Goal: Information Seeking & Learning: Learn about a topic

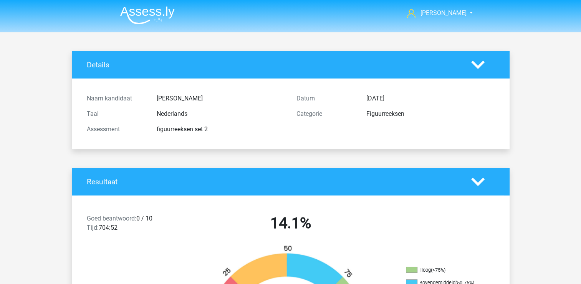
click at [149, 13] on img at bounding box center [147, 15] width 55 height 18
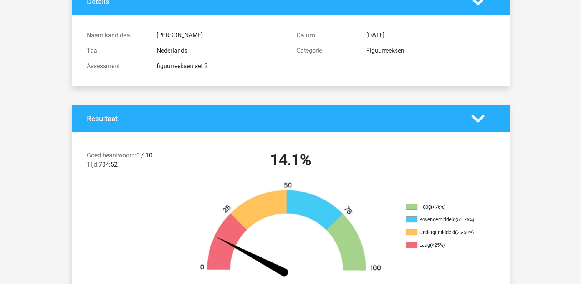
scroll to position [38, 0]
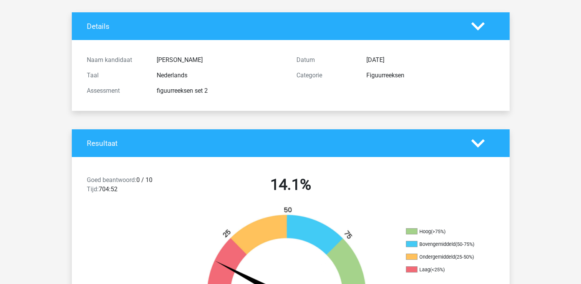
click at [174, 97] on div "Assessment figuurreeksen set 2" at bounding box center [186, 90] width 210 height 15
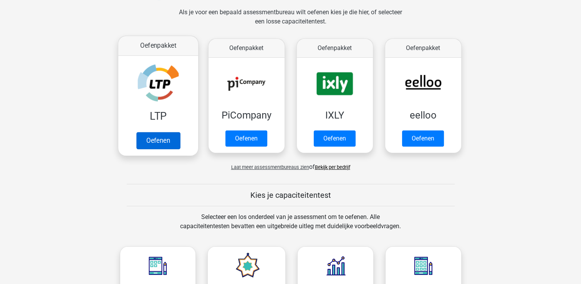
scroll to position [115, 0]
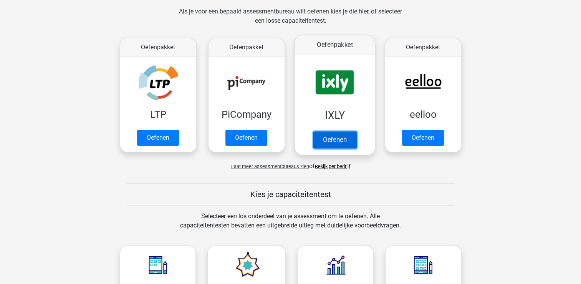
click at [347, 138] on link "Oefenen" at bounding box center [335, 139] width 44 height 17
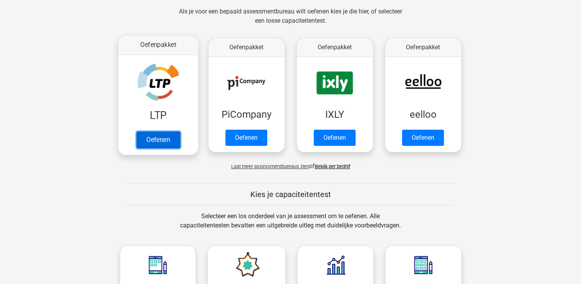
click at [159, 136] on link "Oefenen" at bounding box center [158, 139] width 44 height 17
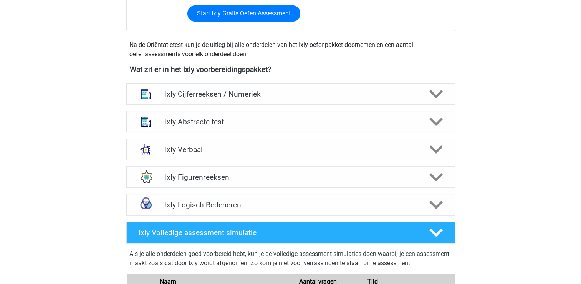
scroll to position [269, 0]
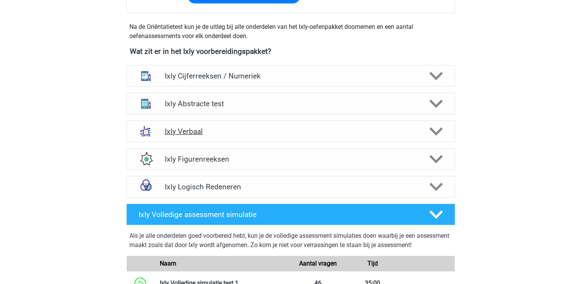
click at [189, 128] on h4 "Ixly Verbaal" at bounding box center [291, 131] width 252 height 9
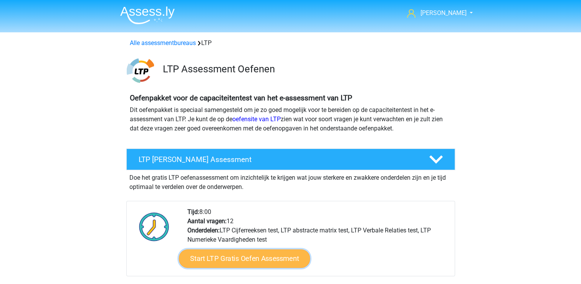
click at [227, 257] on link "Start LTP Gratis Oefen Assessment" at bounding box center [244, 258] width 131 height 18
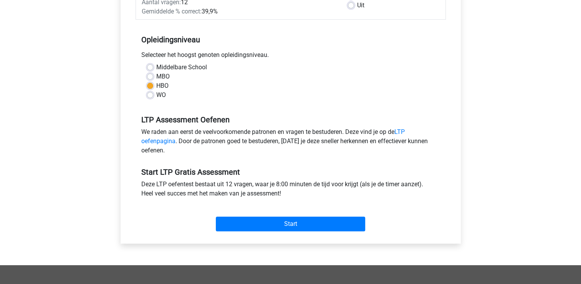
scroll to position [154, 0]
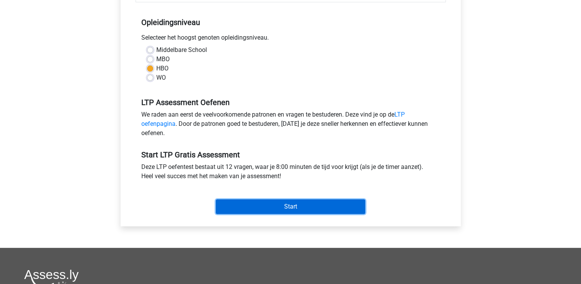
click at [243, 207] on input "Start" at bounding box center [290, 206] width 149 height 15
drag, startPoint x: 294, startPoint y: 192, endPoint x: 293, endPoint y: 176, distance: 16.2
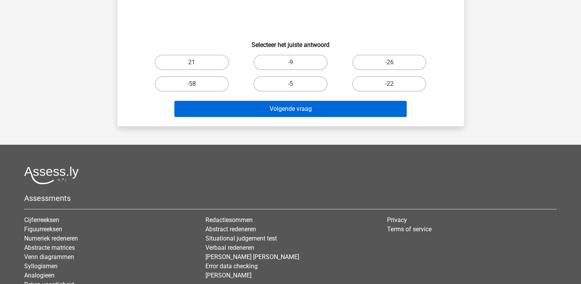
scroll to position [115, 0]
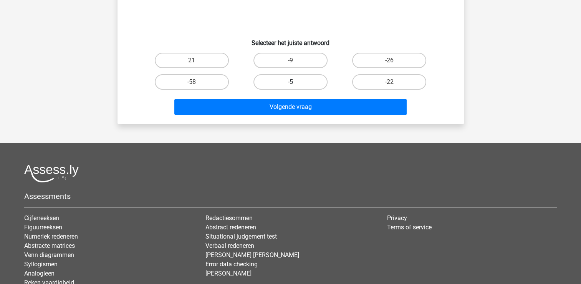
click at [262, 80] on label "-5" at bounding box center [291, 81] width 74 height 15
click at [290, 82] on input "-5" at bounding box center [292, 84] width 5 height 5
radio input "true"
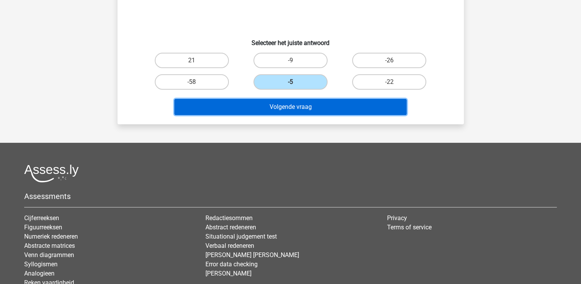
click at [274, 101] on button "Volgende vraag" at bounding box center [290, 107] width 232 height 16
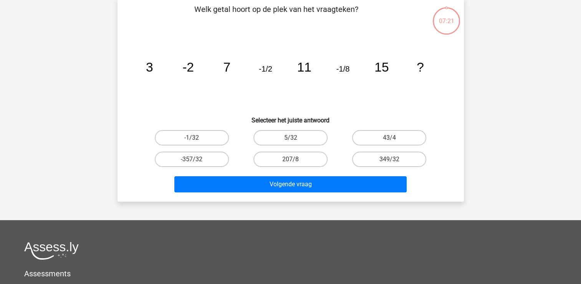
scroll to position [35, 0]
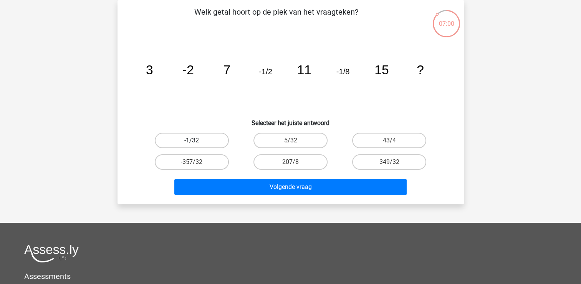
click at [210, 144] on label "-1/32" at bounding box center [192, 140] width 74 height 15
click at [197, 144] on input "-1/32" at bounding box center [194, 142] width 5 height 5
radio input "true"
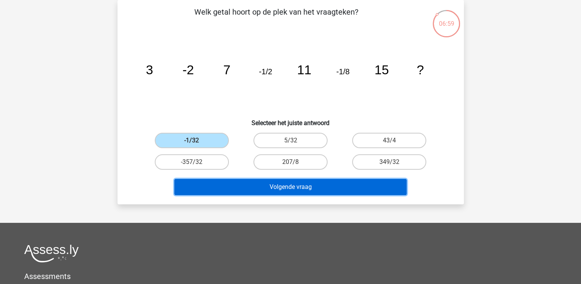
click at [225, 189] on button "Volgende vraag" at bounding box center [290, 187] width 232 height 16
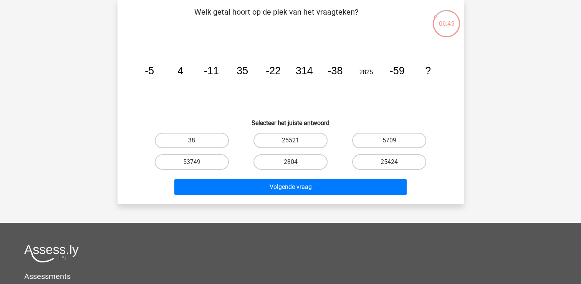
click at [380, 158] on label "25424" at bounding box center [389, 161] width 74 height 15
click at [390, 162] on input "25424" at bounding box center [392, 164] width 5 height 5
radio input "true"
click at [285, 159] on label "2804" at bounding box center [291, 161] width 74 height 15
click at [290, 162] on input "2804" at bounding box center [292, 164] width 5 height 5
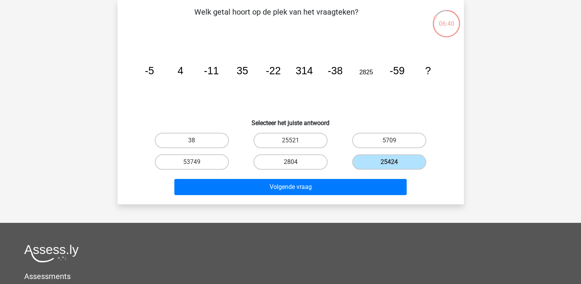
radio input "true"
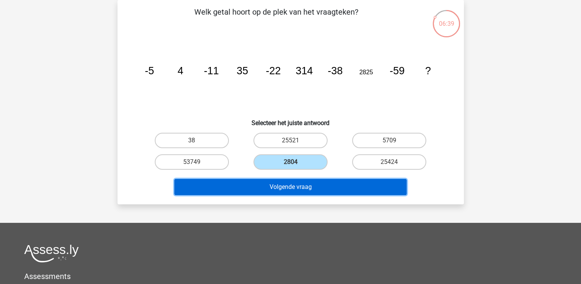
click at [249, 184] on button "Volgende vraag" at bounding box center [290, 187] width 232 height 16
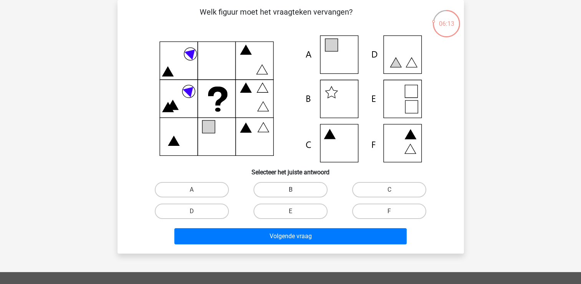
click at [292, 186] on label "B" at bounding box center [291, 189] width 74 height 15
click at [292, 189] on input "B" at bounding box center [292, 191] width 5 height 5
radio input "true"
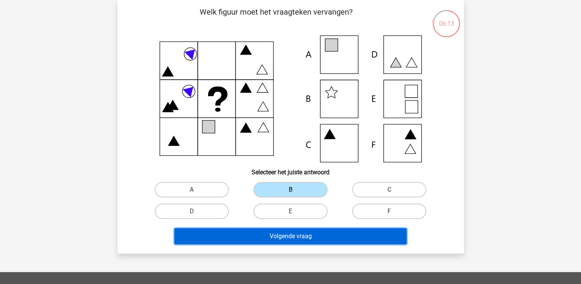
click at [283, 232] on button "Volgende vraag" at bounding box center [290, 236] width 232 height 16
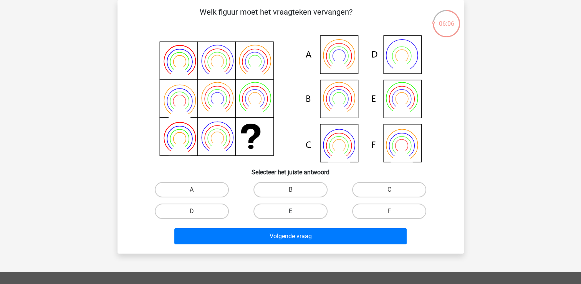
click at [309, 207] on label "E" at bounding box center [291, 210] width 74 height 15
click at [295, 211] on input "E" at bounding box center [292, 213] width 5 height 5
radio input "true"
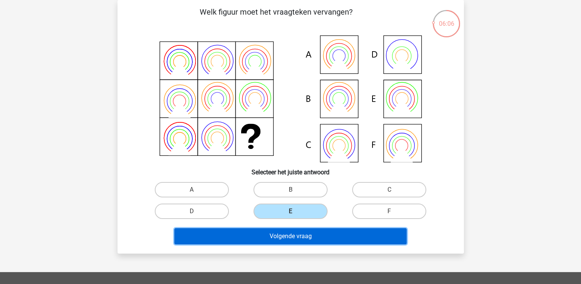
click at [304, 232] on button "Volgende vraag" at bounding box center [290, 236] width 232 height 16
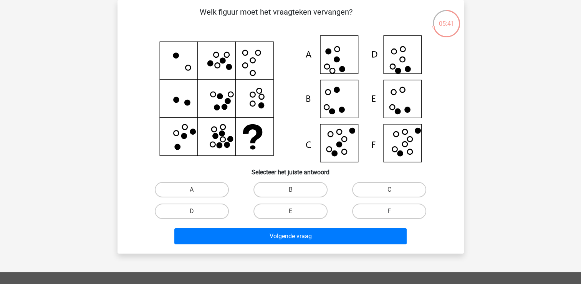
click at [380, 206] on label "F" at bounding box center [389, 210] width 74 height 15
click at [390, 211] on input "F" at bounding box center [392, 213] width 5 height 5
radio input "true"
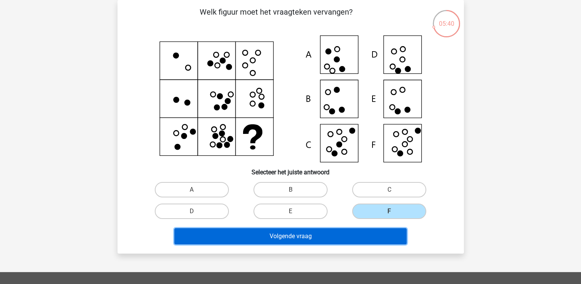
click at [306, 234] on button "Volgende vraag" at bounding box center [290, 236] width 232 height 16
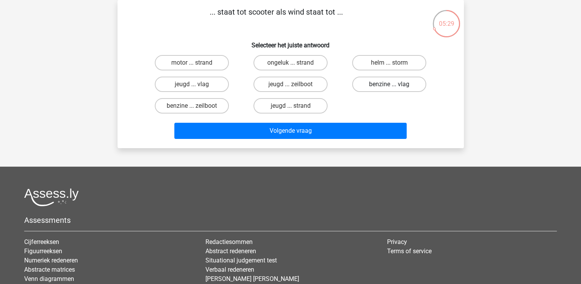
click at [370, 85] on label "benzine ... vlag" at bounding box center [389, 83] width 74 height 15
click at [390, 85] on input "benzine ... vlag" at bounding box center [392, 86] width 5 height 5
radio input "true"
click at [188, 102] on label "benzine ... zeilboot" at bounding box center [192, 105] width 74 height 15
click at [192, 106] on input "benzine ... zeilboot" at bounding box center [194, 108] width 5 height 5
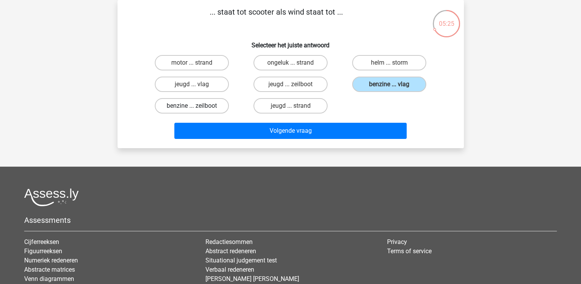
radio input "true"
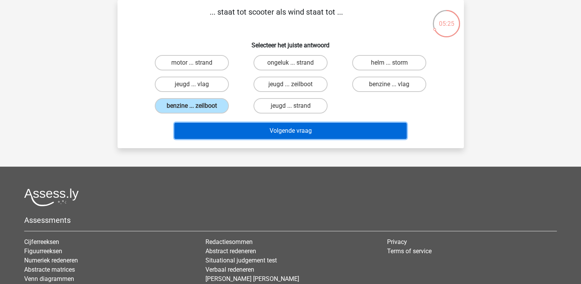
click at [200, 130] on button "Volgende vraag" at bounding box center [290, 131] width 232 height 16
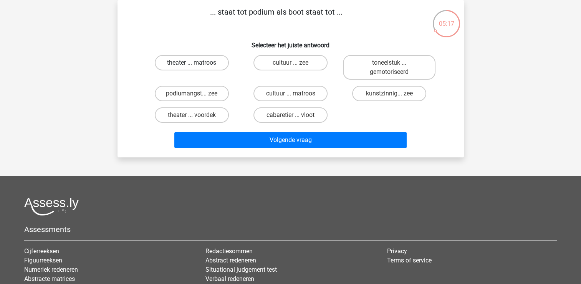
click at [192, 61] on label "theater ... matroos" at bounding box center [192, 62] width 74 height 15
click at [192, 63] on input "theater ... matroos" at bounding box center [194, 65] width 5 height 5
radio input "true"
click at [194, 115] on input "theater ... voordek" at bounding box center [194, 117] width 5 height 5
radio input "true"
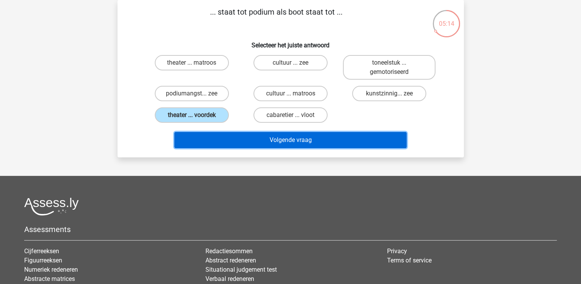
click at [212, 135] on button "Volgende vraag" at bounding box center [290, 140] width 232 height 16
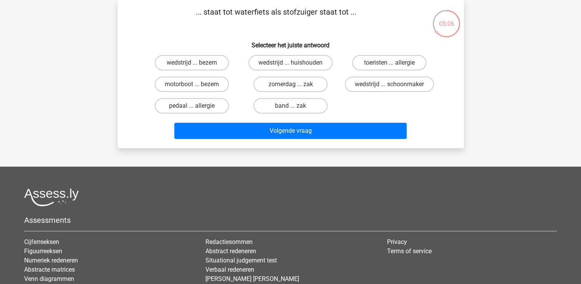
click at [195, 84] on input "motorboot ... bezem" at bounding box center [194, 86] width 5 height 5
radio input "true"
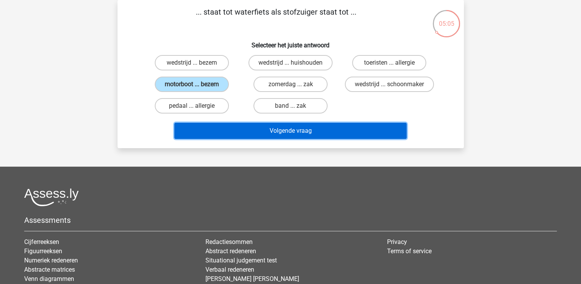
click at [247, 130] on button "Volgende vraag" at bounding box center [290, 131] width 232 height 16
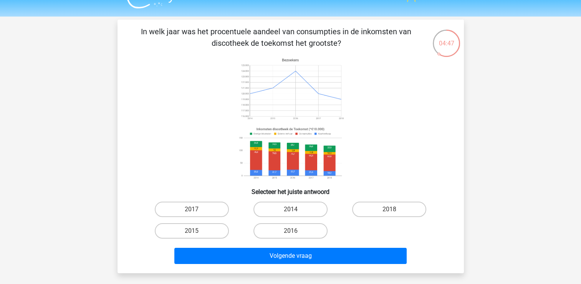
scroll to position [0, 0]
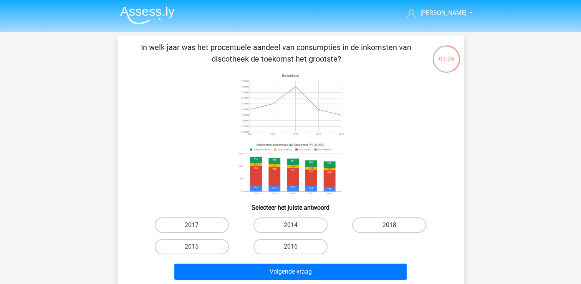
drag, startPoint x: 202, startPoint y: 116, endPoint x: 240, endPoint y: 158, distance: 57.7
click at [291, 224] on label "2014" at bounding box center [291, 224] width 74 height 15
click at [291, 225] on input "2014" at bounding box center [292, 227] width 5 height 5
radio input "true"
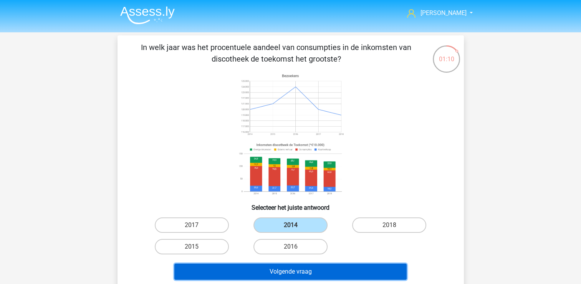
click at [254, 272] on button "Volgende vraag" at bounding box center [290, 271] width 232 height 16
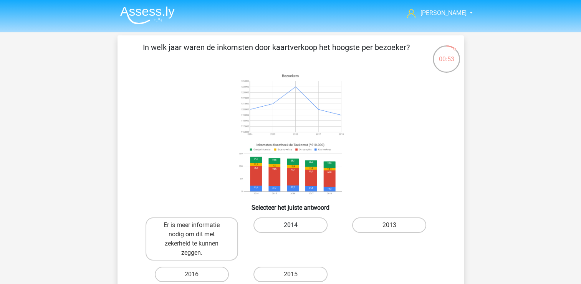
click at [290, 224] on label "2014" at bounding box center [291, 224] width 74 height 15
click at [290, 225] on input "2014" at bounding box center [292, 227] width 5 height 5
radio input "true"
click at [211, 277] on label "2016" at bounding box center [192, 273] width 74 height 15
click at [197, 277] on input "2016" at bounding box center [194, 276] width 5 height 5
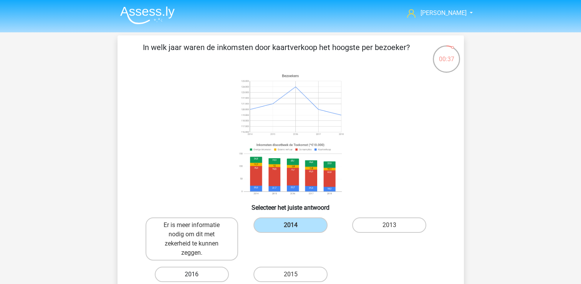
radio input "true"
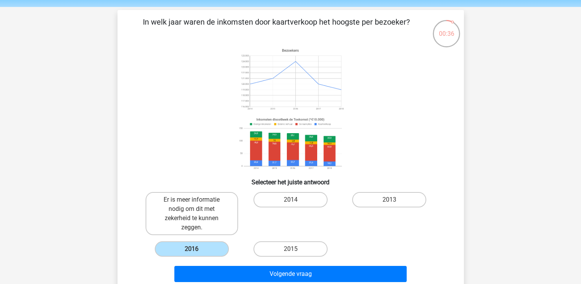
scroll to position [77, 0]
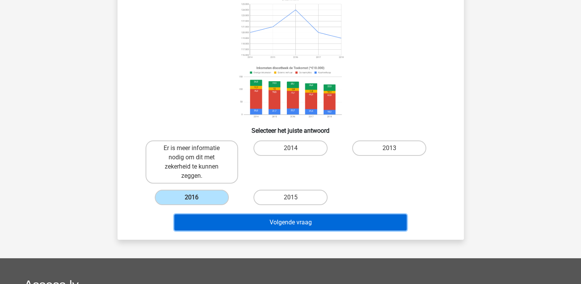
click at [297, 227] on button "Volgende vraag" at bounding box center [290, 222] width 232 height 16
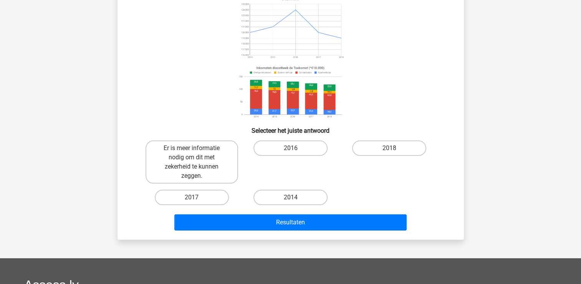
scroll to position [35, 0]
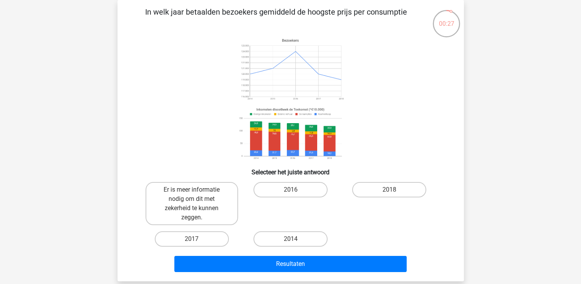
click at [327, 143] on image at bounding box center [290, 133] width 109 height 57
click at [382, 191] on label "2018" at bounding box center [389, 189] width 74 height 15
click at [390, 191] on input "2018" at bounding box center [392, 191] width 5 height 5
radio input "true"
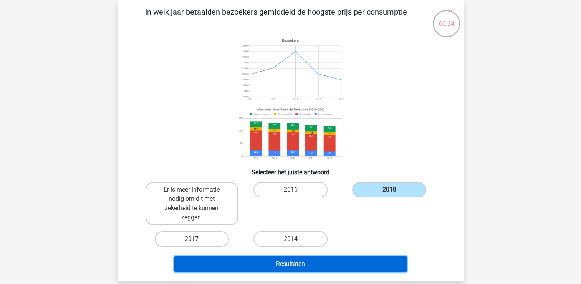
click at [289, 265] on button "Resultaten" at bounding box center [290, 263] width 232 height 16
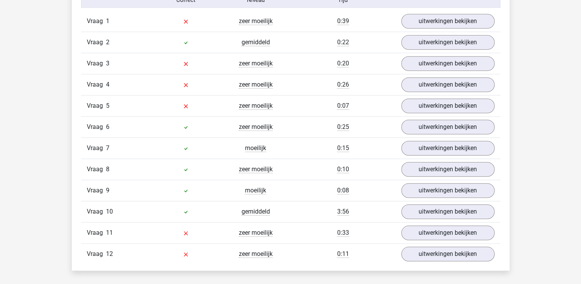
scroll to position [692, 0]
click at [451, 255] on link "uitwerkingen bekijken" at bounding box center [447, 253] width 107 height 17
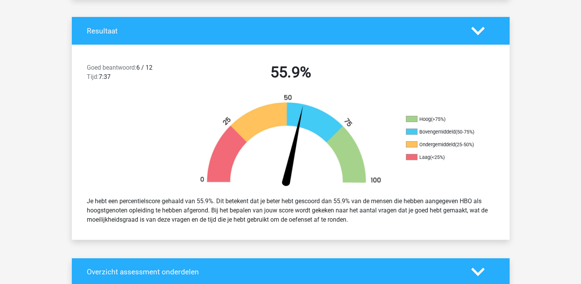
scroll to position [0, 0]
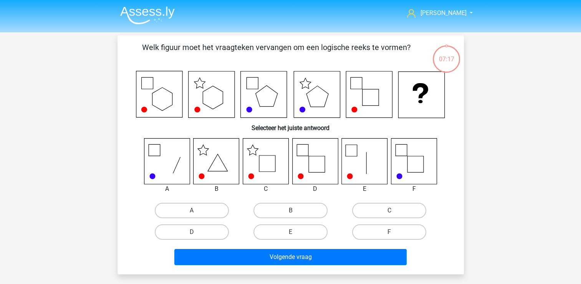
click at [152, 12] on img at bounding box center [147, 15] width 55 height 18
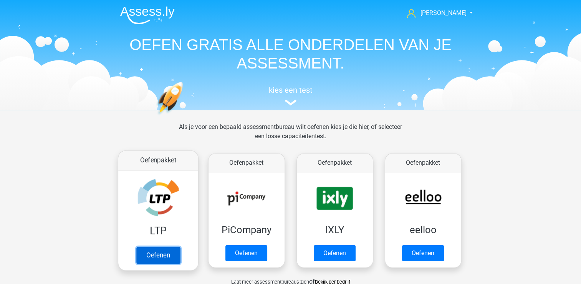
click at [167, 255] on link "Oefenen" at bounding box center [158, 254] width 44 height 17
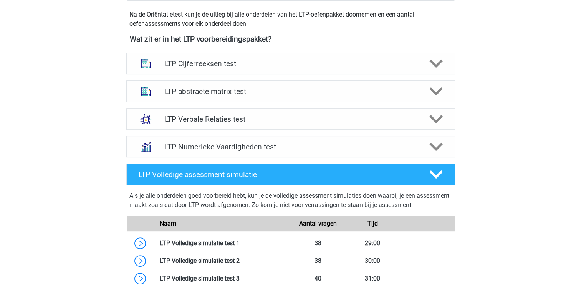
scroll to position [346, 0]
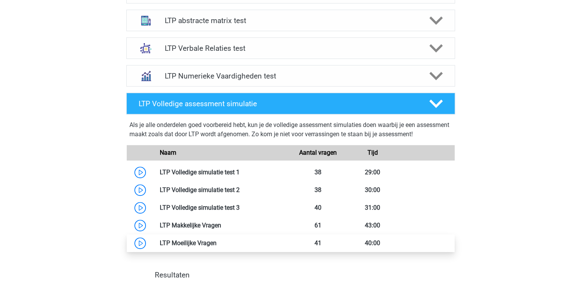
click at [217, 240] on link at bounding box center [217, 242] width 0 height 7
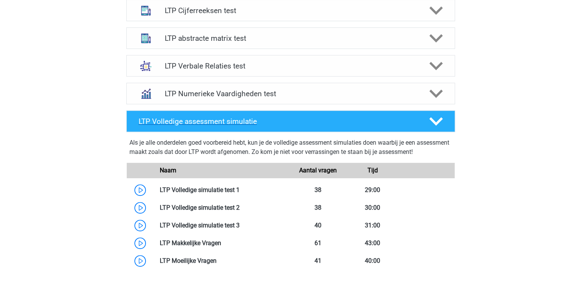
scroll to position [329, 0]
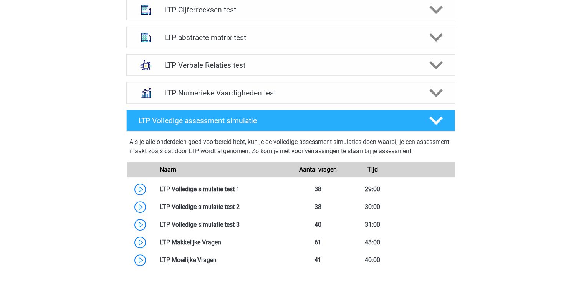
drag, startPoint x: 148, startPoint y: 159, endPoint x: 378, endPoint y: 154, distance: 230.5
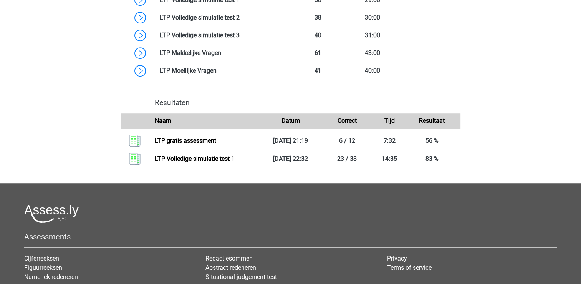
scroll to position [521, 0]
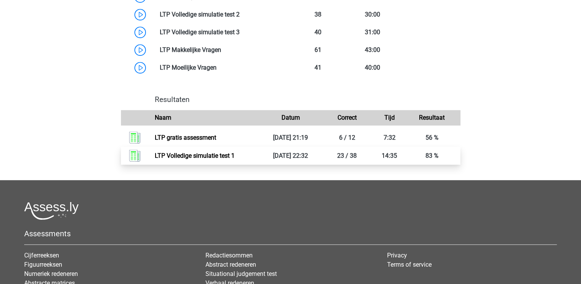
click at [183, 154] on link "LTP Volledige simulatie test 1" at bounding box center [195, 155] width 80 height 7
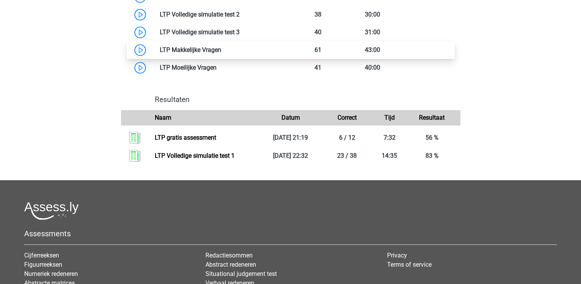
click at [221, 53] on link at bounding box center [221, 49] width 0 height 7
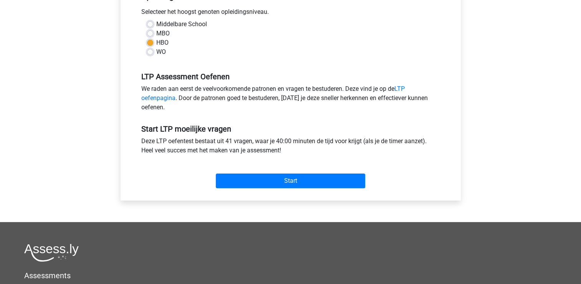
scroll to position [192, 0]
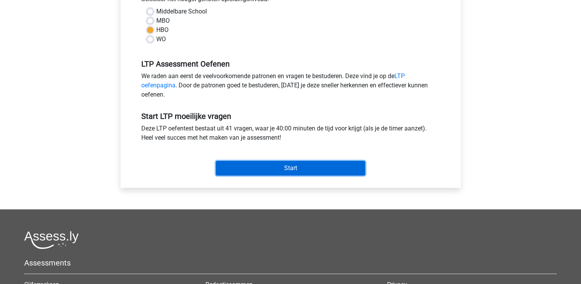
click at [257, 168] on input "Start" at bounding box center [290, 168] width 149 height 15
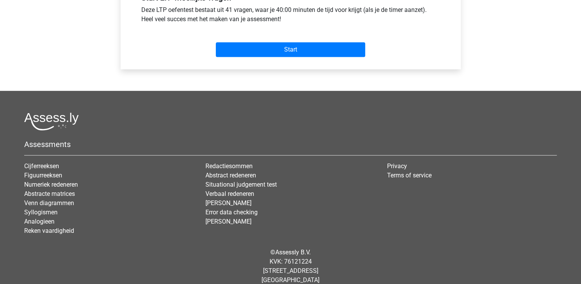
scroll to position [303, 0]
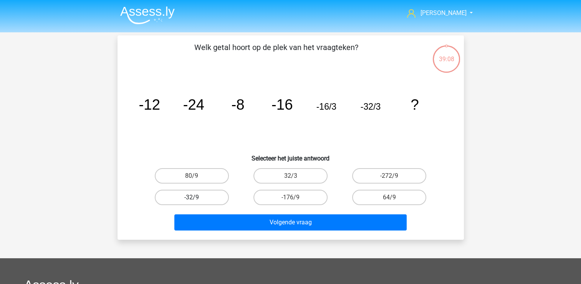
click at [202, 197] on label "-32/9" at bounding box center [192, 196] width 74 height 15
click at [197, 197] on input "-32/9" at bounding box center [194, 199] width 5 height 5
radio input "true"
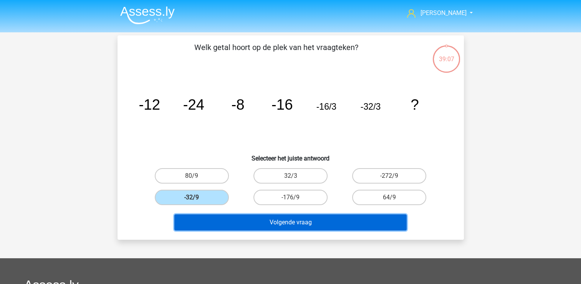
click at [240, 226] on button "Volgende vraag" at bounding box center [290, 222] width 232 height 16
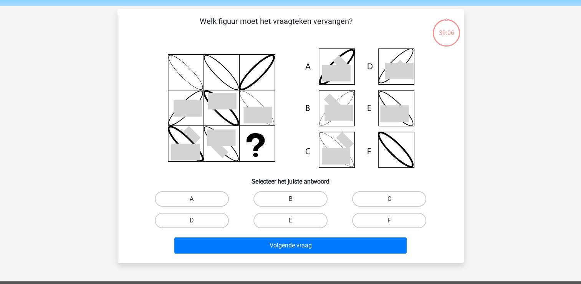
scroll to position [35, 0]
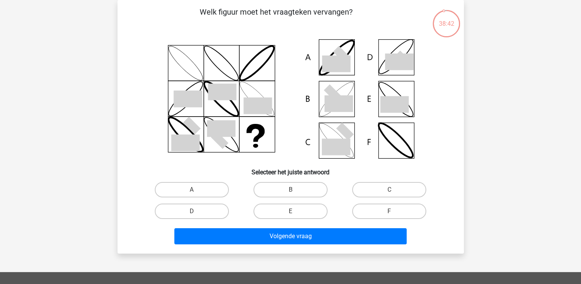
click at [402, 65] on icon at bounding box center [399, 61] width 28 height 17
click at [393, 138] on icon at bounding box center [291, 98] width 310 height 127
click at [372, 211] on label "F" at bounding box center [389, 210] width 74 height 15
click at [390, 211] on input "F" at bounding box center [392, 213] width 5 height 5
radio input "true"
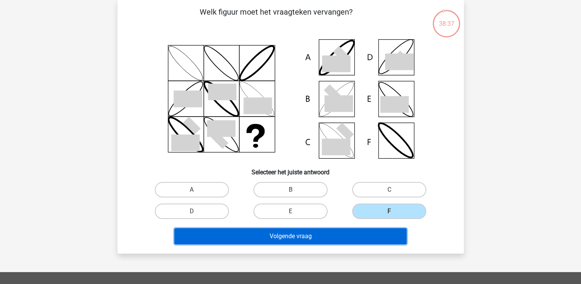
click at [337, 236] on button "Volgende vraag" at bounding box center [290, 236] width 232 height 16
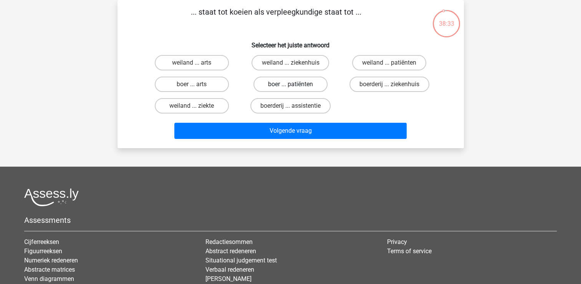
click at [273, 82] on label "boer ... patiënten" at bounding box center [291, 83] width 74 height 15
click at [290, 84] on input "boer ... patiënten" at bounding box center [292, 86] width 5 height 5
radio input "true"
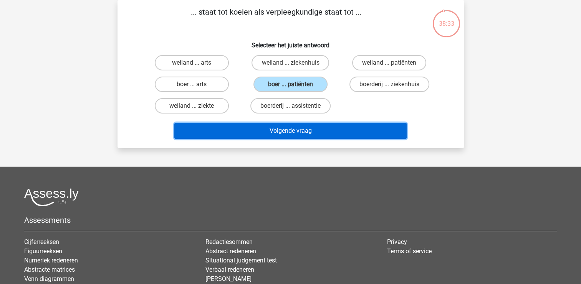
click at [250, 125] on button "Volgende vraag" at bounding box center [290, 131] width 232 height 16
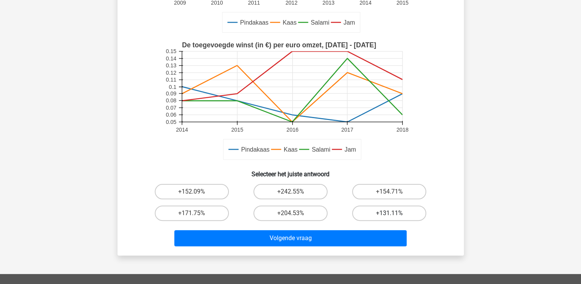
scroll to position [192, 0]
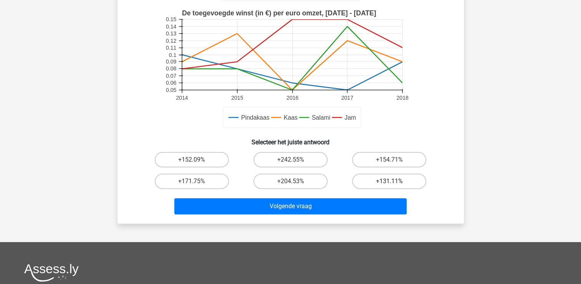
click at [383, 184] on label "+131.11%" at bounding box center [389, 180] width 74 height 15
click at [390, 184] on input "+131.11%" at bounding box center [392, 183] width 5 height 5
radio input "true"
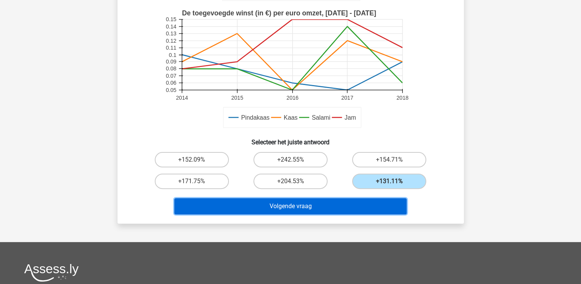
click at [348, 198] on button "Volgende vraag" at bounding box center [290, 206] width 232 height 16
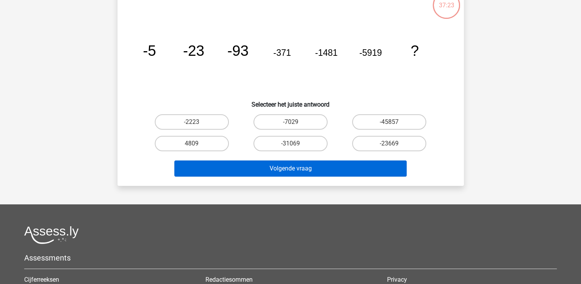
scroll to position [35, 0]
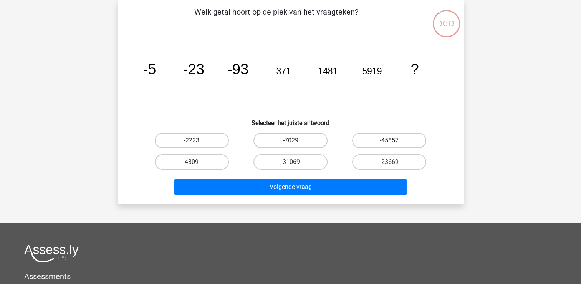
click at [378, 139] on label "-45857" at bounding box center [389, 140] width 74 height 15
click at [390, 140] on input "-45857" at bounding box center [392, 142] width 5 height 5
radio input "true"
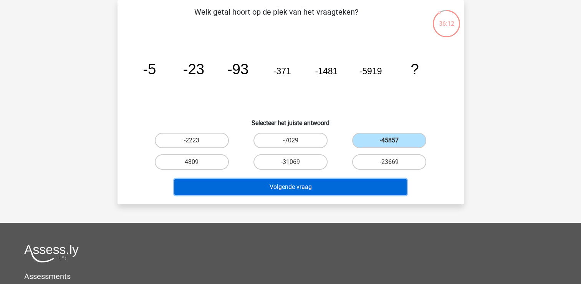
click at [293, 182] on button "Volgende vraag" at bounding box center [290, 187] width 232 height 16
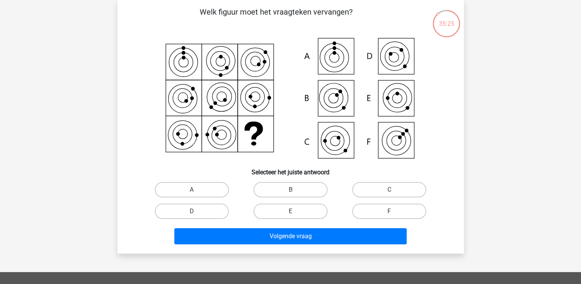
click at [339, 97] on icon at bounding box center [291, 98] width 310 height 127
click at [312, 188] on label "B" at bounding box center [291, 189] width 74 height 15
click at [295, 189] on input "B" at bounding box center [292, 191] width 5 height 5
radio input "true"
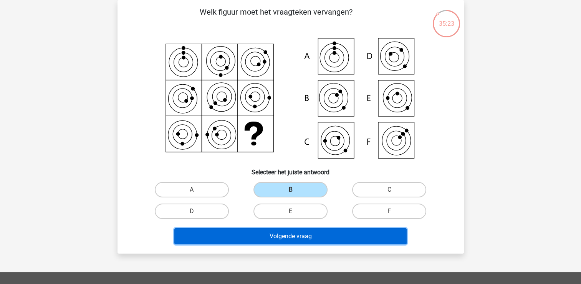
click at [293, 235] on button "Volgende vraag" at bounding box center [290, 236] width 232 height 16
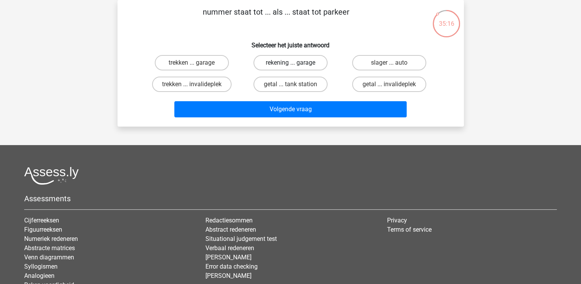
click at [281, 62] on label "rekening ... garage" at bounding box center [291, 62] width 74 height 15
click at [290, 63] on input "rekening ... garage" at bounding box center [292, 65] width 5 height 5
radio input "true"
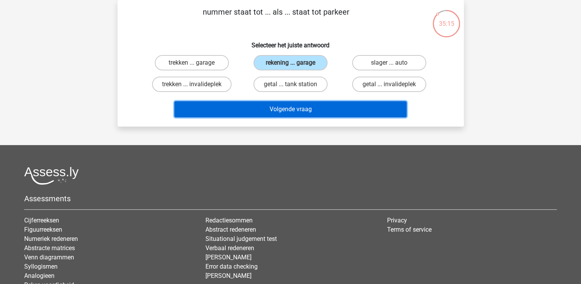
click at [266, 106] on button "Volgende vraag" at bounding box center [290, 109] width 232 height 16
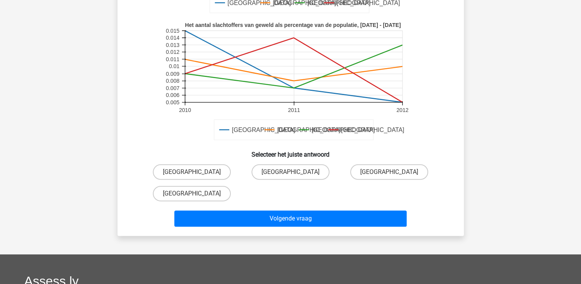
scroll to position [192, 0]
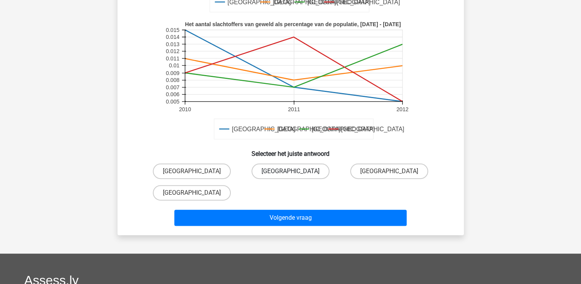
click at [300, 173] on label "Amsterdam" at bounding box center [291, 170] width 78 height 15
click at [295, 173] on input "Amsterdam" at bounding box center [292, 173] width 5 height 5
radio input "true"
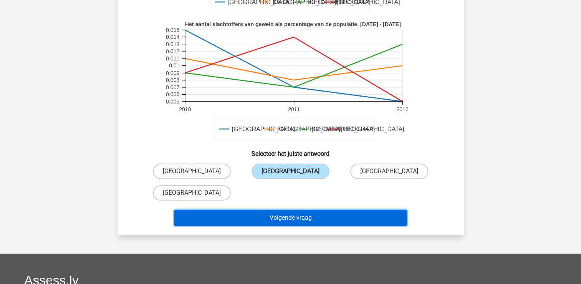
click at [299, 217] on button "Volgende vraag" at bounding box center [290, 217] width 232 height 16
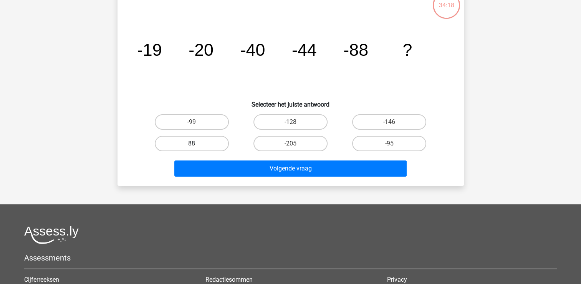
scroll to position [35, 0]
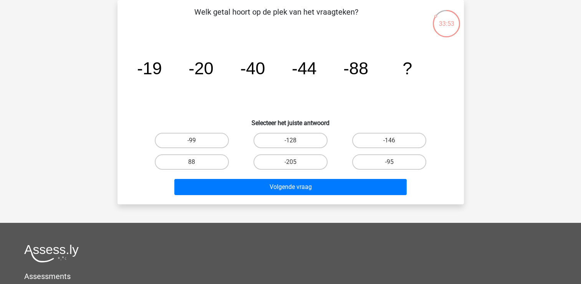
click at [392, 162] on input "-95" at bounding box center [392, 164] width 5 height 5
radio input "true"
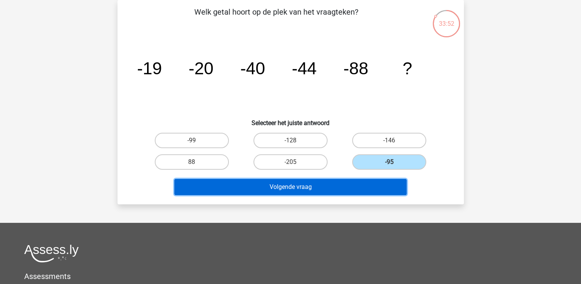
click at [337, 188] on button "Volgende vraag" at bounding box center [290, 187] width 232 height 16
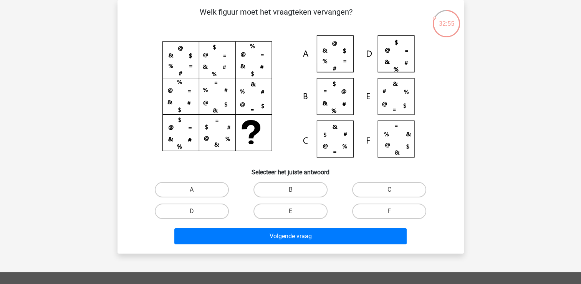
click at [341, 140] on icon at bounding box center [291, 98] width 310 height 127
click at [366, 186] on label "C" at bounding box center [389, 189] width 74 height 15
click at [390, 189] on input "C" at bounding box center [392, 191] width 5 height 5
radio input "true"
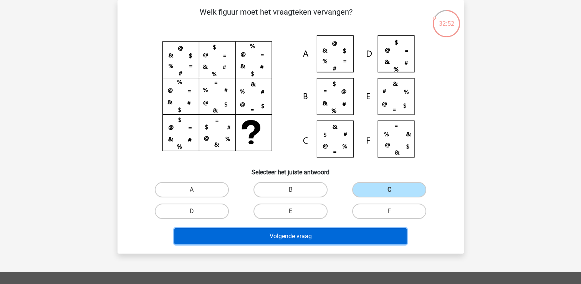
click at [304, 235] on button "Volgende vraag" at bounding box center [290, 236] width 232 height 16
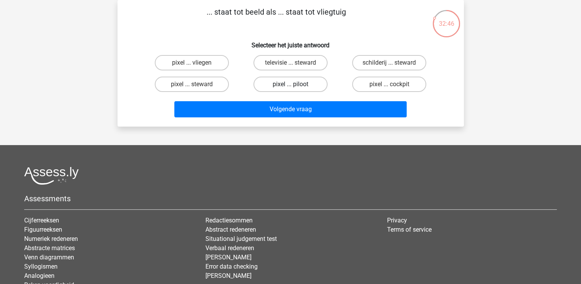
click at [295, 83] on label "pixel ... piloot" at bounding box center [291, 83] width 74 height 15
click at [295, 84] on input "pixel ... piloot" at bounding box center [292, 86] width 5 height 5
radio input "true"
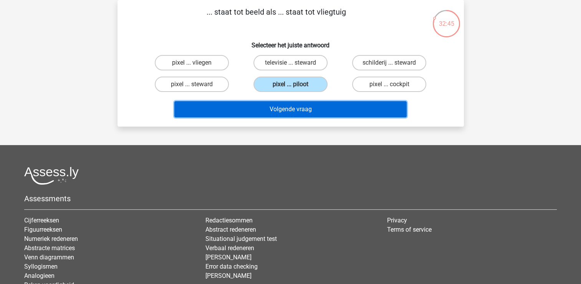
click at [287, 104] on button "Volgende vraag" at bounding box center [290, 109] width 232 height 16
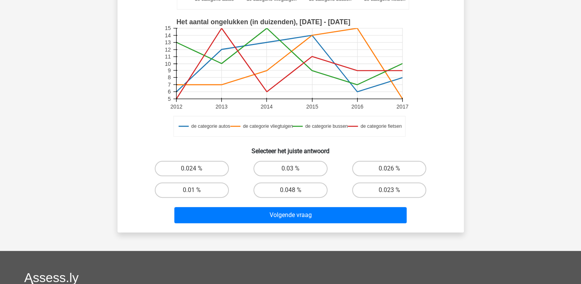
scroll to position [189, 0]
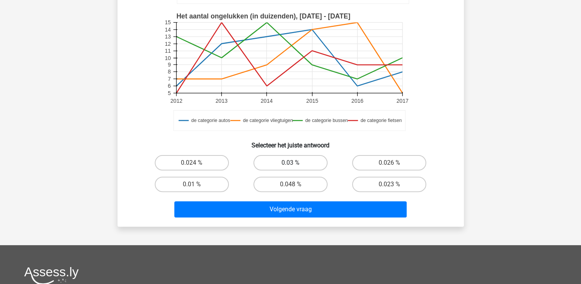
click at [296, 161] on label "0.03 %" at bounding box center [291, 162] width 74 height 15
click at [295, 163] on input "0.03 %" at bounding box center [292, 165] width 5 height 5
radio input "true"
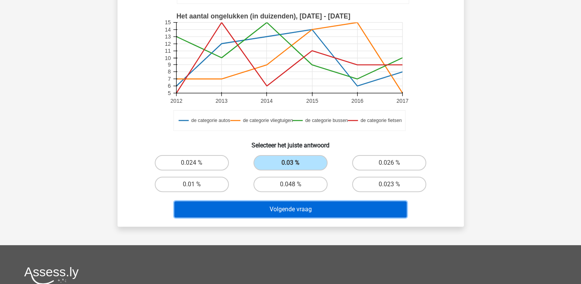
click at [284, 206] on button "Volgende vraag" at bounding box center [290, 209] width 232 height 16
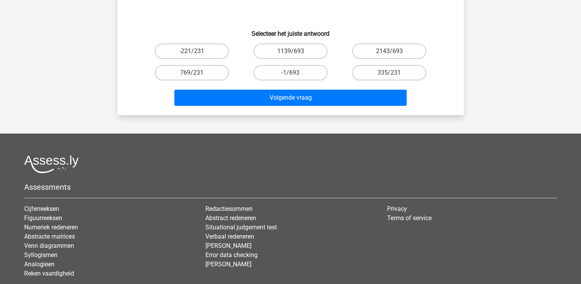
scroll to position [35, 0]
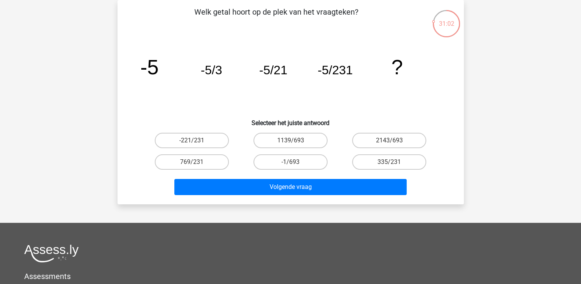
drag, startPoint x: 194, startPoint y: 84, endPoint x: 192, endPoint y: 77, distance: 7.3
click at [192, 77] on icon "image/svg+xml -5 -5/3 -5/21 -5/231 ?" at bounding box center [291, 74] width 310 height 78
drag, startPoint x: 303, startPoint y: 143, endPoint x: 339, endPoint y: 143, distance: 35.7
click at [238, 142] on div "1139/693" at bounding box center [192, 140] width 93 height 15
click at [367, 155] on label "335/231" at bounding box center [389, 161] width 74 height 15
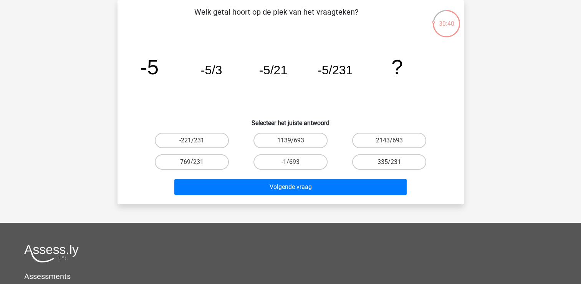
click at [390, 162] on input "335/231" at bounding box center [392, 164] width 5 height 5
radio input "true"
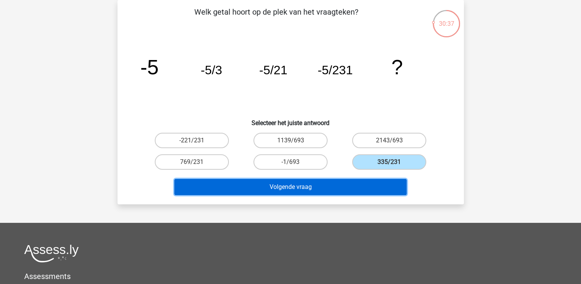
click at [335, 182] on button "Volgende vraag" at bounding box center [290, 187] width 232 height 16
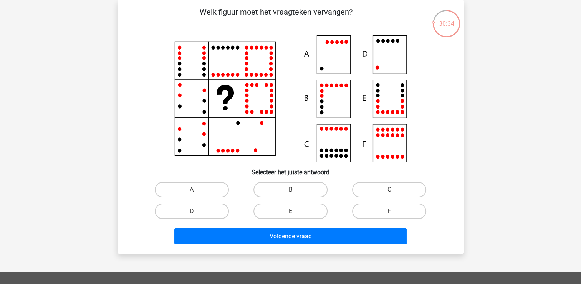
drag, startPoint x: 205, startPoint y: 7, endPoint x: 232, endPoint y: 0, distance: 28.3
click at [232, 0] on div "Klaas klaasenmargje@hotmail.com" at bounding box center [290, 220] width 581 height 510
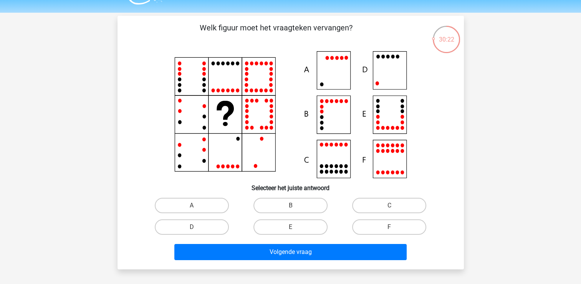
click at [390, 65] on icon at bounding box center [291, 114] width 310 height 127
click at [229, 213] on div "D" at bounding box center [192, 204] width 93 height 15
click at [211, 228] on label "D" at bounding box center [192, 226] width 74 height 15
click at [197, 228] on input "D" at bounding box center [194, 229] width 5 height 5
radio input "true"
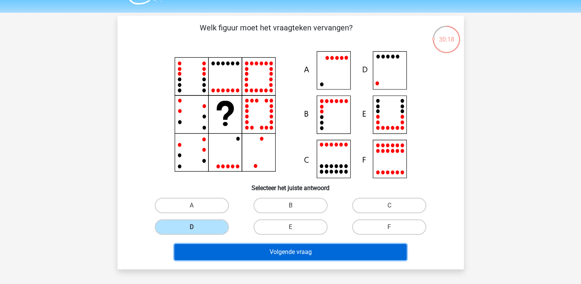
click at [243, 249] on button "Volgende vraag" at bounding box center [290, 252] width 232 height 16
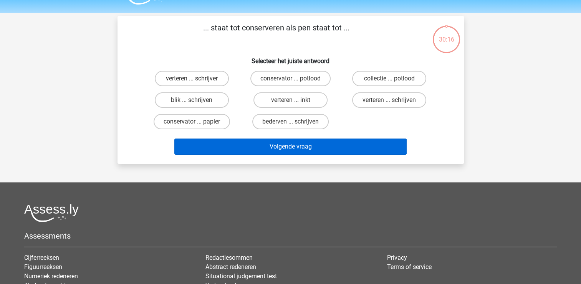
scroll to position [35, 0]
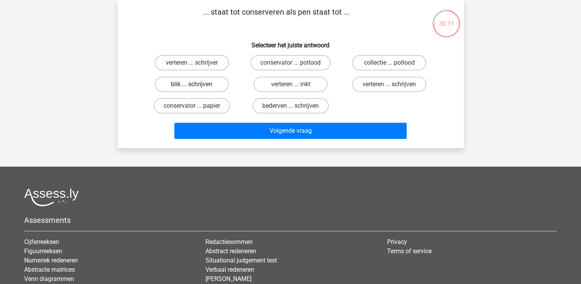
click at [210, 85] on label "blik ... schrijven" at bounding box center [192, 83] width 74 height 15
click at [197, 85] on input "blik ... schrijven" at bounding box center [194, 86] width 5 height 5
radio input "true"
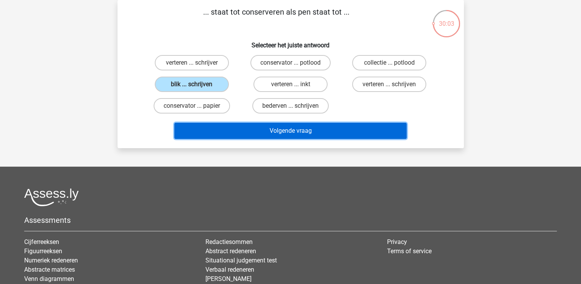
click at [241, 126] on button "Volgende vraag" at bounding box center [290, 131] width 232 height 16
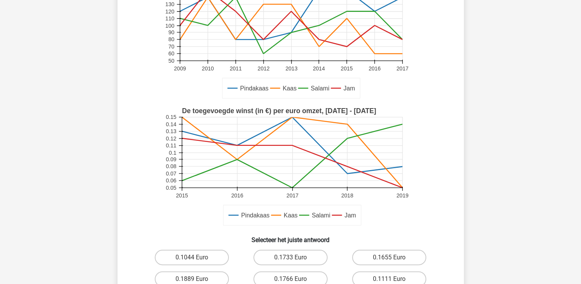
scroll to position [189, 0]
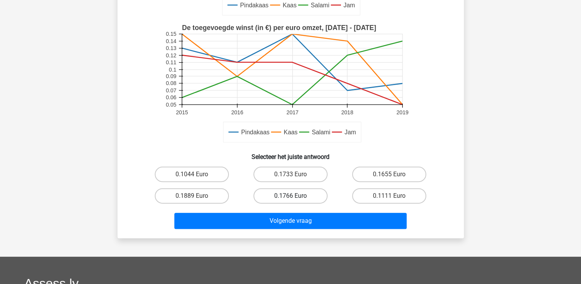
click at [281, 195] on label "0.1766 Euro" at bounding box center [291, 195] width 74 height 15
click at [290, 196] on input "0.1766 Euro" at bounding box center [292, 198] width 5 height 5
radio input "true"
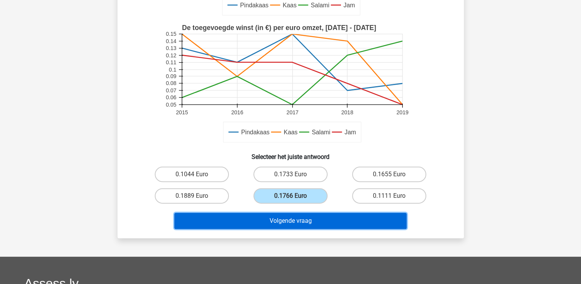
click at [271, 222] on button "Volgende vraag" at bounding box center [290, 220] width 232 height 16
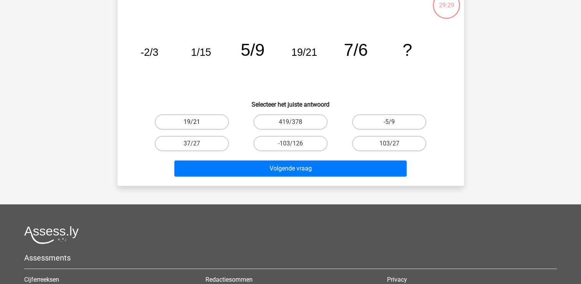
scroll to position [35, 0]
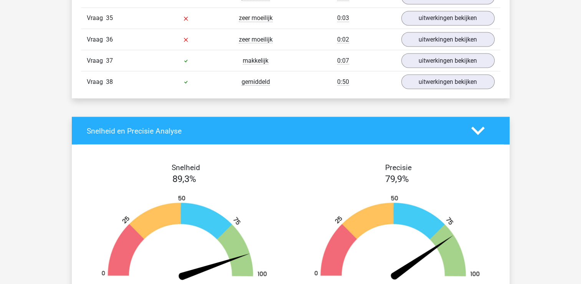
scroll to position [1421, 0]
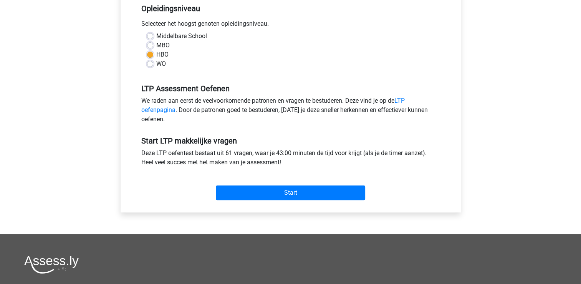
scroll to position [192, 0]
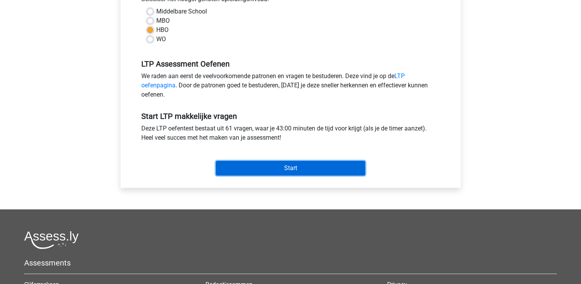
click at [240, 166] on input "Start" at bounding box center [290, 168] width 149 height 15
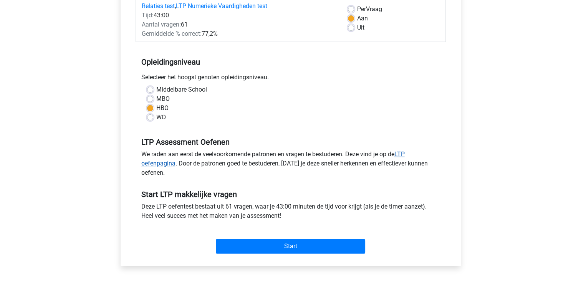
scroll to position [0, 0]
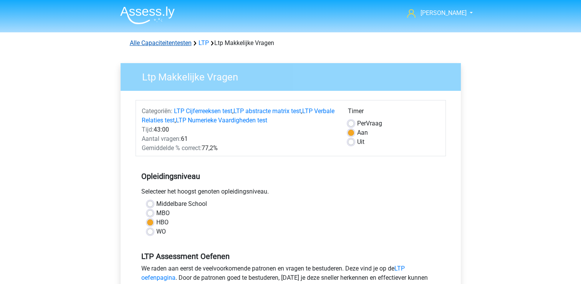
click at [173, 41] on link "Alle Capaciteitentesten" at bounding box center [161, 42] width 62 height 7
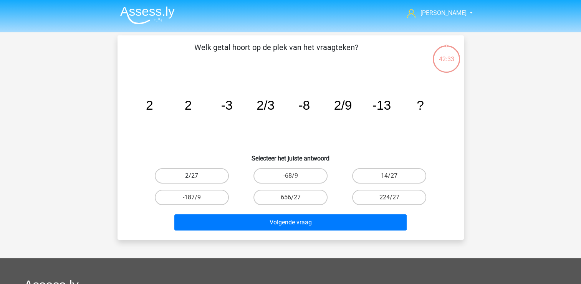
click at [197, 172] on label "2/27" at bounding box center [192, 175] width 74 height 15
click at [197, 176] on input "2/27" at bounding box center [194, 178] width 5 height 5
radio input "true"
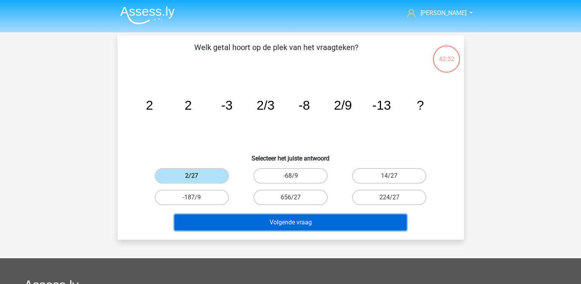
click at [254, 217] on button "Volgende vraag" at bounding box center [290, 222] width 232 height 16
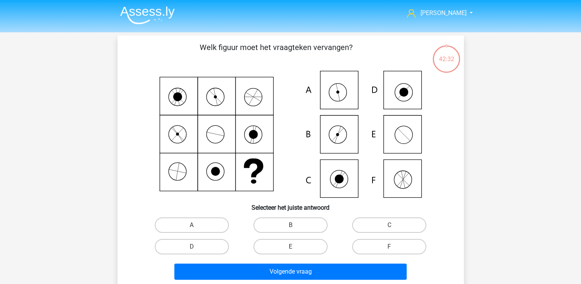
scroll to position [35, 0]
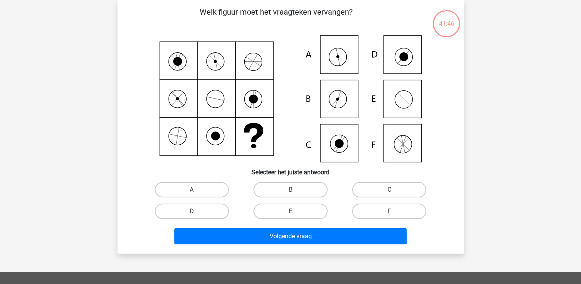
click at [337, 106] on icon at bounding box center [291, 98] width 310 height 127
click at [340, 147] on icon at bounding box center [339, 143] width 9 height 9
click at [301, 187] on label "B" at bounding box center [291, 189] width 74 height 15
click at [295, 189] on input "B" at bounding box center [292, 191] width 5 height 5
radio input "true"
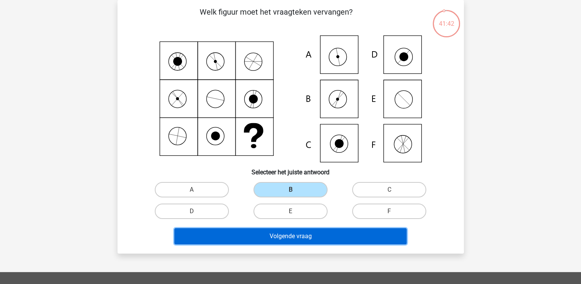
click at [275, 236] on button "Volgende vraag" at bounding box center [290, 236] width 232 height 16
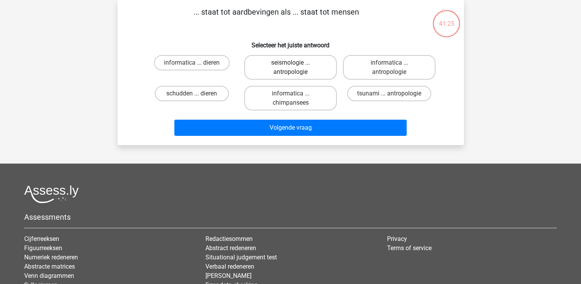
click at [283, 69] on label "seismologie ... antropologie" at bounding box center [290, 67] width 93 height 25
click at [290, 68] on input "seismologie ... antropologie" at bounding box center [292, 65] width 5 height 5
radio input "true"
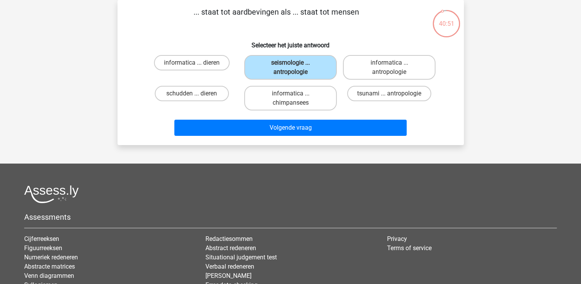
scroll to position [0, 0]
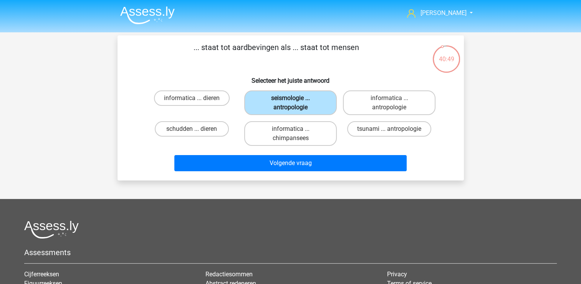
click at [304, 103] on label "seismologie ... antropologie" at bounding box center [290, 102] width 93 height 25
click at [295, 103] on input "seismologie ... antropologie" at bounding box center [292, 100] width 5 height 5
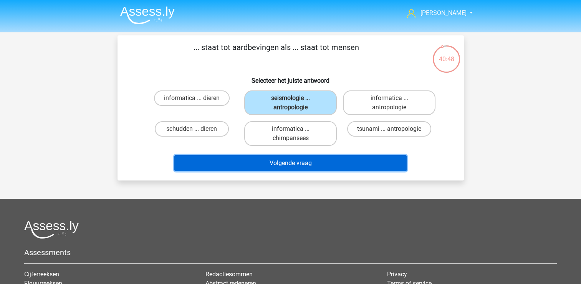
click at [277, 167] on button "Volgende vraag" at bounding box center [290, 163] width 232 height 16
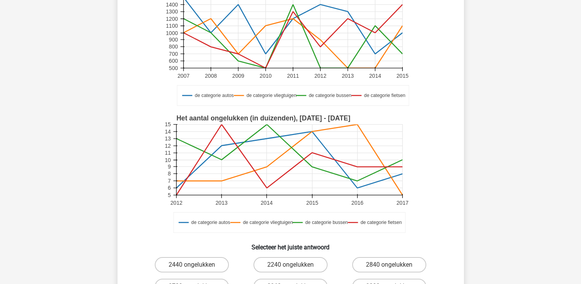
scroll to position [112, 0]
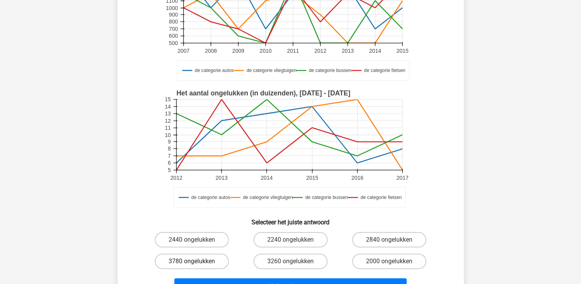
click at [197, 261] on label "3780 ongelukken" at bounding box center [192, 260] width 74 height 15
click at [197, 261] on input "3780 ongelukken" at bounding box center [194, 263] width 5 height 5
radio input "true"
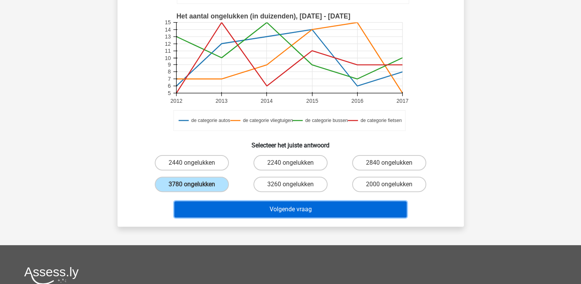
click at [262, 204] on button "Volgende vraag" at bounding box center [290, 209] width 232 height 16
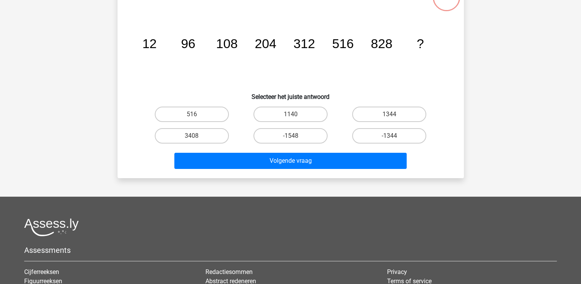
scroll to position [35, 0]
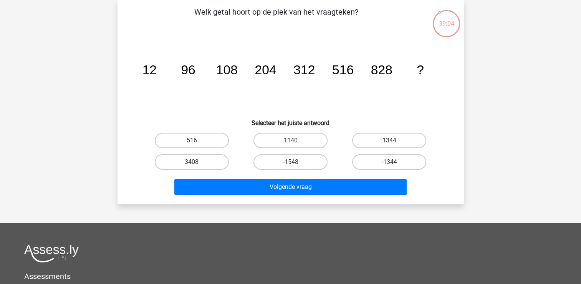
click at [387, 138] on label "1344" at bounding box center [389, 140] width 74 height 15
click at [390, 140] on input "1344" at bounding box center [392, 142] width 5 height 5
radio input "true"
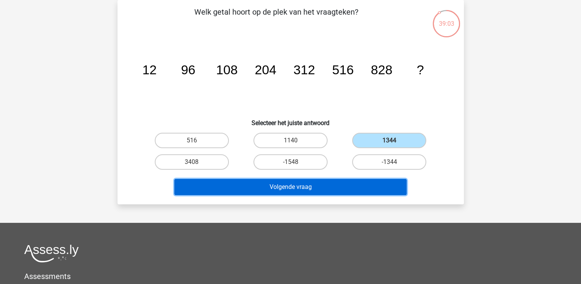
click at [343, 183] on button "Volgende vraag" at bounding box center [290, 187] width 232 height 16
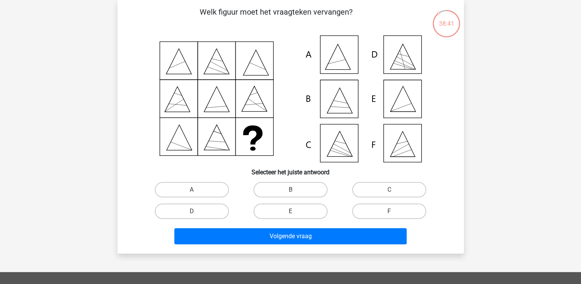
click at [403, 105] on icon at bounding box center [291, 98] width 310 height 127
click at [305, 207] on label "E" at bounding box center [291, 210] width 74 height 15
click at [295, 211] on input "E" at bounding box center [292, 213] width 5 height 5
radio input "true"
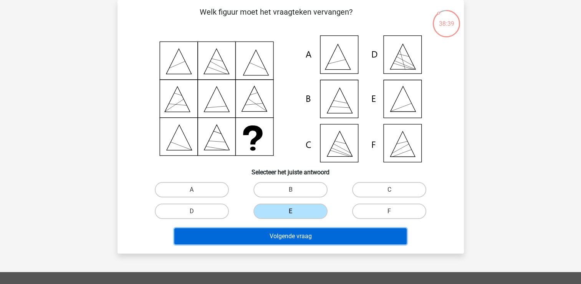
click at [287, 239] on button "Volgende vraag" at bounding box center [290, 236] width 232 height 16
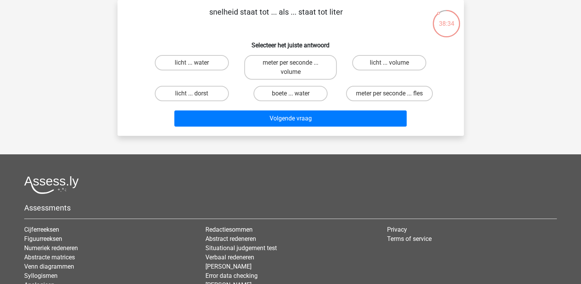
click at [292, 67] on input "meter per seconde ... volume" at bounding box center [292, 65] width 5 height 5
radio input "true"
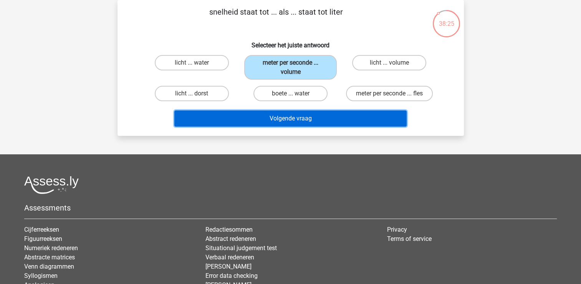
click at [255, 117] on button "Volgende vraag" at bounding box center [290, 118] width 232 height 16
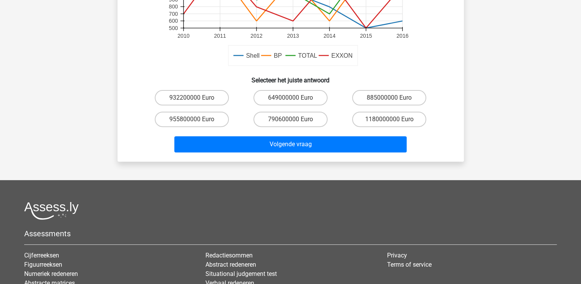
scroll to position [269, 0]
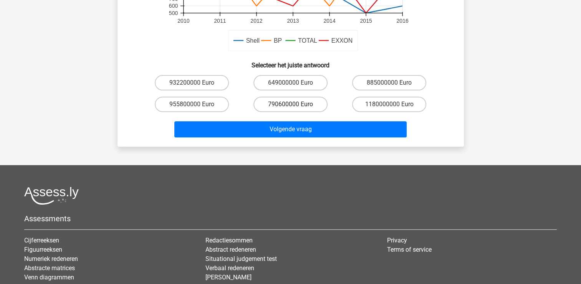
click at [284, 103] on label "790600000 Euro" at bounding box center [291, 103] width 74 height 15
click at [290, 104] on input "790600000 Euro" at bounding box center [292, 106] width 5 height 5
radio input "true"
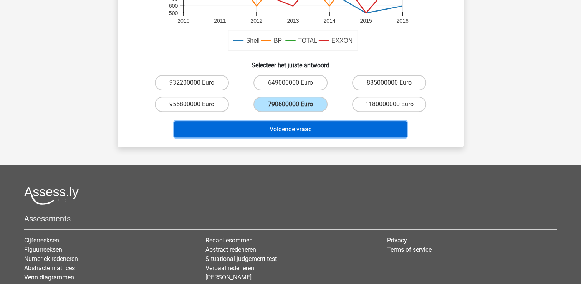
click at [267, 124] on button "Volgende vraag" at bounding box center [290, 129] width 232 height 16
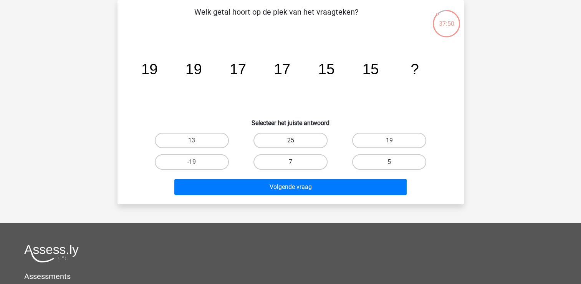
scroll to position [0, 0]
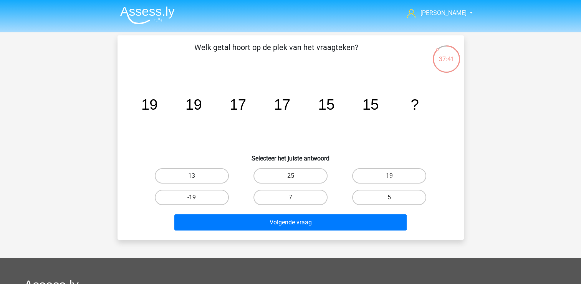
click at [206, 176] on label "13" at bounding box center [192, 175] width 74 height 15
click at [197, 176] on input "13" at bounding box center [194, 178] width 5 height 5
radio input "true"
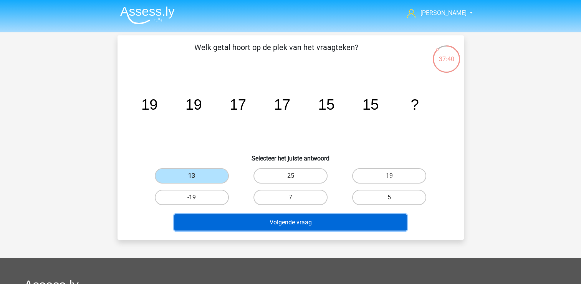
click at [236, 224] on button "Volgende vraag" at bounding box center [290, 222] width 232 height 16
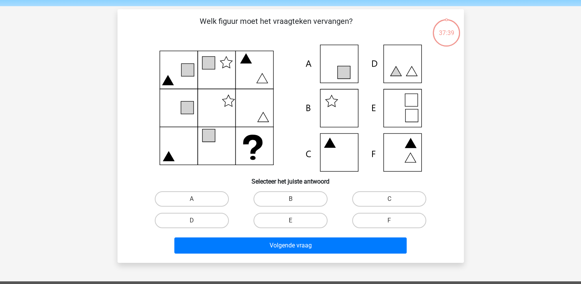
scroll to position [35, 0]
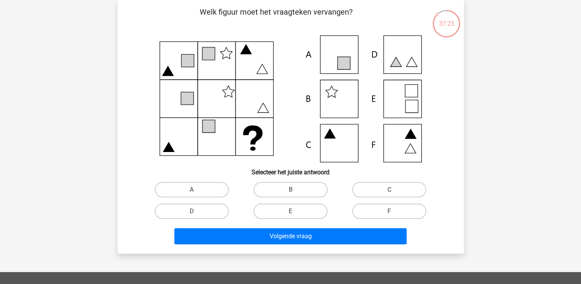
click at [331, 134] on icon at bounding box center [329, 134] width 11 height 10
click at [376, 188] on label "C" at bounding box center [389, 189] width 74 height 15
click at [390, 189] on input "C" at bounding box center [392, 191] width 5 height 5
radio input "true"
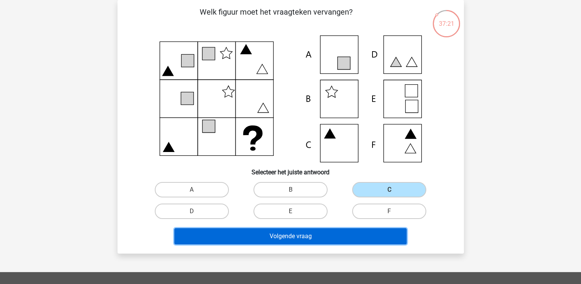
click at [312, 231] on button "Volgende vraag" at bounding box center [290, 236] width 232 height 16
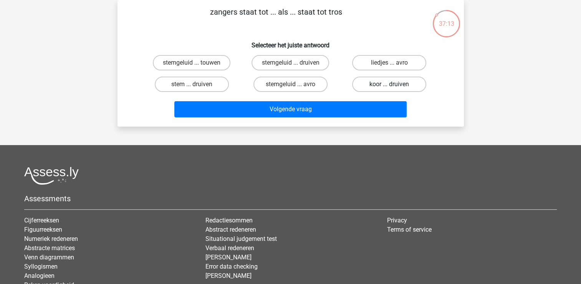
click at [376, 83] on label "koor ... druiven" at bounding box center [389, 83] width 74 height 15
click at [390, 84] on input "koor ... druiven" at bounding box center [392, 86] width 5 height 5
radio input "true"
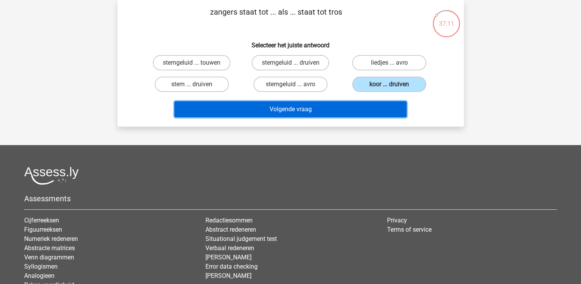
click at [288, 109] on button "Volgende vraag" at bounding box center [290, 109] width 232 height 16
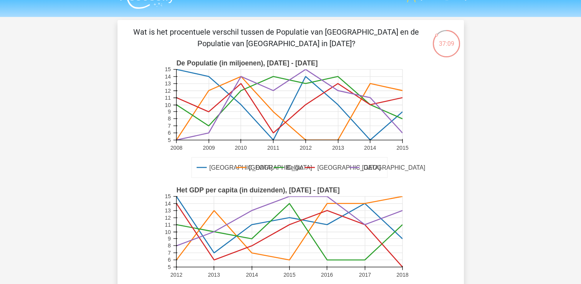
scroll to position [0, 0]
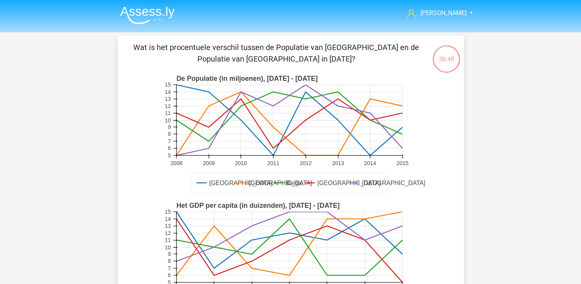
click at [337, 105] on icon at bounding box center [289, 120] width 226 height 70
click at [338, 156] on rect at bounding box center [291, 134] width 254 height 127
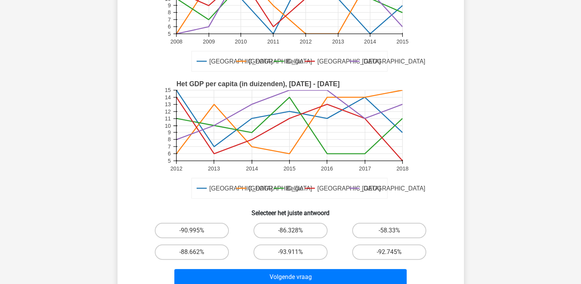
scroll to position [154, 0]
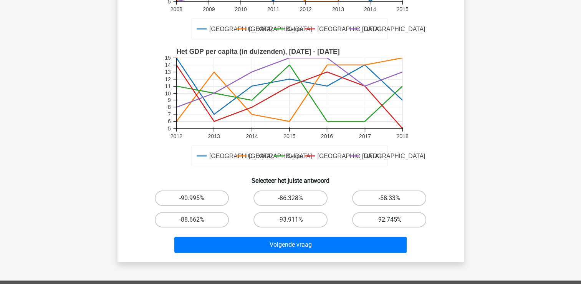
click at [380, 220] on label "-92.745%" at bounding box center [389, 219] width 74 height 15
click at [390, 220] on input "-92.745%" at bounding box center [392, 221] width 5 height 5
radio input "true"
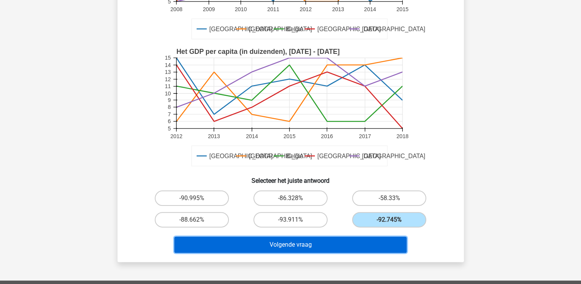
click at [263, 247] on button "Volgende vraag" at bounding box center [290, 244] width 232 height 16
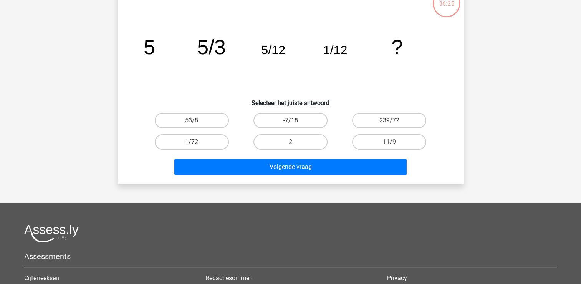
scroll to position [35, 0]
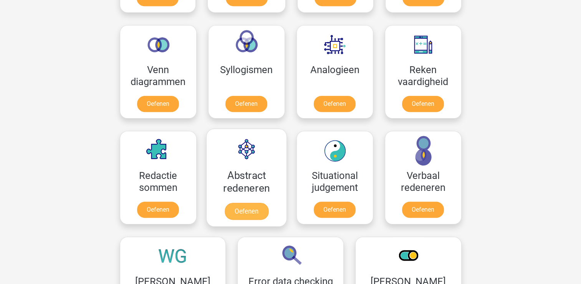
scroll to position [403, 0]
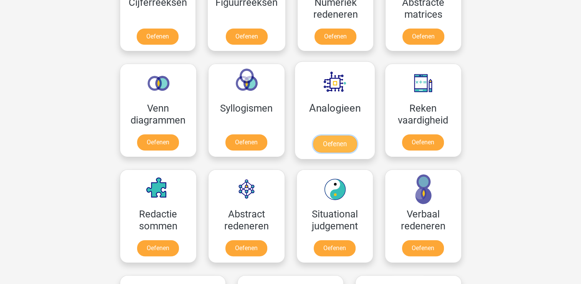
click at [327, 146] on link "Oefenen" at bounding box center [335, 143] width 44 height 17
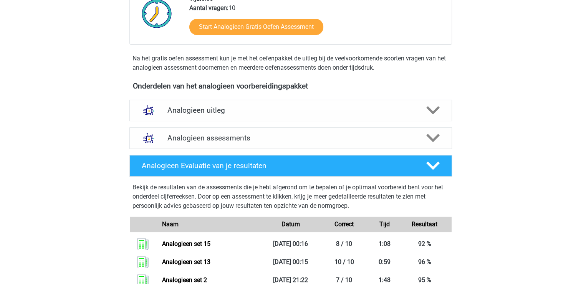
scroll to position [231, 0]
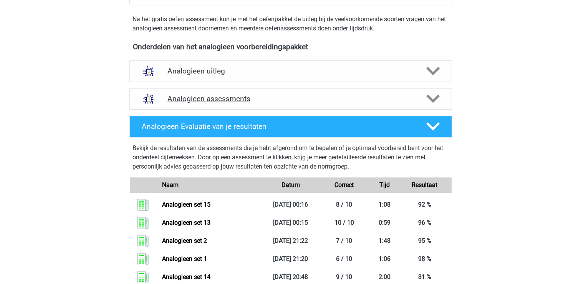
click at [244, 93] on div "Analogieen assessments" at bounding box center [290, 99] width 323 height 22
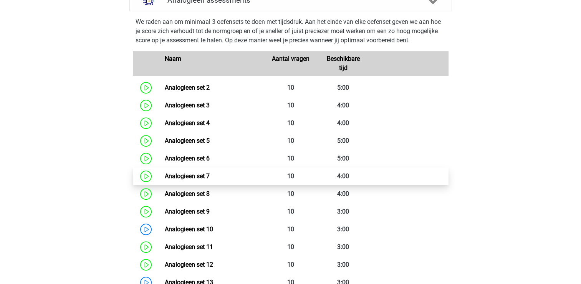
scroll to position [346, 0]
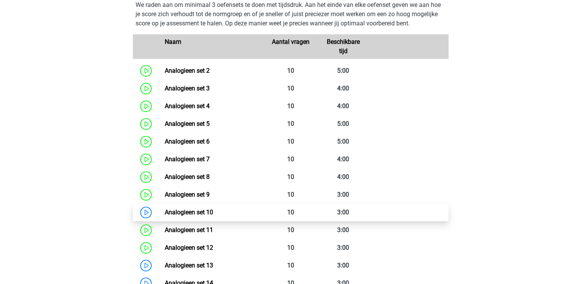
click at [197, 210] on link "Analogieen set 10" at bounding box center [189, 211] width 48 height 7
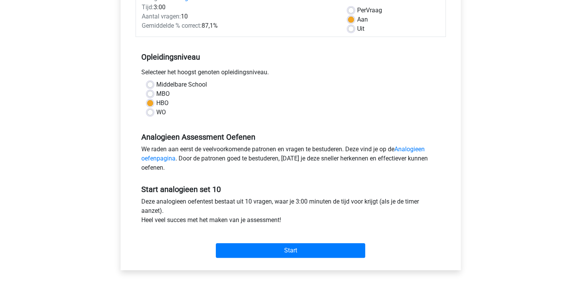
scroll to position [115, 0]
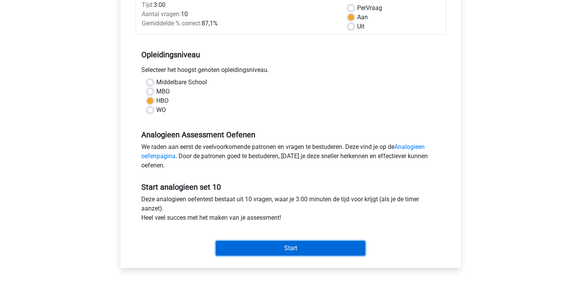
click at [233, 241] on input "Start" at bounding box center [290, 247] width 149 height 15
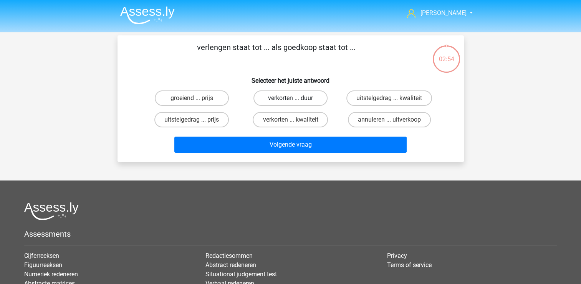
click at [305, 95] on label "verkorten ... duur" at bounding box center [291, 97] width 74 height 15
click at [295, 98] on input "verkorten ... duur" at bounding box center [292, 100] width 5 height 5
radio input "true"
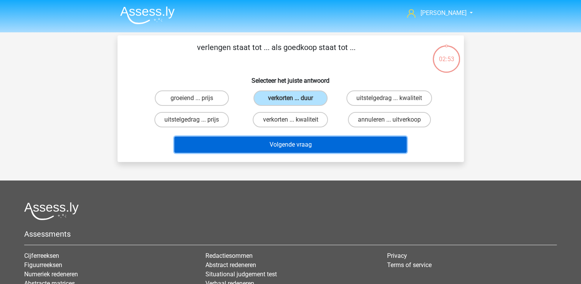
click at [268, 143] on button "Volgende vraag" at bounding box center [290, 144] width 232 height 16
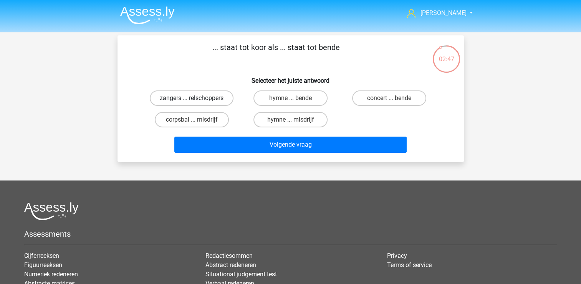
click at [186, 97] on label "zangers ... relschoppers" at bounding box center [192, 97] width 84 height 15
click at [192, 98] on input "zangers ... relschoppers" at bounding box center [194, 100] width 5 height 5
radio input "true"
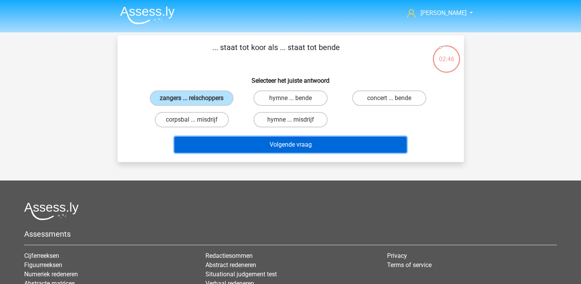
click at [234, 148] on button "Volgende vraag" at bounding box center [290, 144] width 232 height 16
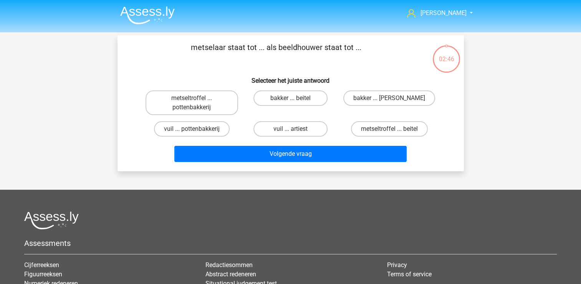
scroll to position [35, 0]
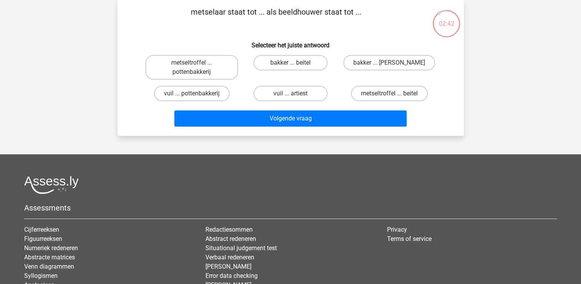
click at [392, 95] on input "metseltroffel ... beitel" at bounding box center [392, 95] width 5 height 5
radio input "true"
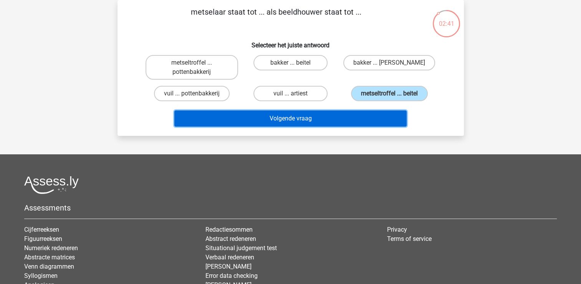
click at [315, 116] on button "Volgende vraag" at bounding box center [290, 118] width 232 height 16
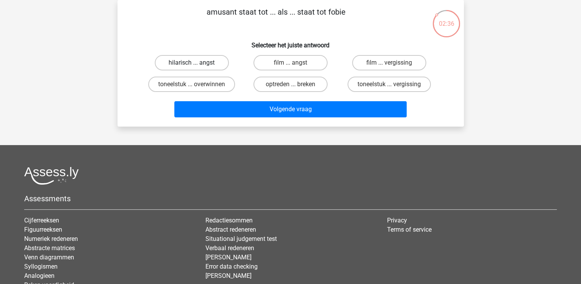
click at [191, 61] on label "hilarisch ... angst" at bounding box center [192, 62] width 74 height 15
click at [192, 63] on input "hilarisch ... angst" at bounding box center [194, 65] width 5 height 5
radio input "true"
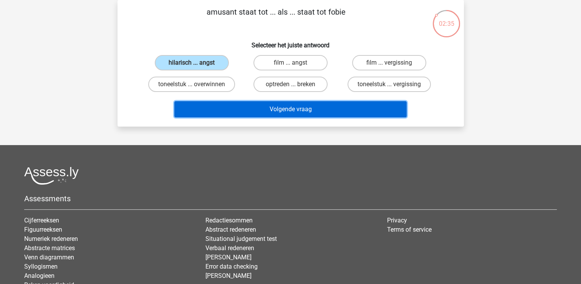
click at [257, 105] on button "Volgende vraag" at bounding box center [290, 109] width 232 height 16
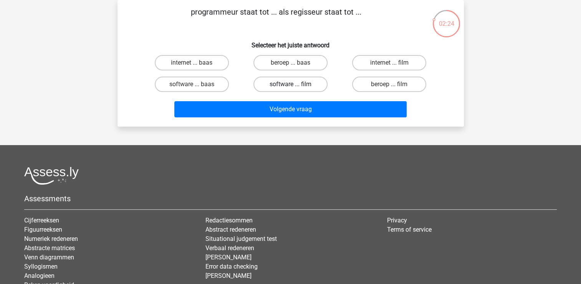
click at [286, 80] on label "software ... film" at bounding box center [291, 83] width 74 height 15
click at [290, 84] on input "software ... film" at bounding box center [292, 86] width 5 height 5
radio input "true"
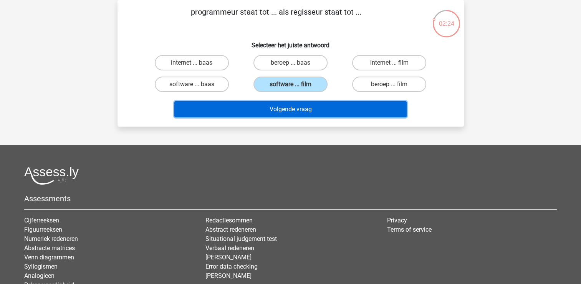
click at [275, 107] on button "Volgende vraag" at bounding box center [290, 109] width 232 height 16
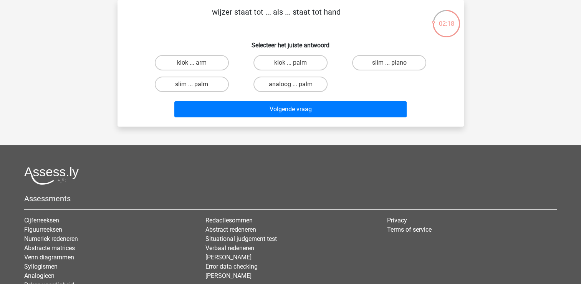
click at [295, 63] on input "klok ... palm" at bounding box center [292, 65] width 5 height 5
radio input "true"
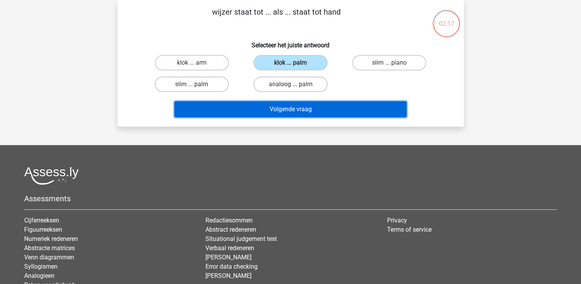
click at [280, 111] on button "Volgende vraag" at bounding box center [290, 109] width 232 height 16
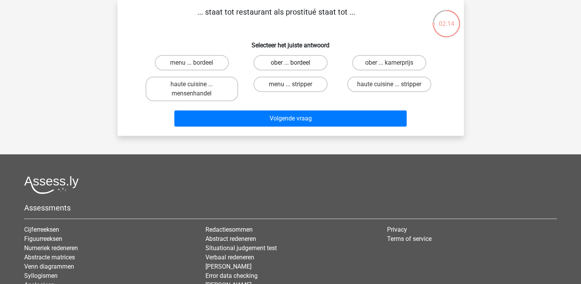
click at [282, 61] on label "ober ... bordeel" at bounding box center [291, 62] width 74 height 15
click at [290, 63] on input "ober ... bordeel" at bounding box center [292, 65] width 5 height 5
radio input "true"
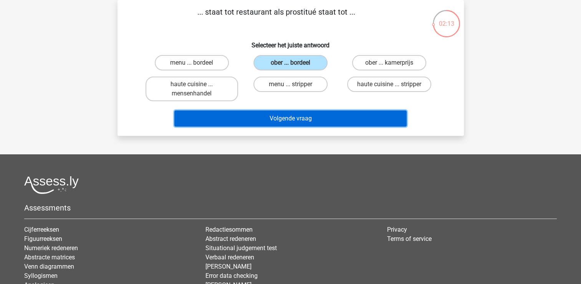
click at [273, 126] on div "Volgende vraag" at bounding box center [291, 119] width 297 height 19
click at [269, 119] on button "Volgende vraag" at bounding box center [290, 118] width 232 height 16
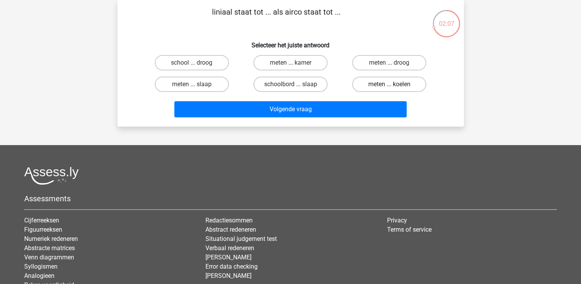
click at [380, 83] on label "meten ... koelen" at bounding box center [389, 83] width 74 height 15
click at [390, 84] on input "meten ... koelen" at bounding box center [392, 86] width 5 height 5
radio input "true"
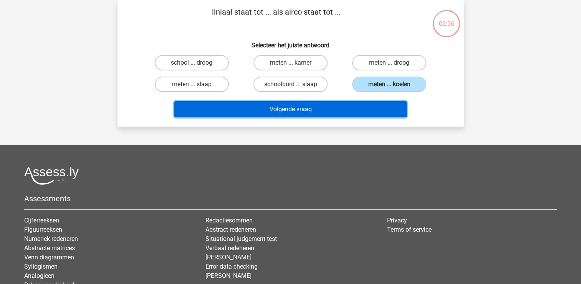
click at [303, 104] on button "Volgende vraag" at bounding box center [290, 109] width 232 height 16
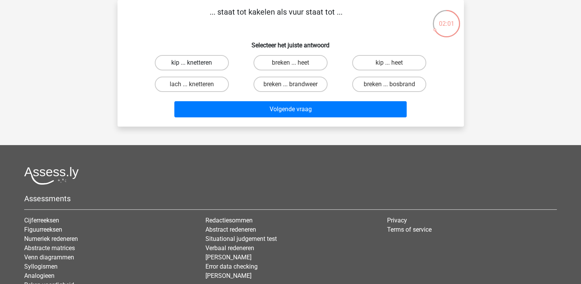
click at [201, 61] on label "kip ... knetteren" at bounding box center [192, 62] width 74 height 15
click at [197, 63] on input "kip ... knetteren" at bounding box center [194, 65] width 5 height 5
radio input "true"
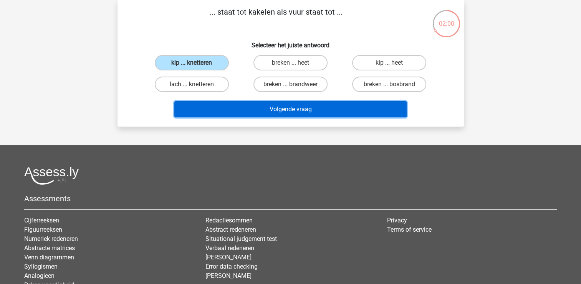
click at [231, 103] on button "Volgende vraag" at bounding box center [290, 109] width 232 height 16
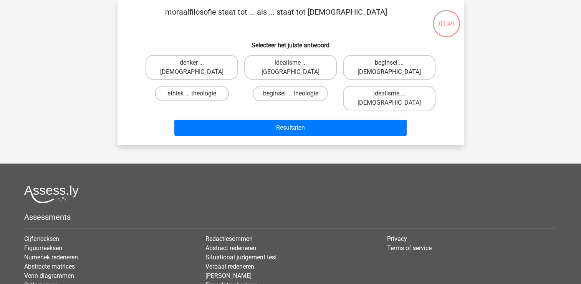
click at [389, 60] on label "beginsel ... atheïsme" at bounding box center [389, 67] width 93 height 25
click at [390, 63] on input "beginsel ... atheïsme" at bounding box center [392, 65] width 5 height 5
radio input "true"
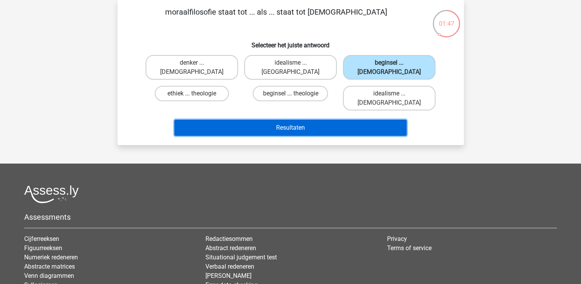
click at [346, 119] on button "Resultaten" at bounding box center [290, 127] width 232 height 16
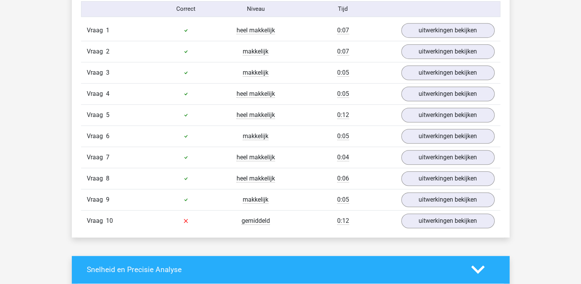
scroll to position [499, 0]
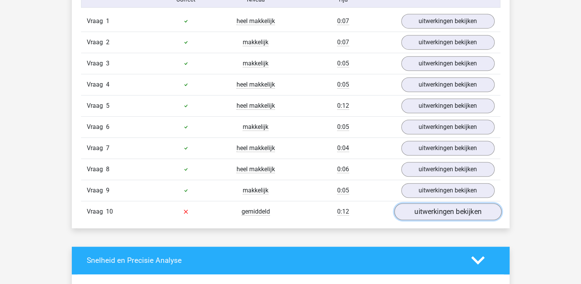
click at [466, 212] on link "uitwerkingen bekijken" at bounding box center [447, 211] width 107 height 17
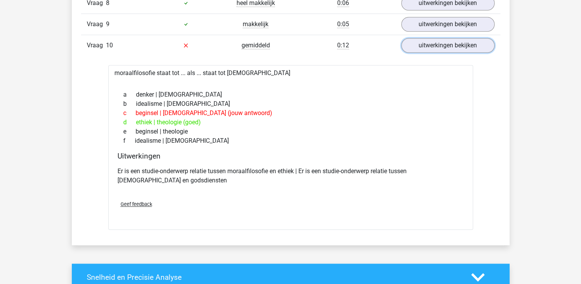
scroll to position [692, 0]
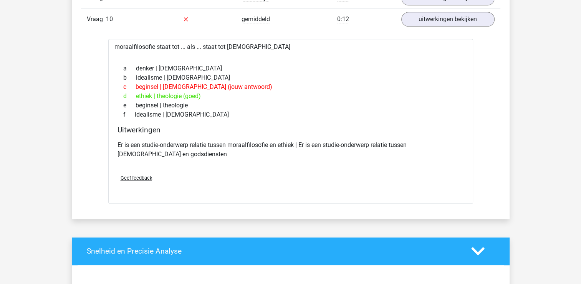
click at [179, 95] on div "d ethiek | theologie (goed)" at bounding box center [291, 95] width 347 height 9
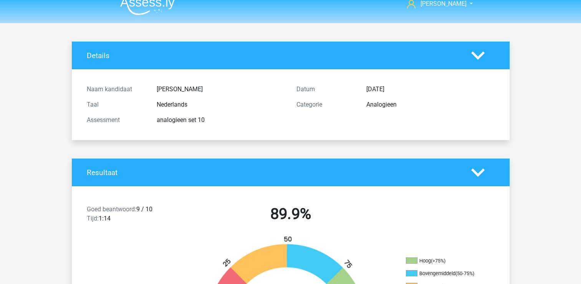
scroll to position [0, 0]
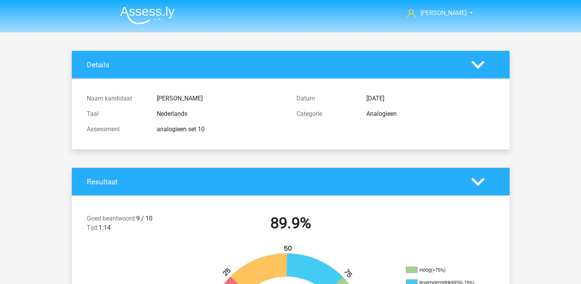
click at [131, 14] on img at bounding box center [147, 15] width 55 height 18
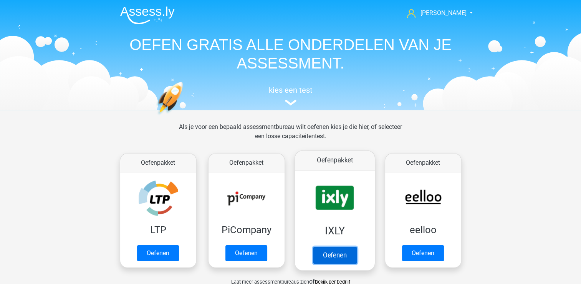
click at [326, 252] on link "Oefenen" at bounding box center [335, 254] width 44 height 17
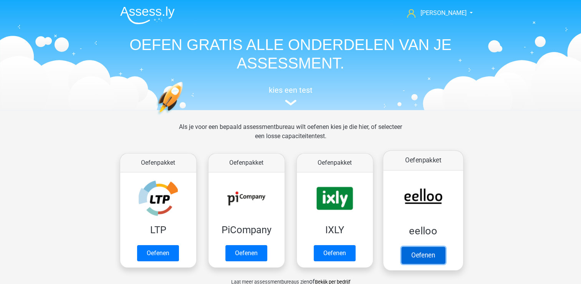
click at [431, 251] on link "Oefenen" at bounding box center [423, 254] width 44 height 17
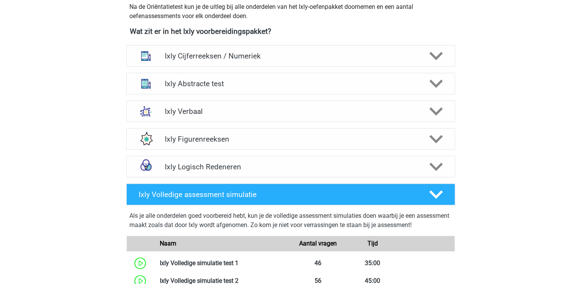
scroll to position [307, 0]
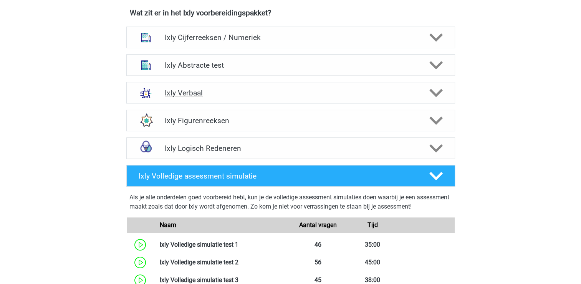
click at [179, 95] on h4 "Ixly Verbaal" at bounding box center [291, 92] width 252 height 9
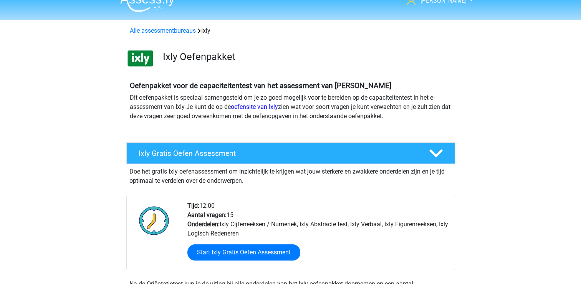
scroll to position [0, 0]
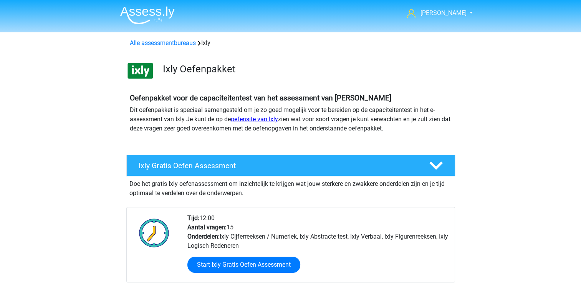
click at [253, 119] on link "oefensite van Ixly" at bounding box center [254, 118] width 47 height 7
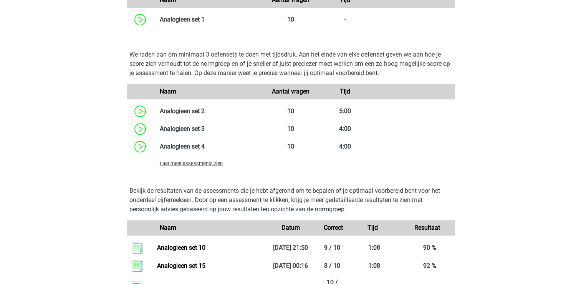
scroll to position [692, 0]
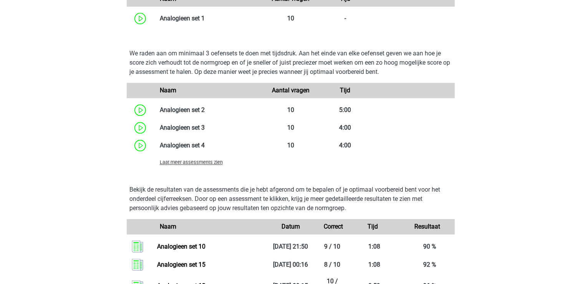
click at [204, 164] on span "Laat meer assessments zien" at bounding box center [191, 162] width 63 height 6
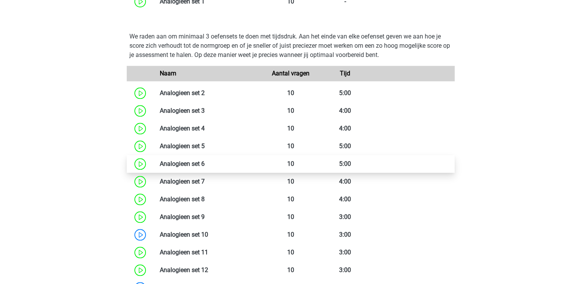
scroll to position [845, 0]
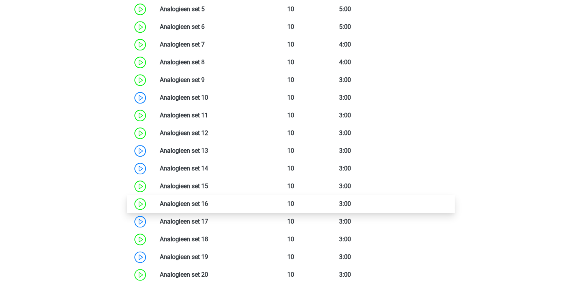
click at [208, 202] on link at bounding box center [208, 203] width 0 height 7
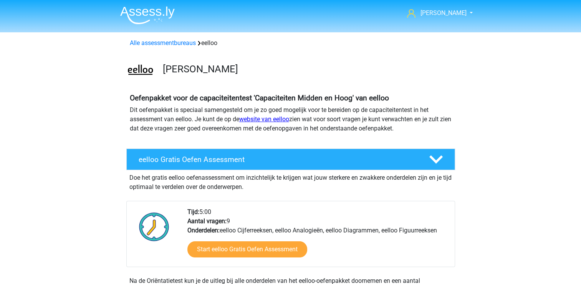
click at [270, 119] on link "website van eelloo" at bounding box center [264, 118] width 50 height 7
click at [147, 42] on link "Alle assessmentbureaus" at bounding box center [163, 42] width 66 height 7
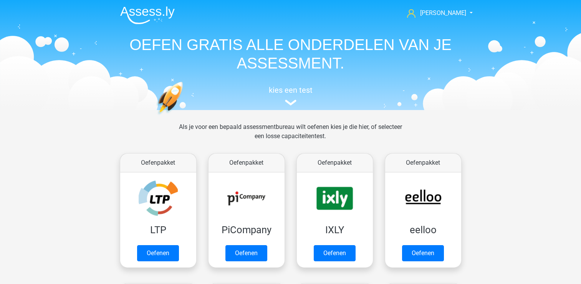
scroll to position [122, 0]
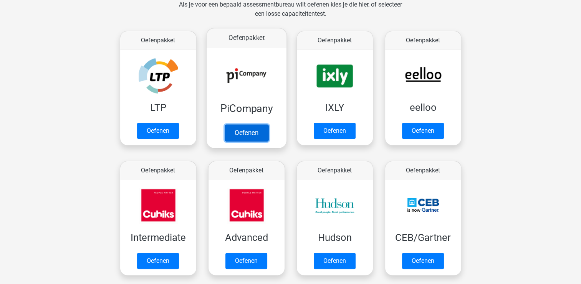
click at [238, 124] on link "Oefenen" at bounding box center [246, 132] width 44 height 17
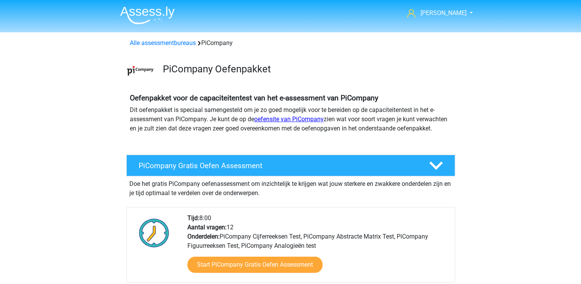
click at [275, 118] on link "oefensite van PiCompany" at bounding box center [289, 118] width 70 height 7
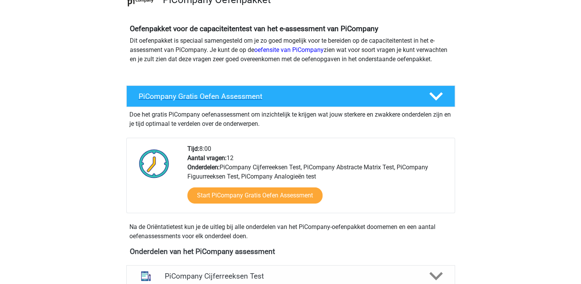
scroll to position [154, 0]
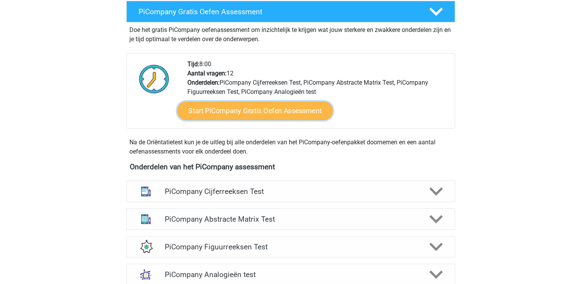
click at [232, 120] on link "Start PiCompany Gratis Oefen Assessment" at bounding box center [255, 110] width 156 height 18
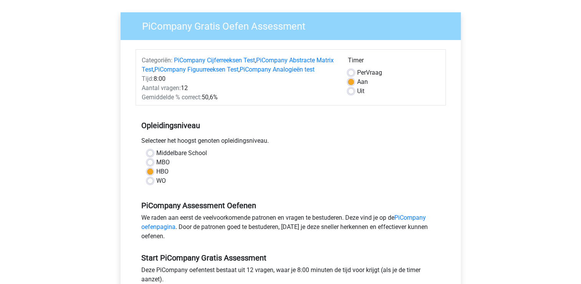
scroll to position [115, 0]
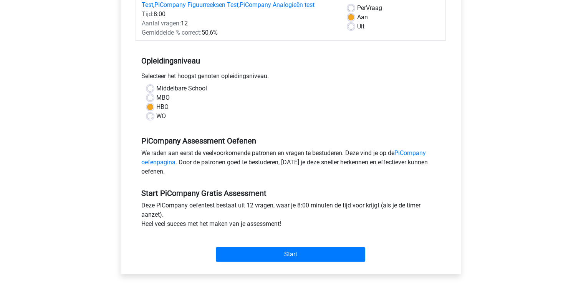
click at [156, 102] on label "MBO" at bounding box center [162, 97] width 13 height 9
click at [149, 101] on input "MBO" at bounding box center [150, 97] width 6 height 8
radio input "true"
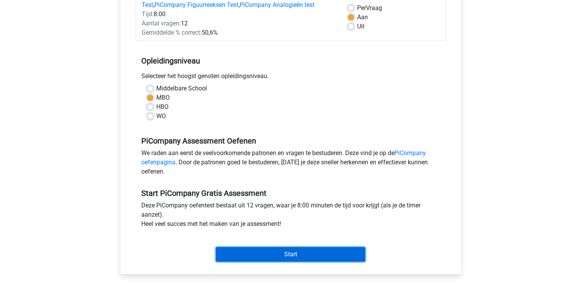
click at [242, 261] on input "Start" at bounding box center [290, 254] width 149 height 15
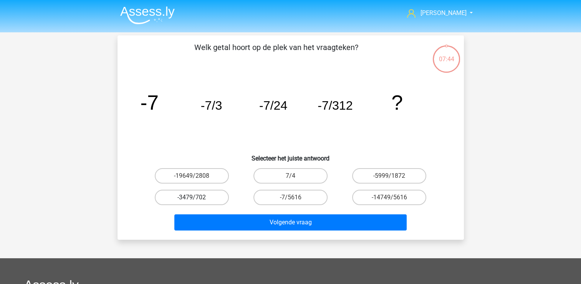
click at [209, 194] on label "-3479/702" at bounding box center [192, 196] width 74 height 15
click at [197, 197] on input "-3479/702" at bounding box center [194, 199] width 5 height 5
radio input "true"
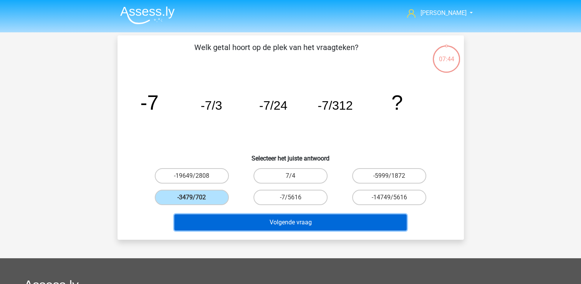
click at [231, 225] on button "Volgende vraag" at bounding box center [290, 222] width 232 height 16
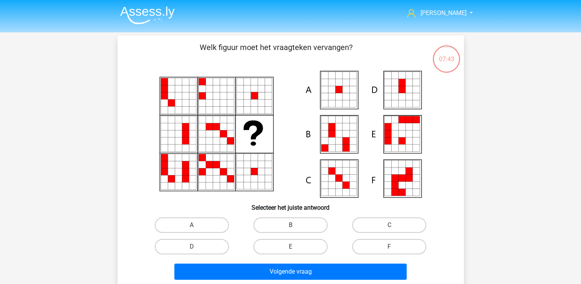
scroll to position [35, 0]
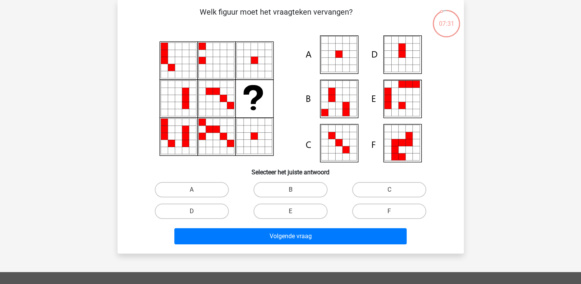
drag, startPoint x: 230, startPoint y: 139, endPoint x: 214, endPoint y: 134, distance: 16.3
click at [227, 137] on icon at bounding box center [230, 136] width 7 height 7
click at [336, 59] on icon at bounding box center [338, 61] width 7 height 7
click at [217, 189] on label "A" at bounding box center [192, 189] width 74 height 15
click at [197, 189] on input "A" at bounding box center [194, 191] width 5 height 5
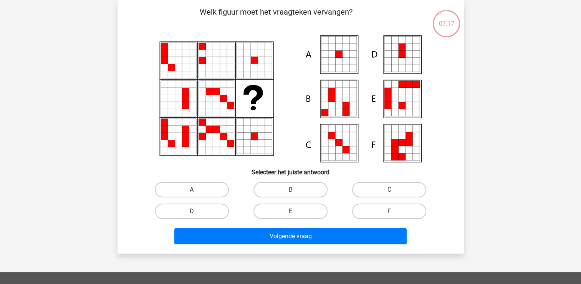
radio input "true"
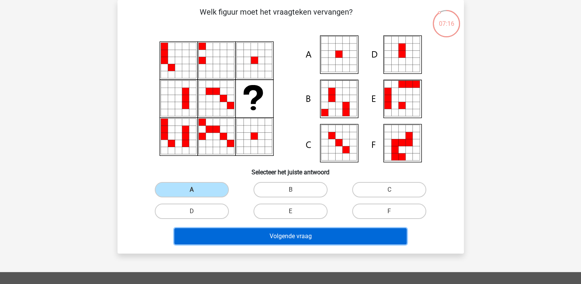
click at [239, 234] on button "Volgende vraag" at bounding box center [290, 236] width 232 height 16
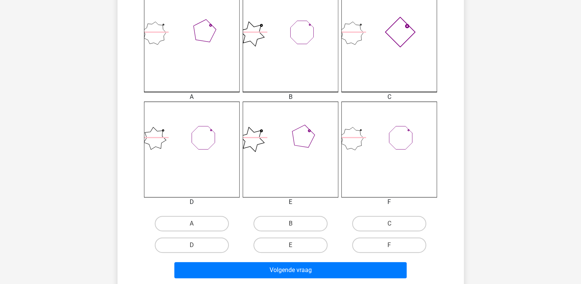
scroll to position [231, 0]
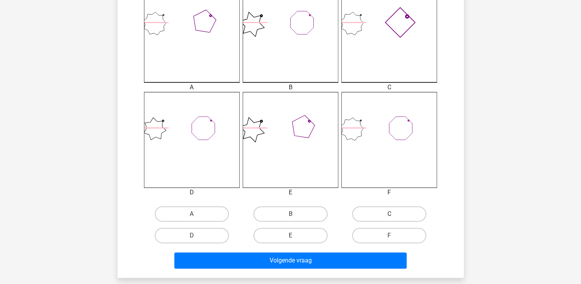
click at [381, 216] on label "C" at bounding box center [389, 213] width 74 height 15
click at [390, 216] on input "C" at bounding box center [392, 216] width 5 height 5
radio input "true"
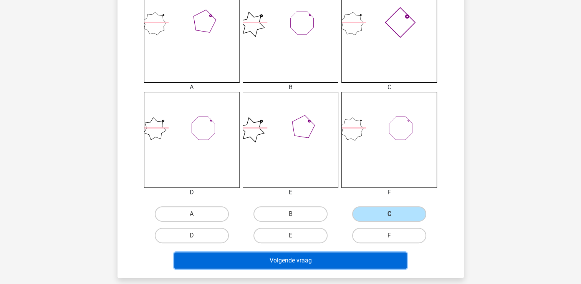
click at [250, 259] on button "Volgende vraag" at bounding box center [290, 260] width 232 height 16
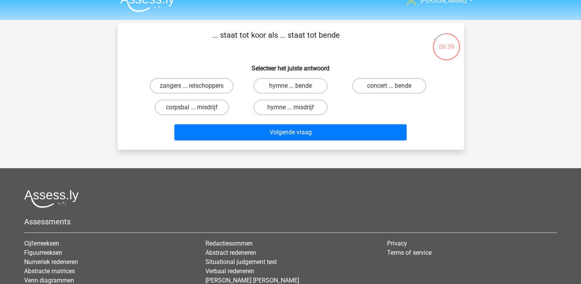
scroll to position [0, 0]
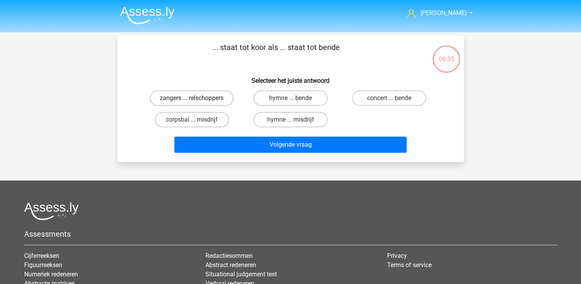
click at [220, 105] on div "zangers ... relschoppers" at bounding box center [192, 98] width 99 height 22
click at [221, 93] on label "zangers ... relschoppers" at bounding box center [192, 97] width 84 height 15
click at [197, 98] on input "zangers ... relschoppers" at bounding box center [194, 100] width 5 height 5
radio input "true"
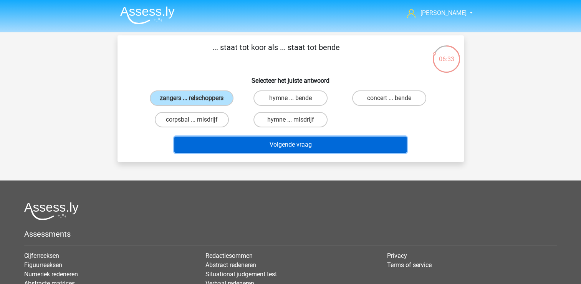
click at [235, 147] on button "Volgende vraag" at bounding box center [290, 144] width 232 height 16
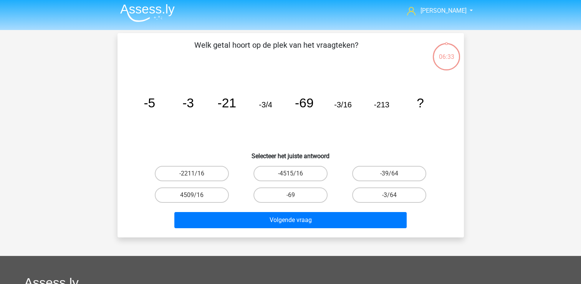
scroll to position [35, 0]
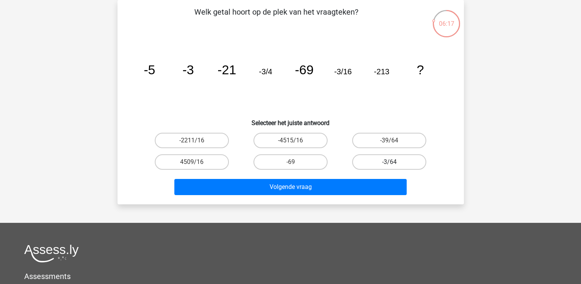
click at [389, 161] on label "-3/64" at bounding box center [389, 161] width 74 height 15
click at [390, 162] on input "-3/64" at bounding box center [392, 164] width 5 height 5
radio input "true"
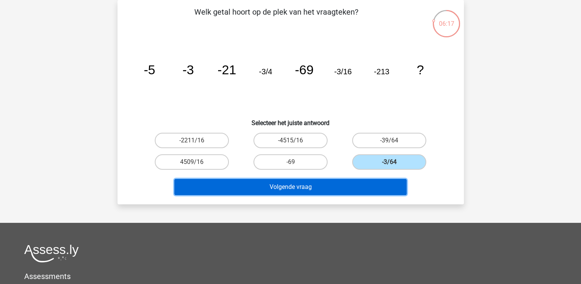
click at [345, 186] on button "Volgende vraag" at bounding box center [290, 187] width 232 height 16
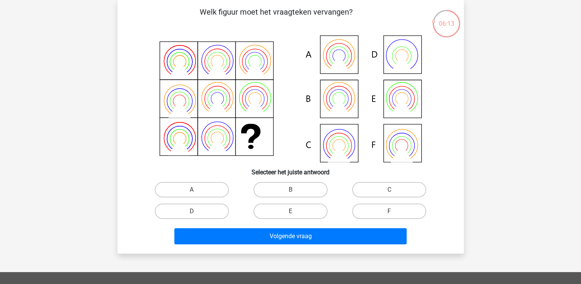
drag, startPoint x: 322, startPoint y: 51, endPoint x: 325, endPoint y: 42, distance: 10.0
click at [334, 51] on icon at bounding box center [291, 98] width 310 height 127
drag, startPoint x: 325, startPoint y: 42, endPoint x: 316, endPoint y: 40, distance: 9.0
click at [321, 40] on icon at bounding box center [291, 98] width 310 height 127
drag, startPoint x: 316, startPoint y: 40, endPoint x: 173, endPoint y: 12, distance: 145.6
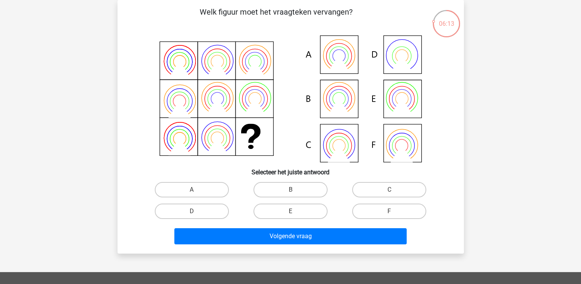
click at [173, 12] on div "Welk figuur moet het vraagteken vervangen?" at bounding box center [291, 126] width 340 height 241
click at [282, 209] on label "E" at bounding box center [291, 210] width 74 height 15
click at [290, 211] on input "E" at bounding box center [292, 213] width 5 height 5
radio input "true"
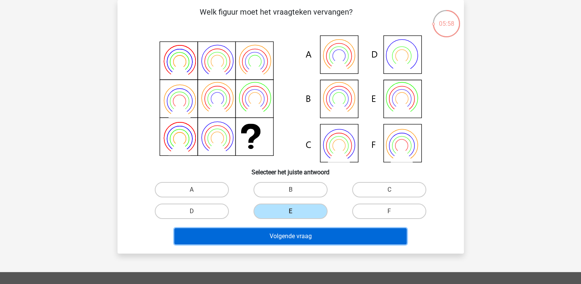
click at [279, 237] on button "Volgende vraag" at bounding box center [290, 236] width 232 height 16
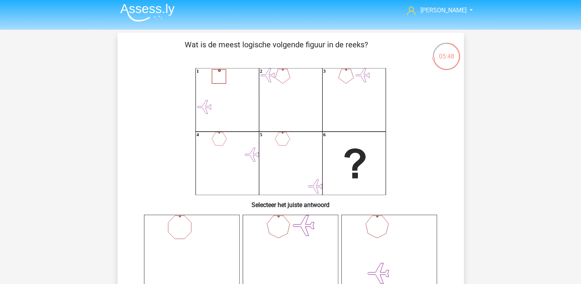
scroll to position [0, 0]
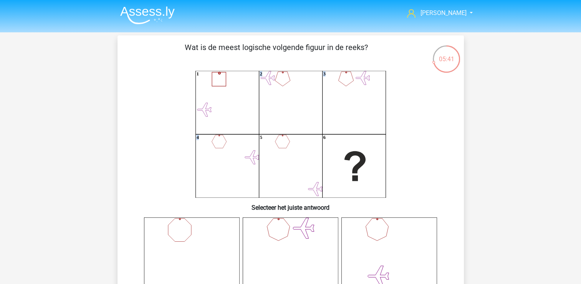
drag, startPoint x: 205, startPoint y: 120, endPoint x: 205, endPoint y: 94, distance: 26.1
click at [206, 95] on icon "1 2 3 4 5 6" at bounding box center [291, 134] width 310 height 127
click at [304, 108] on icon "1 2 3 4 5 6" at bounding box center [291, 134] width 310 height 127
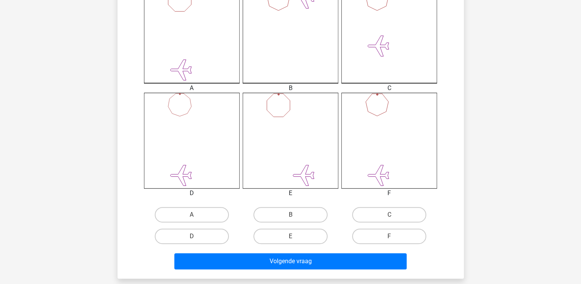
scroll to position [231, 0]
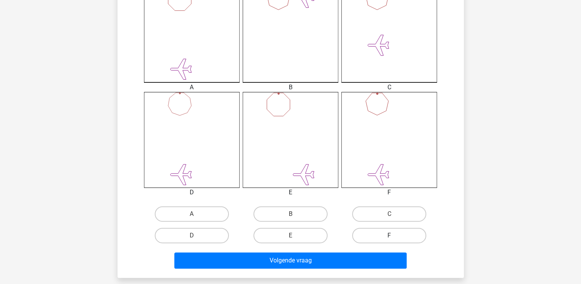
click at [401, 234] on label "F" at bounding box center [389, 234] width 74 height 15
click at [395, 235] on input "F" at bounding box center [392, 237] width 5 height 5
radio input "true"
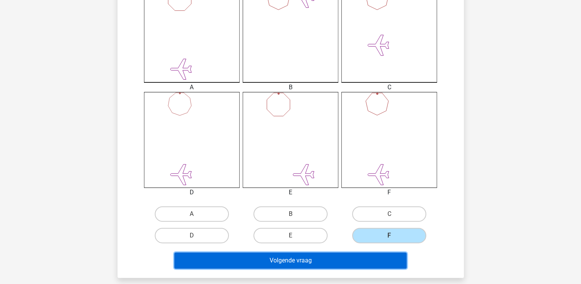
click at [337, 257] on button "Volgende vraag" at bounding box center [290, 260] width 232 height 16
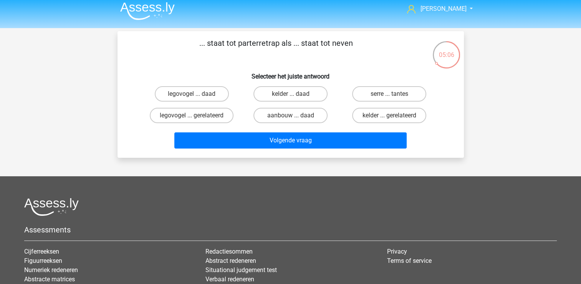
scroll to position [0, 0]
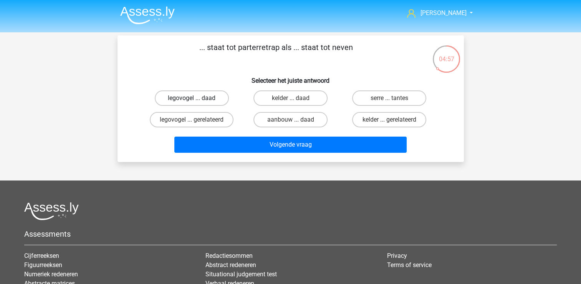
click at [193, 96] on label "legovogel ... daad" at bounding box center [192, 97] width 74 height 15
click at [193, 98] on input "legovogel ... daad" at bounding box center [194, 100] width 5 height 5
radio input "true"
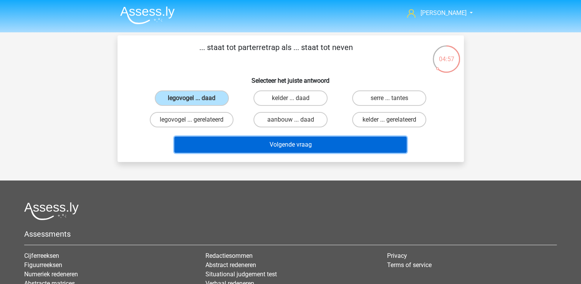
click at [232, 137] on button "Volgende vraag" at bounding box center [290, 144] width 232 height 16
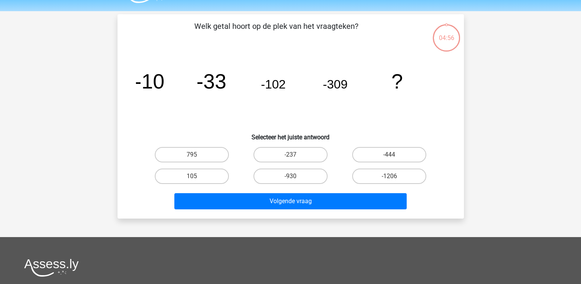
scroll to position [35, 0]
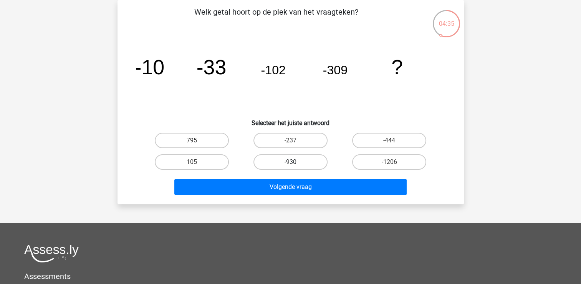
click at [306, 161] on label "-930" at bounding box center [291, 161] width 74 height 15
click at [295, 162] on input "-930" at bounding box center [292, 164] width 5 height 5
radio input "true"
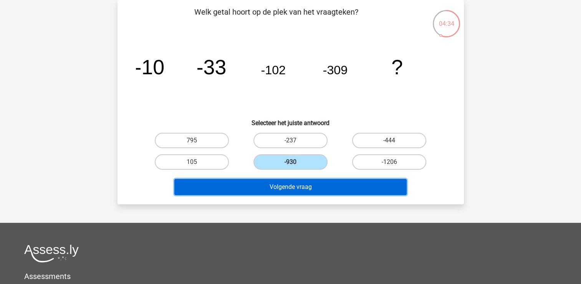
click at [278, 186] on button "Volgende vraag" at bounding box center [290, 187] width 232 height 16
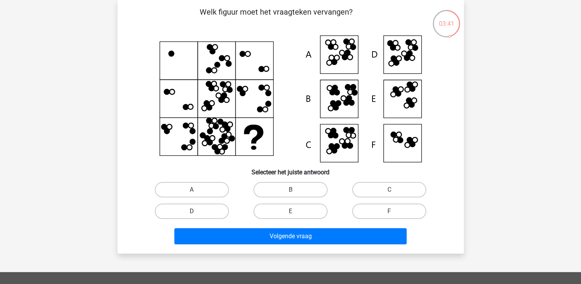
click at [194, 207] on label "D" at bounding box center [192, 210] width 74 height 15
click at [194, 211] on input "D" at bounding box center [194, 213] width 5 height 5
radio input "true"
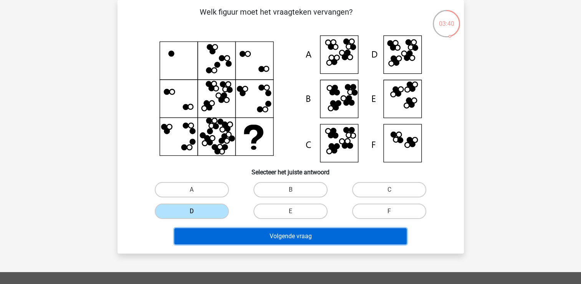
click at [250, 237] on button "Volgende vraag" at bounding box center [290, 236] width 232 height 16
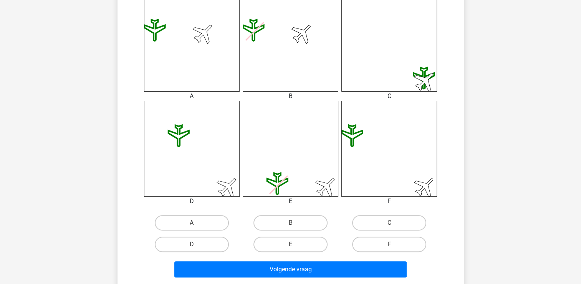
scroll to position [227, 0]
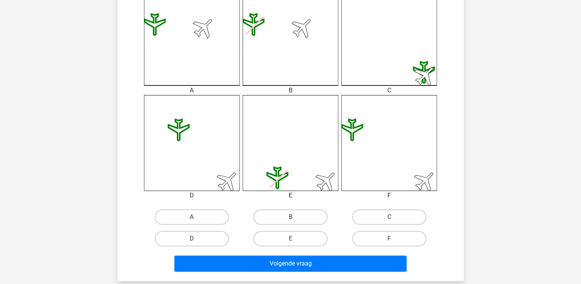
click at [401, 173] on icon at bounding box center [390, 143] width 96 height 96
click at [383, 234] on label "F" at bounding box center [389, 238] width 74 height 15
click at [390, 238] on input "F" at bounding box center [392, 240] width 5 height 5
radio input "true"
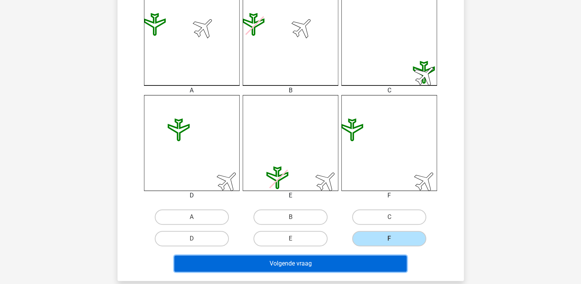
click at [316, 260] on button "Volgende vraag" at bounding box center [290, 263] width 232 height 16
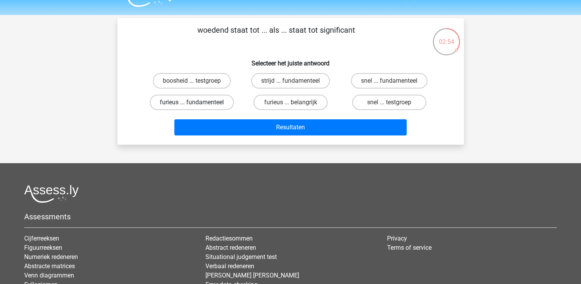
scroll to position [0, 0]
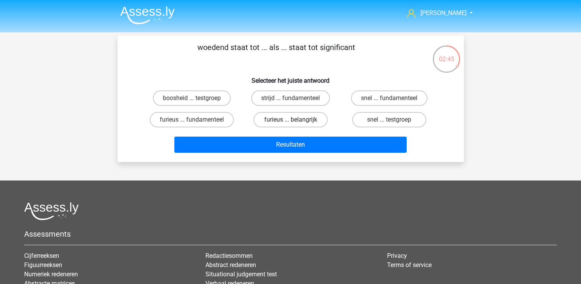
click at [270, 119] on label "furieus ... belangrijk" at bounding box center [291, 119] width 74 height 15
click at [290, 119] on input "furieus ... belangrijk" at bounding box center [292, 121] width 5 height 5
radio input "true"
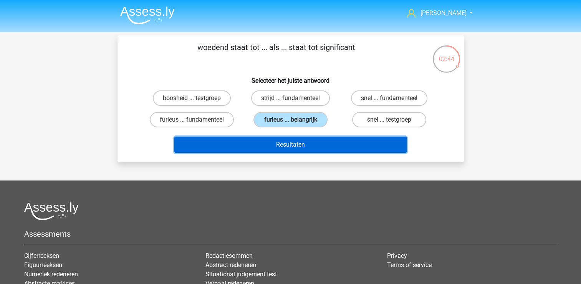
click at [266, 139] on button "Resultaten" at bounding box center [290, 144] width 232 height 16
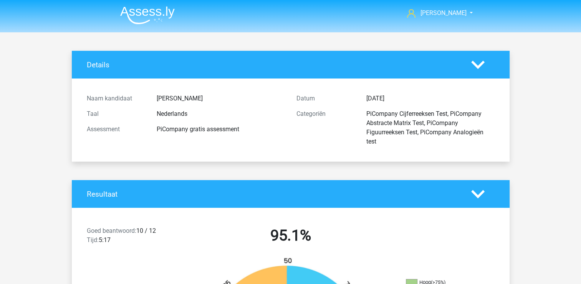
click at [92, 69] on h4 "Details" at bounding box center [273, 64] width 373 height 9
click at [151, 16] on img at bounding box center [147, 15] width 55 height 18
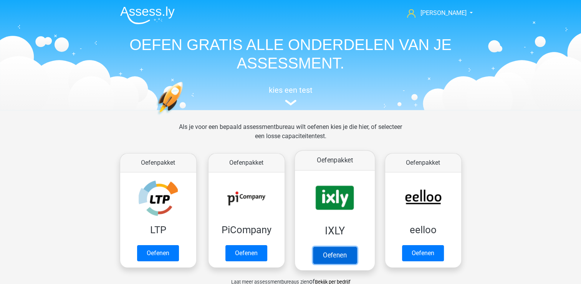
click at [327, 254] on link "Oefenen" at bounding box center [335, 254] width 44 height 17
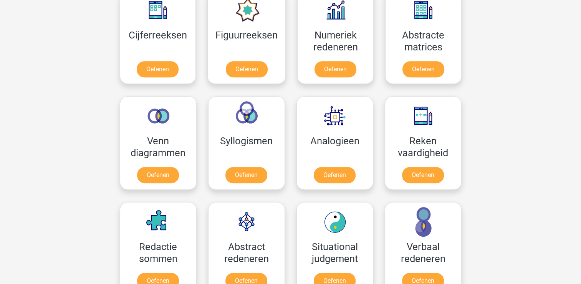
scroll to position [384, 0]
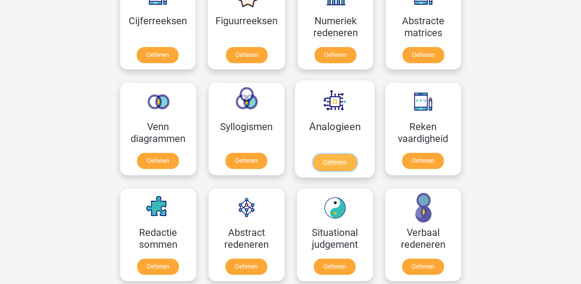
click at [337, 156] on link "Oefenen" at bounding box center [335, 162] width 44 height 17
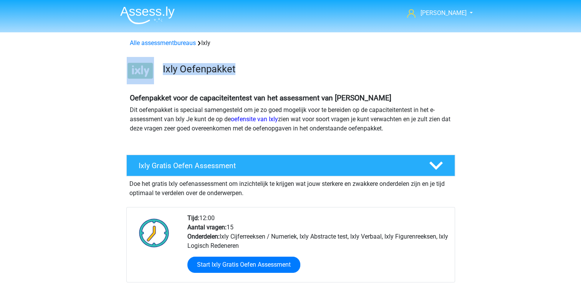
drag, startPoint x: 95, startPoint y: 91, endPoint x: 77, endPoint y: 62, distance: 34.2
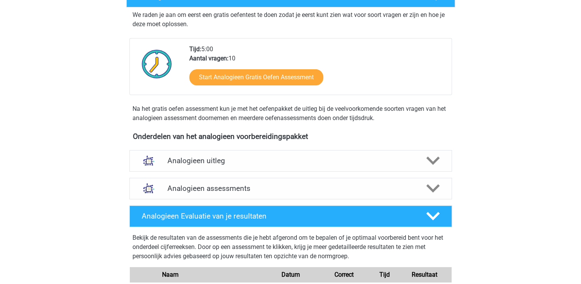
scroll to position [231, 0]
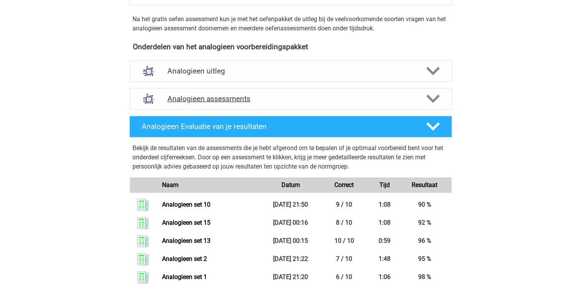
click at [220, 98] on h4 "Analogieen assessments" at bounding box center [290, 98] width 247 height 9
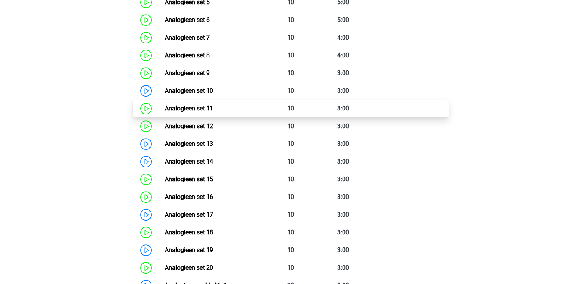
scroll to position [615, 0]
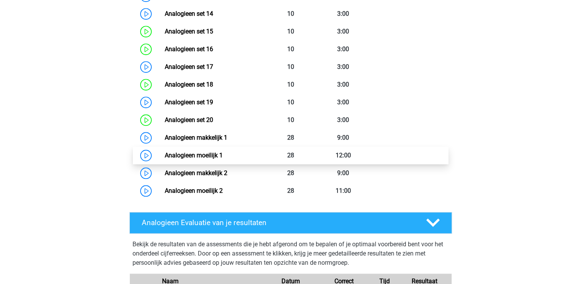
click at [205, 156] on link "Analogieen moeilijk 1" at bounding box center [194, 154] width 58 height 7
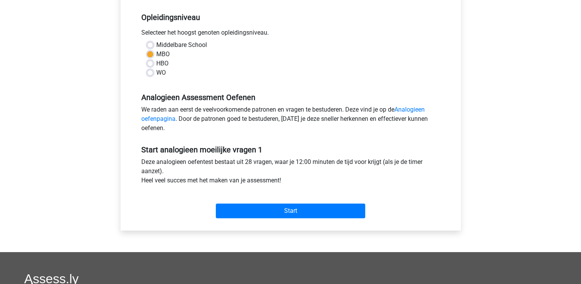
scroll to position [154, 0]
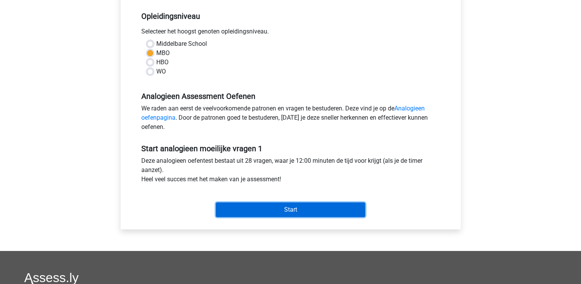
click at [262, 206] on input "Start" at bounding box center [290, 209] width 149 height 15
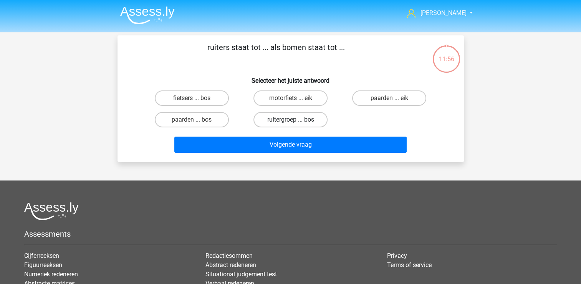
click at [279, 116] on label "ruitergroep ... bos" at bounding box center [291, 119] width 74 height 15
click at [290, 119] on input "ruitergroep ... bos" at bounding box center [292, 121] width 5 height 5
radio input "true"
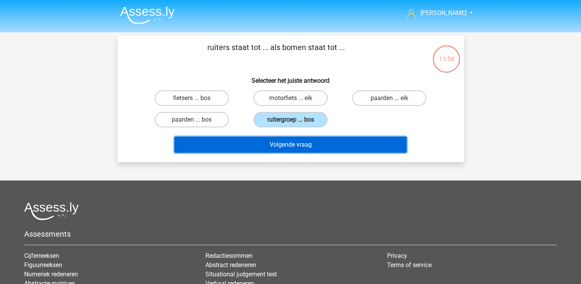
click at [267, 144] on button "Volgende vraag" at bounding box center [290, 144] width 232 height 16
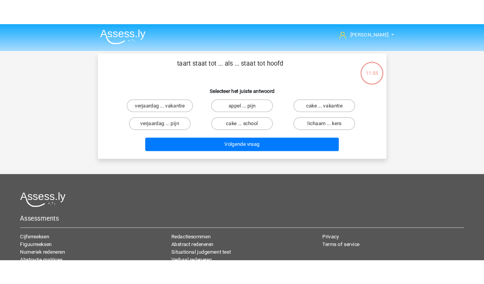
scroll to position [35, 0]
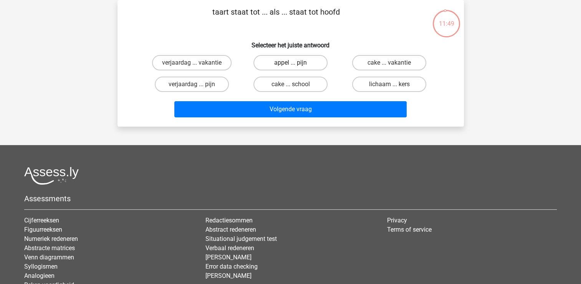
click at [281, 61] on label "appel ... pijn" at bounding box center [291, 62] width 74 height 15
click at [290, 63] on input "appel ... pijn" at bounding box center [292, 65] width 5 height 5
radio input "true"
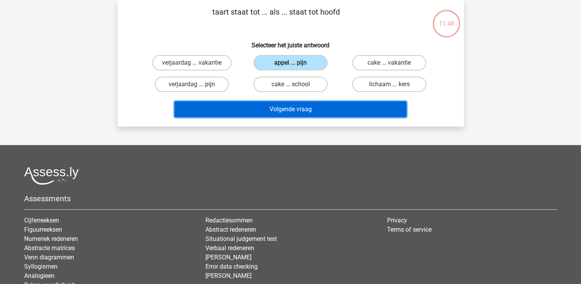
click at [264, 104] on button "Volgende vraag" at bounding box center [290, 109] width 232 height 16
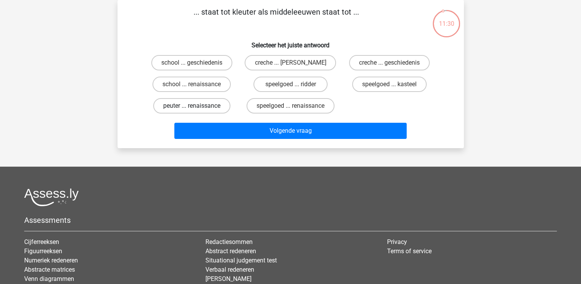
click at [211, 104] on label "peuter ... renaissance" at bounding box center [191, 105] width 77 height 15
click at [197, 106] on input "peuter ... renaissance" at bounding box center [194, 108] width 5 height 5
radio input "true"
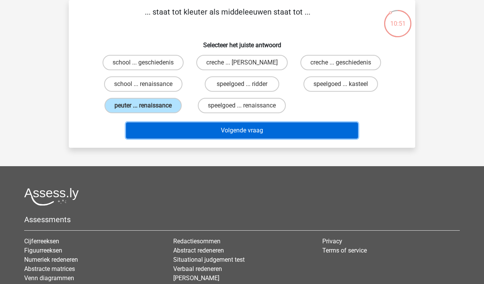
drag, startPoint x: 165, startPoint y: 7, endPoint x: 208, endPoint y: 133, distance: 133.5
click at [208, 133] on button "Volgende vraag" at bounding box center [242, 131] width 232 height 16
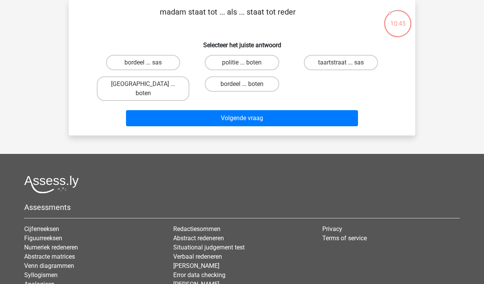
click at [146, 63] on input "bordeel ... sas" at bounding box center [145, 65] width 5 height 5
radio input "true"
click at [324, 64] on label "taartstraat ... sas" at bounding box center [341, 62] width 74 height 15
click at [341, 64] on input "taartstraat ... sas" at bounding box center [343, 65] width 5 height 5
radio input "true"
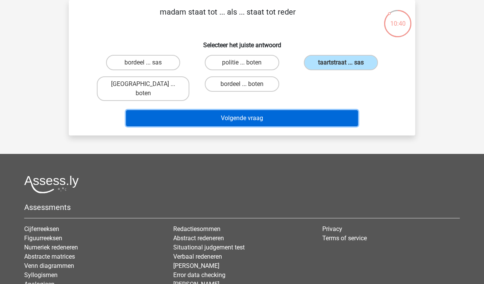
click at [231, 112] on button "Volgende vraag" at bounding box center [242, 118] width 232 height 16
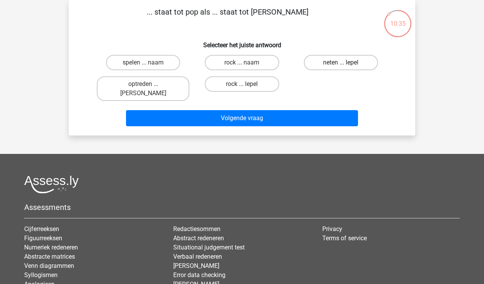
click at [328, 62] on label "neten ... lepel" at bounding box center [341, 62] width 74 height 15
click at [341, 63] on input "neten ... lepel" at bounding box center [343, 65] width 5 height 5
radio input "true"
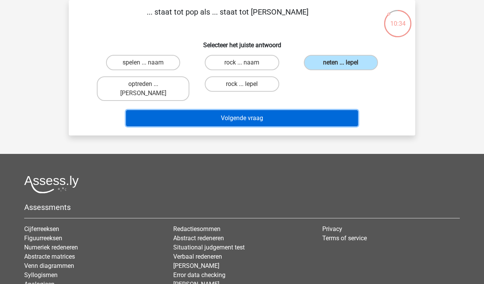
click at [277, 110] on button "Volgende vraag" at bounding box center [242, 118] width 232 height 16
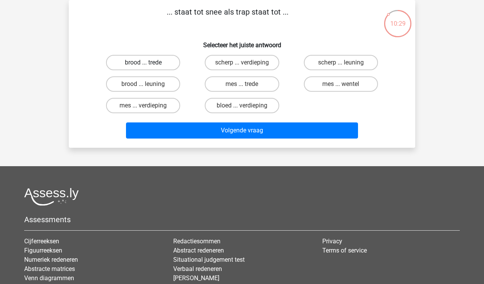
click at [139, 63] on label "brood ... trede" at bounding box center [143, 62] width 74 height 15
click at [143, 63] on input "brood ... trede" at bounding box center [145, 65] width 5 height 5
radio input "true"
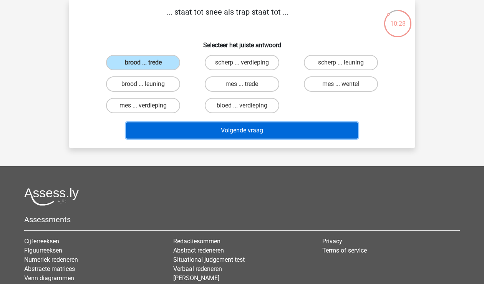
click at [183, 125] on button "Volgende vraag" at bounding box center [242, 131] width 232 height 16
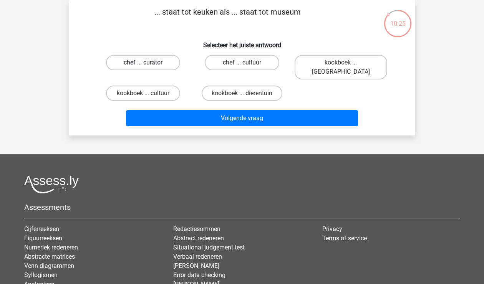
click at [158, 60] on label "chef ... curator" at bounding box center [143, 62] width 74 height 15
click at [148, 63] on input "chef ... curator" at bounding box center [145, 65] width 5 height 5
radio input "true"
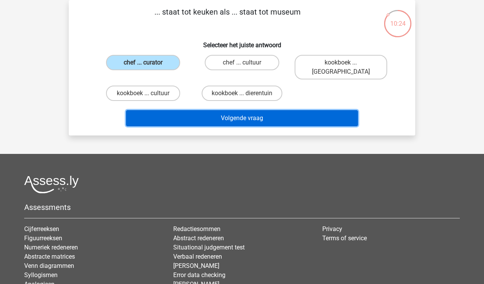
click at [201, 110] on button "Volgende vraag" at bounding box center [242, 118] width 232 height 16
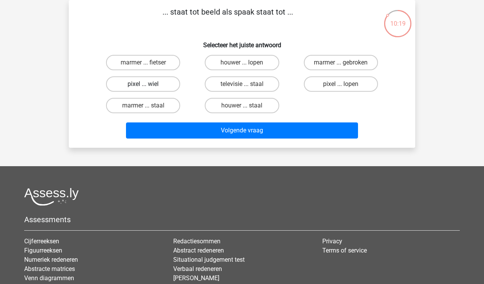
click at [161, 83] on label "pixel ... wiel" at bounding box center [143, 83] width 74 height 15
click at [148, 84] on input "pixel ... wiel" at bounding box center [145, 86] width 5 height 5
radio input "true"
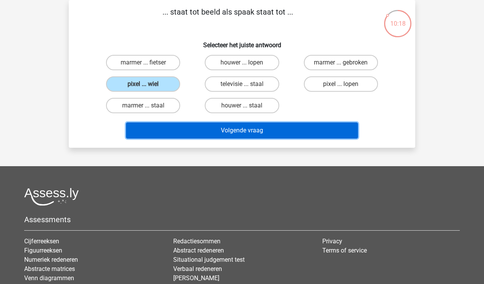
click at [184, 131] on button "Volgende vraag" at bounding box center [242, 131] width 232 height 16
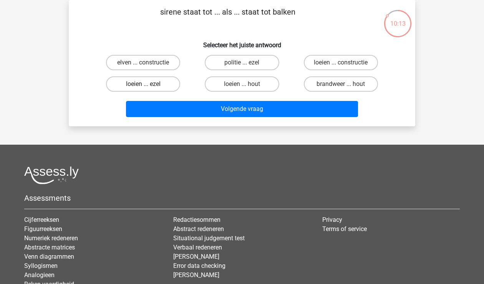
click at [149, 83] on label "loeien ... ezel" at bounding box center [143, 83] width 74 height 15
click at [148, 84] on input "loeien ... ezel" at bounding box center [145, 86] width 5 height 5
radio input "true"
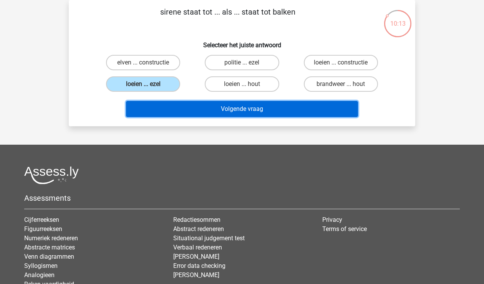
click at [182, 113] on button "Volgende vraag" at bounding box center [242, 109] width 232 height 16
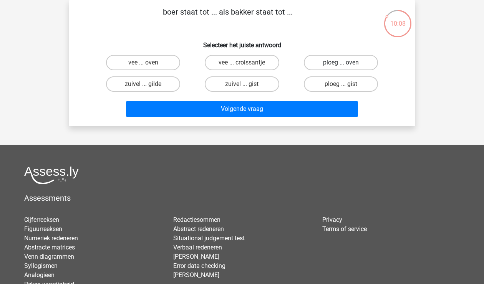
click at [335, 67] on label "ploeg ... oven" at bounding box center [341, 62] width 74 height 15
click at [341, 67] on input "ploeg ... oven" at bounding box center [343, 65] width 5 height 5
radio input "true"
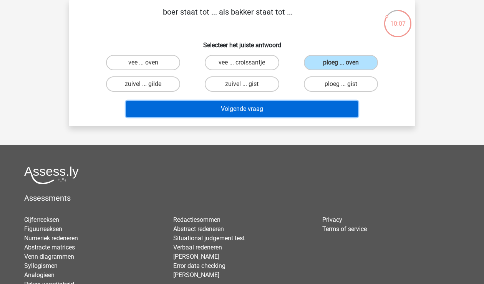
click at [242, 104] on button "Volgende vraag" at bounding box center [242, 109] width 232 height 16
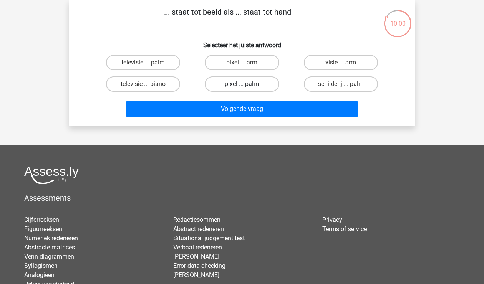
click at [258, 86] on label "pixel ... palm" at bounding box center [242, 83] width 74 height 15
click at [247, 86] on input "pixel ... palm" at bounding box center [244, 86] width 5 height 5
radio input "true"
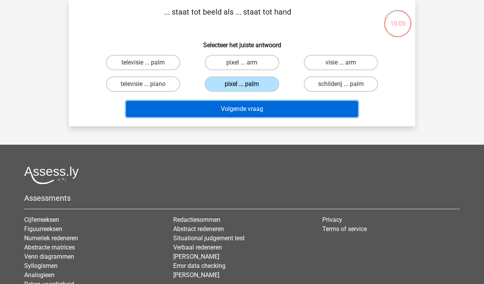
click at [205, 105] on button "Volgende vraag" at bounding box center [242, 109] width 232 height 16
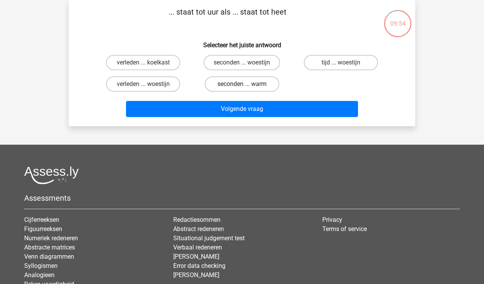
click at [222, 85] on label "seconden ... warm" at bounding box center [242, 83] width 74 height 15
click at [242, 85] on input "seconden ... warm" at bounding box center [244, 86] width 5 height 5
radio input "true"
click at [317, 61] on label "tijd ... woestijn" at bounding box center [341, 62] width 74 height 15
click at [341, 63] on input "tijd ... woestijn" at bounding box center [343, 65] width 5 height 5
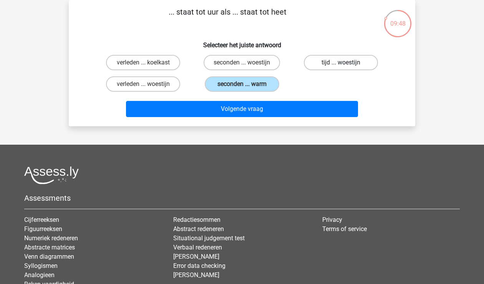
radio input "true"
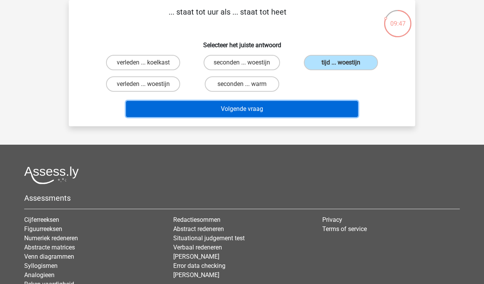
click at [215, 109] on button "Volgende vraag" at bounding box center [242, 109] width 232 height 16
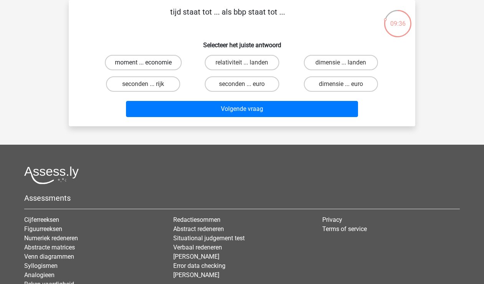
click at [163, 63] on label "moment ... economie" at bounding box center [143, 62] width 77 height 15
click at [148, 63] on input "moment ... economie" at bounding box center [145, 65] width 5 height 5
radio input "true"
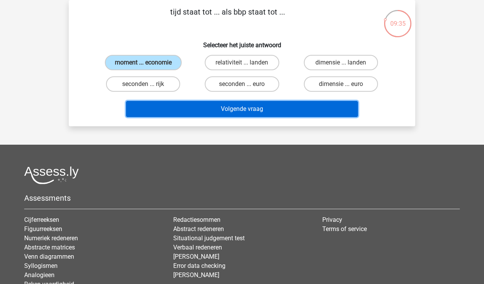
click at [180, 107] on button "Volgende vraag" at bounding box center [242, 109] width 232 height 16
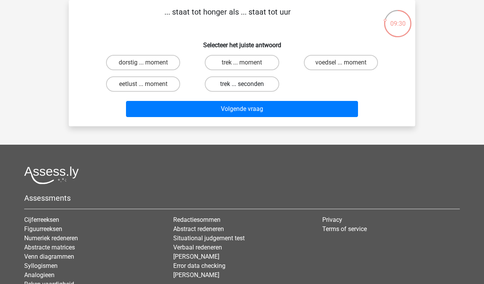
click at [230, 82] on label "trek ... seconden" at bounding box center [242, 83] width 74 height 15
click at [242, 84] on input "trek ... seconden" at bounding box center [244, 86] width 5 height 5
radio input "true"
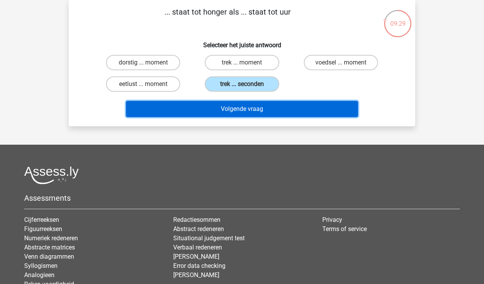
click at [202, 106] on button "Volgende vraag" at bounding box center [242, 109] width 232 height 16
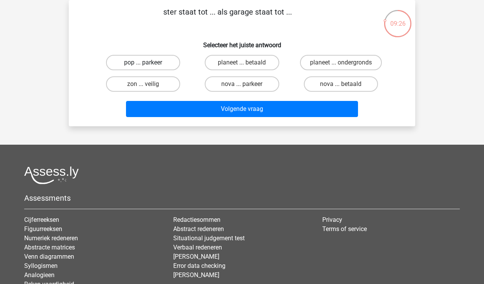
click at [149, 65] on label "pop ... parkeer" at bounding box center [143, 62] width 74 height 15
click at [148, 65] on input "pop ... parkeer" at bounding box center [145, 65] width 5 height 5
radio input "true"
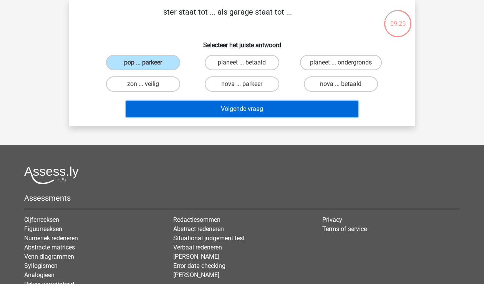
click at [182, 108] on button "Volgende vraag" at bounding box center [242, 109] width 232 height 16
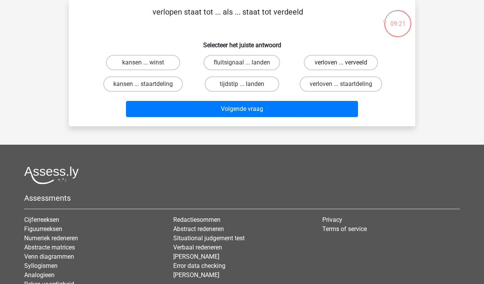
click at [326, 63] on label "verloven ... verveeld" at bounding box center [341, 62] width 74 height 15
click at [341, 63] on input "verloven ... verveeld" at bounding box center [343, 65] width 5 height 5
radio input "true"
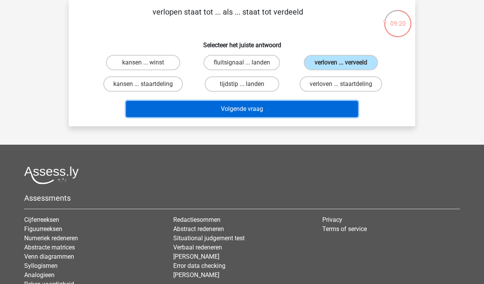
click at [254, 108] on button "Volgende vraag" at bounding box center [242, 109] width 232 height 16
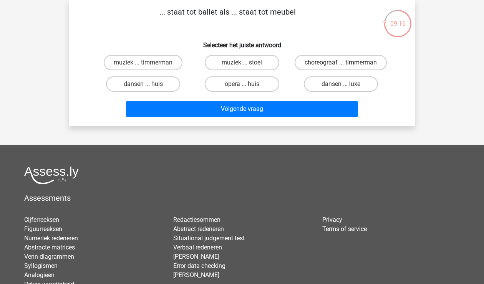
click at [318, 63] on label "choreograaf ... timmerman" at bounding box center [341, 62] width 92 height 15
click at [341, 63] on input "choreograaf ... timmerman" at bounding box center [343, 65] width 5 height 5
radio input "true"
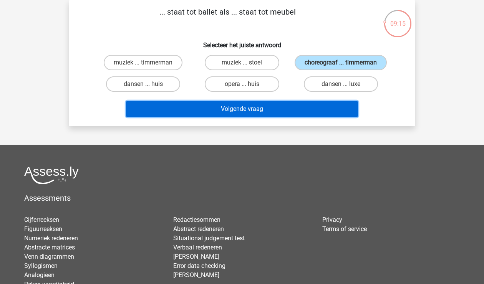
click at [260, 102] on button "Volgende vraag" at bounding box center [242, 109] width 232 height 16
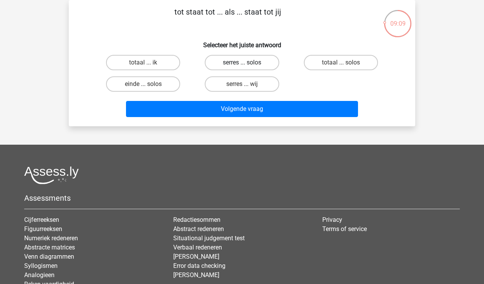
click at [245, 61] on label "serres ... solos" at bounding box center [242, 62] width 74 height 15
click at [245, 63] on input "serres ... solos" at bounding box center [244, 65] width 5 height 5
radio input "true"
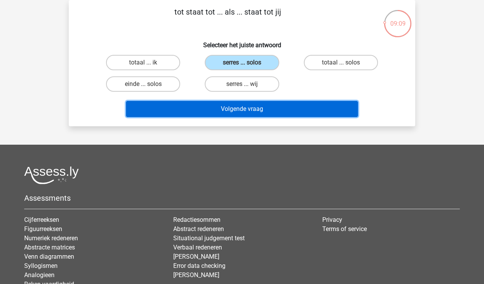
click at [229, 107] on button "Volgende vraag" at bounding box center [242, 109] width 232 height 16
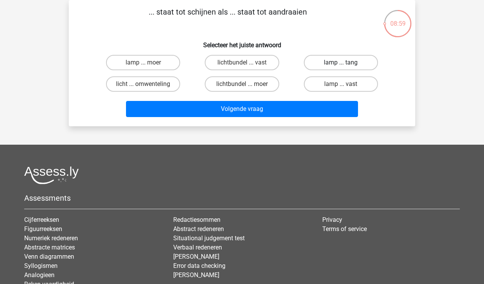
click at [340, 61] on label "lamp ... tang" at bounding box center [341, 62] width 74 height 15
click at [341, 63] on input "lamp ... tang" at bounding box center [343, 65] width 5 height 5
radio input "true"
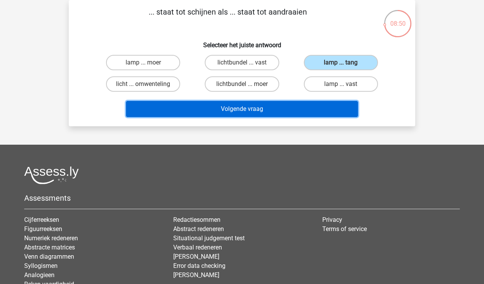
click at [226, 112] on button "Volgende vraag" at bounding box center [242, 109] width 232 height 16
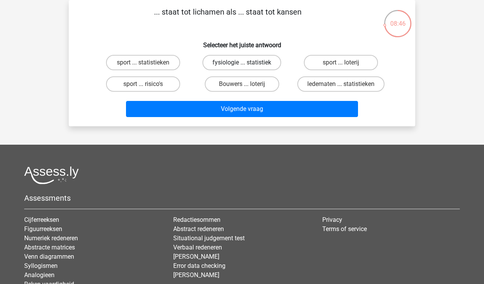
click at [248, 62] on label "fysiologie ... statistiek" at bounding box center [241, 62] width 79 height 15
click at [247, 63] on input "fysiologie ... statistiek" at bounding box center [244, 65] width 5 height 5
radio input "true"
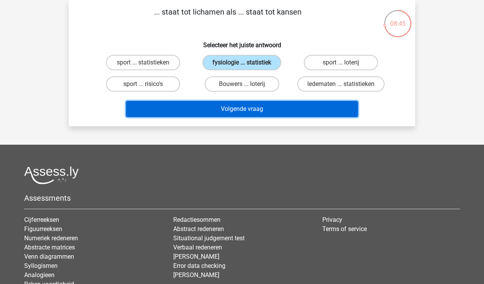
click at [236, 105] on button "Volgende vraag" at bounding box center [242, 109] width 232 height 16
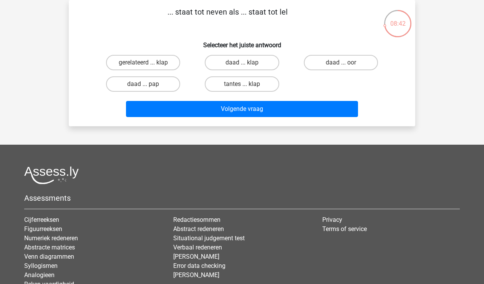
click at [189, 63] on div "daad ... klap" at bounding box center [143, 62] width 93 height 15
drag, startPoint x: 200, startPoint y: 63, endPoint x: 234, endPoint y: 94, distance: 45.7
click at [233, 94] on div "gerelateerd ... klap daad ... klap daad ... oor daad ... pap tantes ... klap" at bounding box center [242, 73] width 297 height 43
click at [153, 82] on label "daad ... pap" at bounding box center [143, 83] width 74 height 15
click at [148, 84] on input "daad ... pap" at bounding box center [145, 86] width 5 height 5
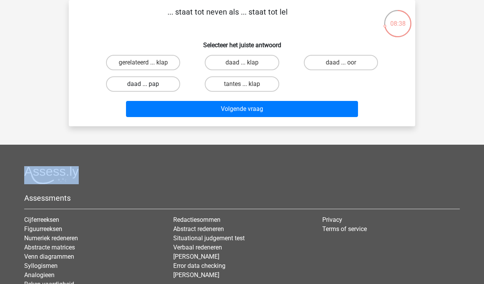
radio input "true"
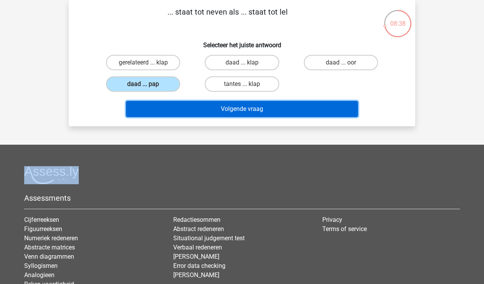
click at [186, 107] on button "Volgende vraag" at bounding box center [242, 109] width 232 height 16
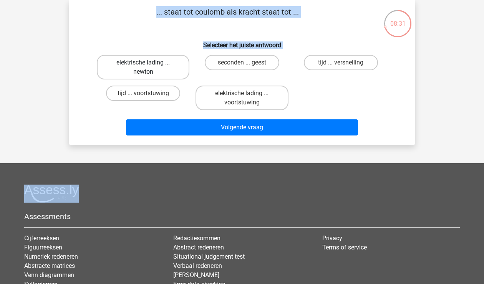
click at [158, 69] on label "elektrische lading ... newton" at bounding box center [143, 67] width 93 height 25
click at [148, 68] on input "elektrische lading ... newton" at bounding box center [145, 65] width 5 height 5
radio input "true"
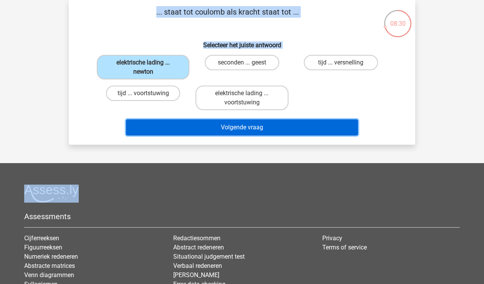
click at [175, 122] on button "Volgende vraag" at bounding box center [242, 127] width 232 height 16
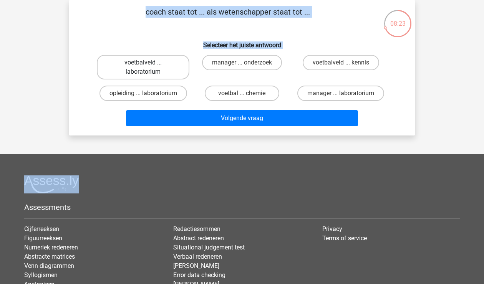
click at [164, 68] on label "voetbalveld ... laboratorium" at bounding box center [143, 67] width 93 height 25
click at [148, 68] on input "voetbalveld ... laboratorium" at bounding box center [145, 65] width 5 height 5
radio input "true"
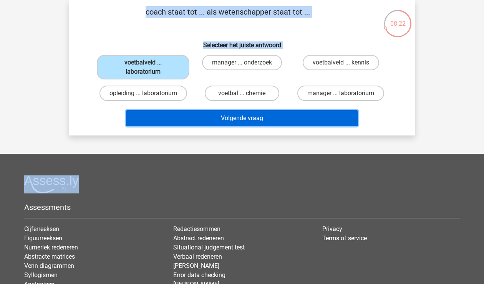
click at [187, 118] on button "Volgende vraag" at bounding box center [242, 118] width 232 height 16
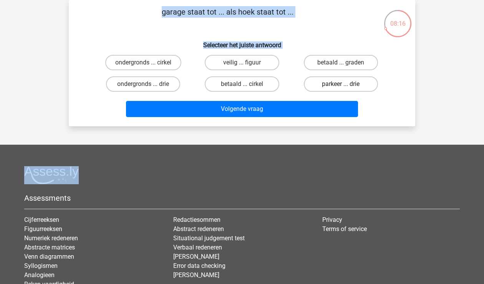
click at [334, 76] on label "parkeer ... drie" at bounding box center [341, 83] width 74 height 15
click at [341, 84] on input "parkeer ... drie" at bounding box center [343, 86] width 5 height 5
radio input "true"
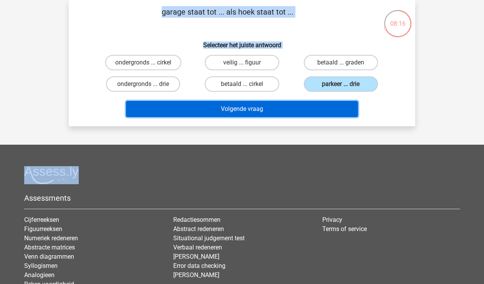
click at [252, 108] on button "Volgende vraag" at bounding box center [242, 109] width 232 height 16
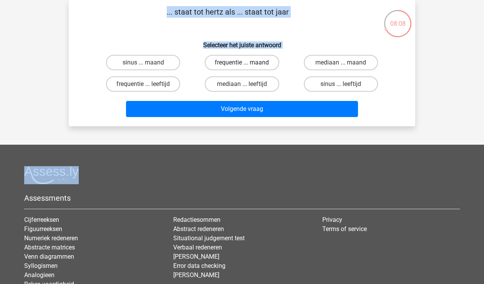
click at [226, 65] on label "frequentie ... maand" at bounding box center [242, 62] width 74 height 15
click at [242, 65] on input "frequentie ... maand" at bounding box center [244, 65] width 5 height 5
radio input "true"
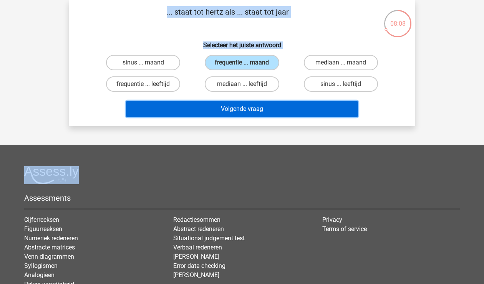
click at [209, 105] on button "Volgende vraag" at bounding box center [242, 109] width 232 height 16
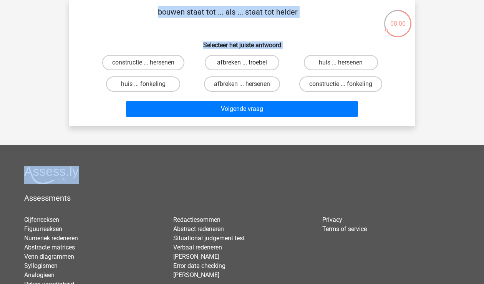
click at [229, 61] on label "afbreken ... troebel" at bounding box center [242, 62] width 74 height 15
click at [242, 63] on input "afbreken ... troebel" at bounding box center [244, 65] width 5 height 5
radio input "true"
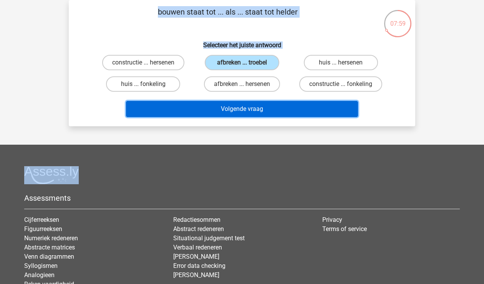
click at [210, 103] on button "Volgende vraag" at bounding box center [242, 109] width 232 height 16
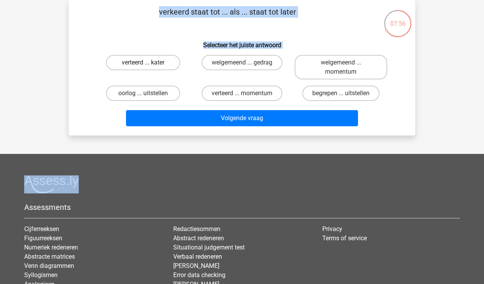
click at [146, 60] on label "verteerd ... kater" at bounding box center [143, 62] width 74 height 15
click at [146, 63] on input "verteerd ... kater" at bounding box center [145, 65] width 5 height 5
radio input "true"
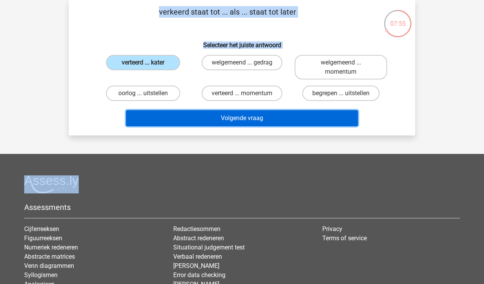
click at [199, 118] on button "Volgende vraag" at bounding box center [242, 118] width 232 height 16
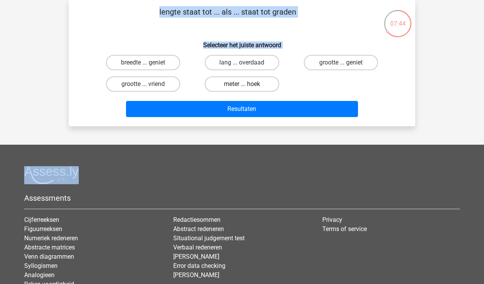
click at [247, 83] on label "meter ... hoek" at bounding box center [242, 83] width 74 height 15
click at [247, 84] on input "meter ... hoek" at bounding box center [244, 86] width 5 height 5
radio input "true"
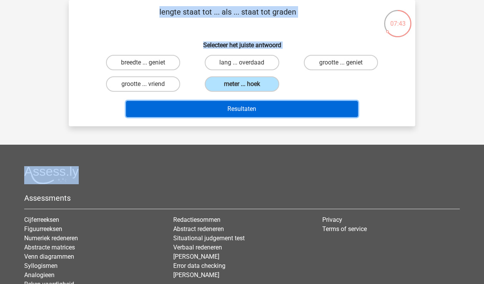
click at [217, 108] on button "Resultaten" at bounding box center [242, 109] width 232 height 16
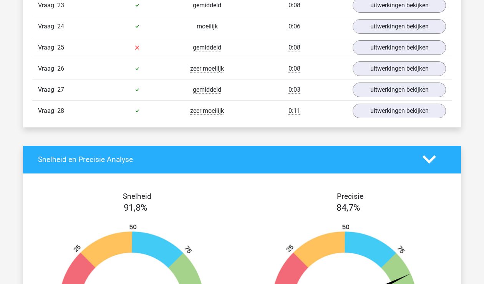
scroll to position [922, 0]
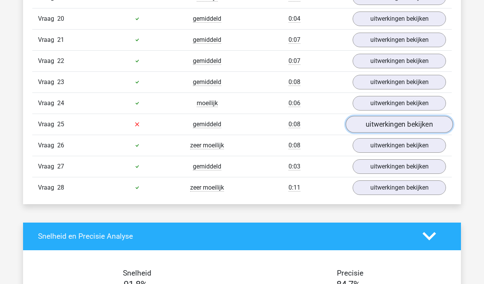
click at [396, 116] on link "uitwerkingen bekijken" at bounding box center [399, 124] width 107 height 17
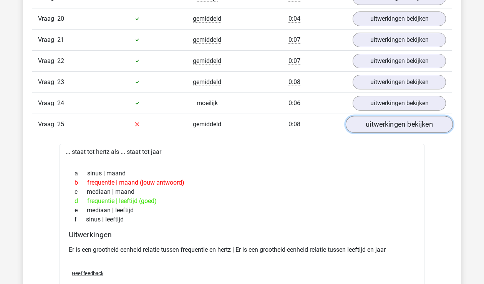
click at [375, 116] on link "uitwerkingen bekijken" at bounding box center [399, 124] width 107 height 17
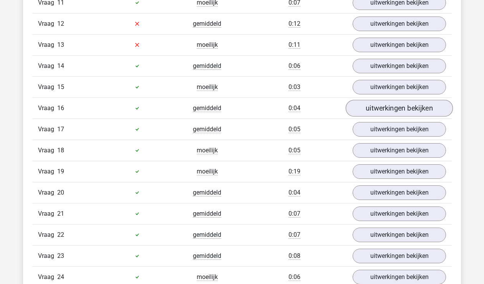
scroll to position [692, 0]
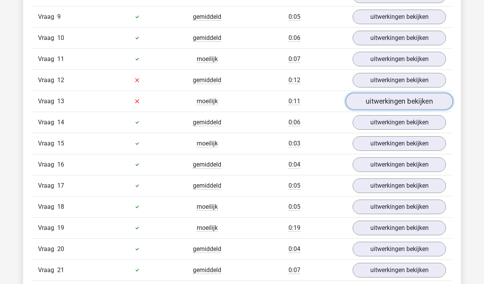
click at [378, 95] on link "uitwerkingen bekijken" at bounding box center [399, 101] width 107 height 17
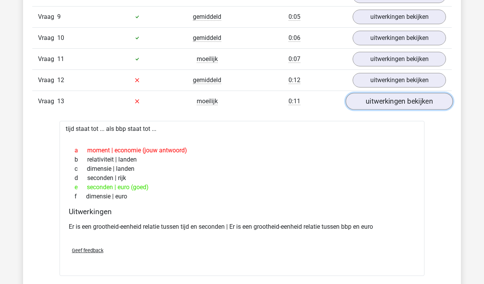
click at [370, 97] on link "uitwerkingen bekijken" at bounding box center [399, 101] width 107 height 17
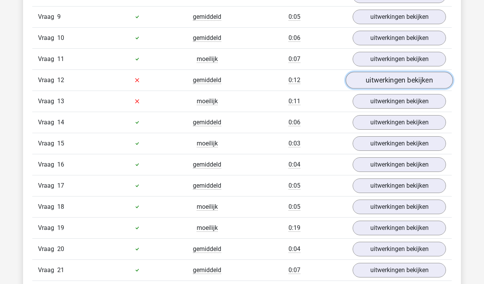
click at [379, 76] on link "uitwerkingen bekijken" at bounding box center [399, 80] width 107 height 17
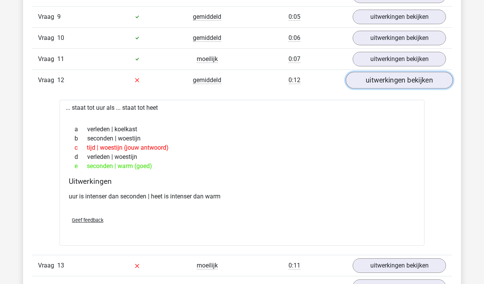
click at [371, 78] on link "uitwerkingen bekijken" at bounding box center [399, 80] width 107 height 17
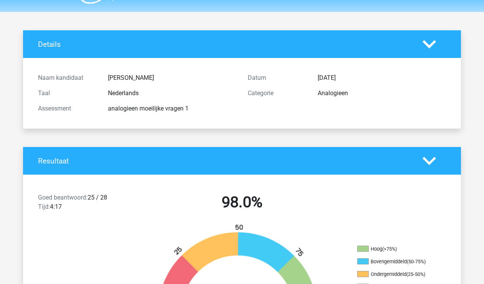
scroll to position [0, 0]
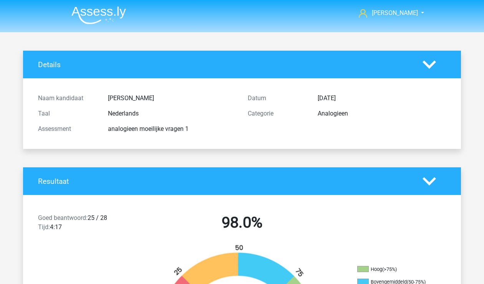
click at [99, 12] on img at bounding box center [98, 15] width 55 height 18
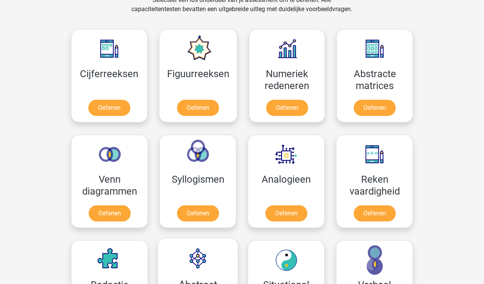
scroll to position [307, 0]
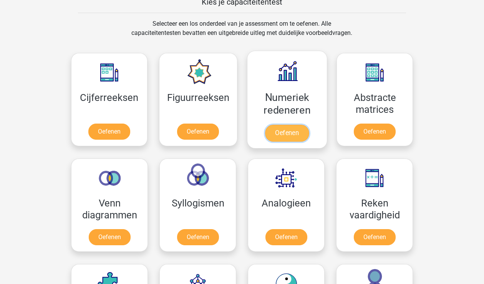
click at [276, 130] on link "Oefenen" at bounding box center [287, 133] width 44 height 17
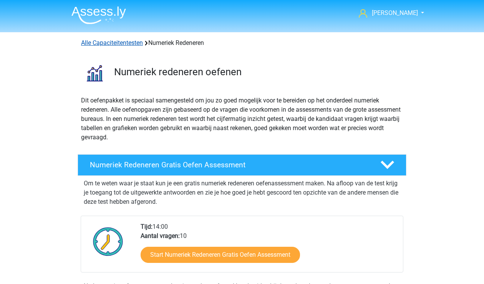
click at [112, 41] on link "Alle Capaciteitentesten" at bounding box center [112, 42] width 62 height 7
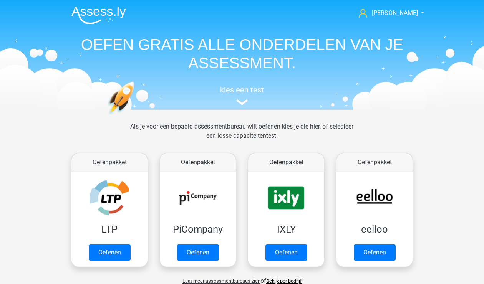
scroll to position [326, 0]
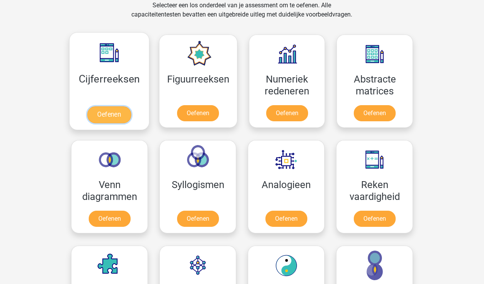
click at [116, 106] on link "Oefenen" at bounding box center [109, 114] width 44 height 17
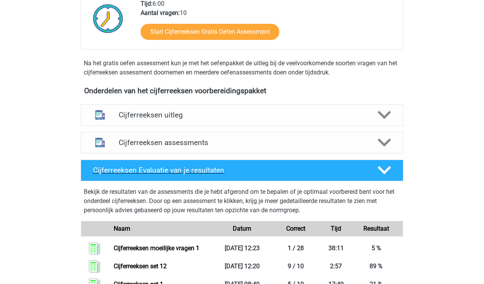
scroll to position [231, 0]
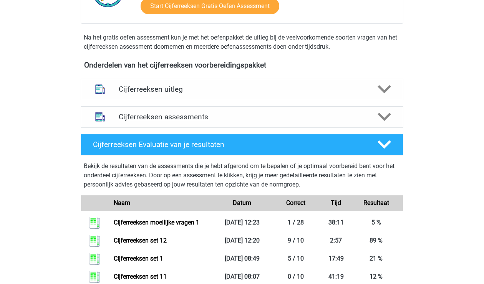
click at [175, 121] on h4 "Cijferreeksen assessments" at bounding box center [242, 117] width 247 height 9
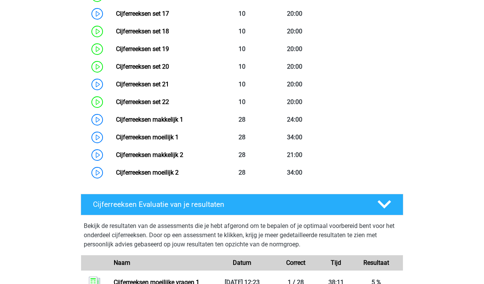
scroll to position [692, 0]
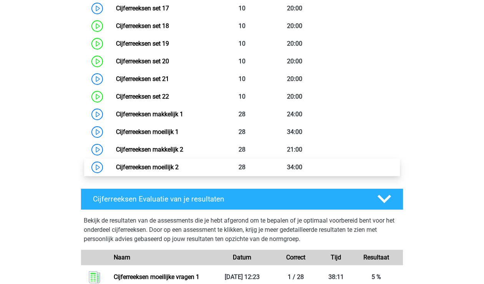
click at [156, 171] on link "Cijferreeksen moeilijk 2" at bounding box center [147, 167] width 63 height 7
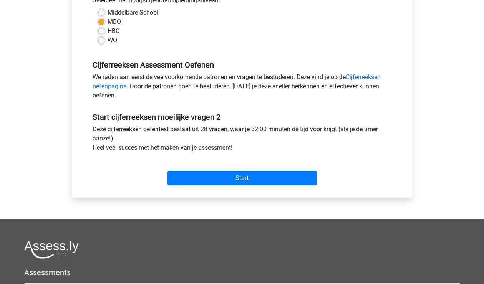
scroll to position [192, 0]
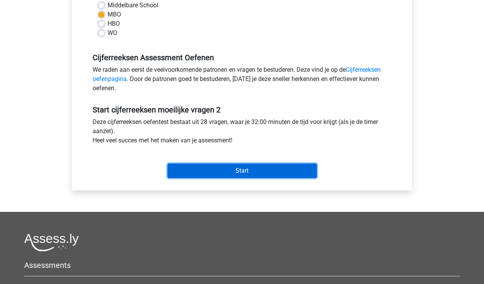
click at [186, 166] on input "Start" at bounding box center [241, 171] width 149 height 15
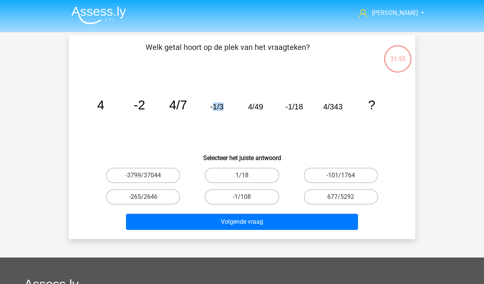
drag, startPoint x: 225, startPoint y: 103, endPoint x: 195, endPoint y: 131, distance: 41.0
click at [198, 131] on icon "image/svg+xml 4 -2 4/7 -1/3 4/49 -1/18 4/343 ?" at bounding box center [242, 110] width 310 height 78
click at [273, 195] on label "-1/108" at bounding box center [242, 196] width 74 height 15
click at [247, 197] on input "-1/108" at bounding box center [244, 199] width 5 height 5
radio input "true"
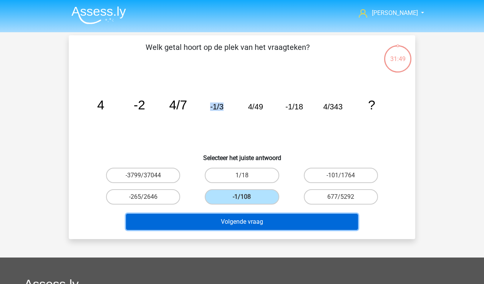
click at [262, 222] on button "Volgende vraag" at bounding box center [242, 222] width 232 height 16
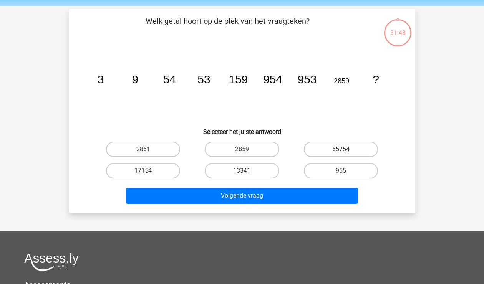
scroll to position [35, 0]
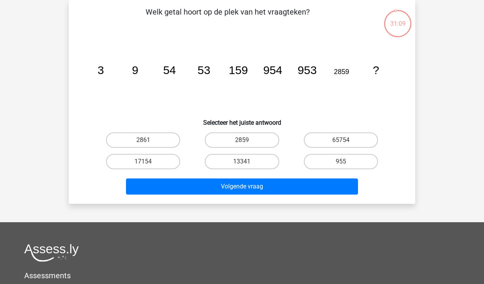
click at [306, 40] on icon "image/svg+xml 3 9 54 53 159 954 953 2859 ?" at bounding box center [242, 74] width 310 height 78
click at [119, 161] on label "17154" at bounding box center [143, 161] width 74 height 15
click at [143, 162] on input "17154" at bounding box center [145, 164] width 5 height 5
radio input "true"
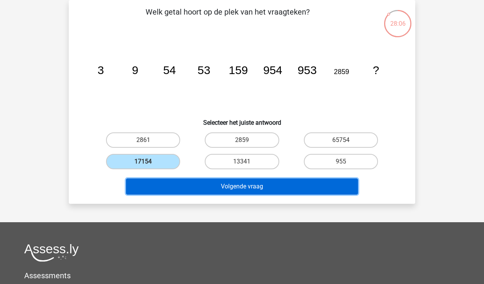
click at [233, 186] on button "Volgende vraag" at bounding box center [242, 187] width 232 height 16
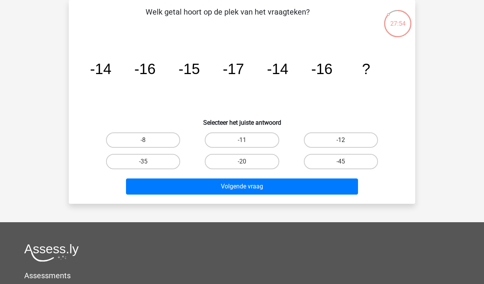
click at [338, 143] on label "-12" at bounding box center [341, 140] width 74 height 15
click at [341, 143] on input "-12" at bounding box center [343, 142] width 5 height 5
radio input "true"
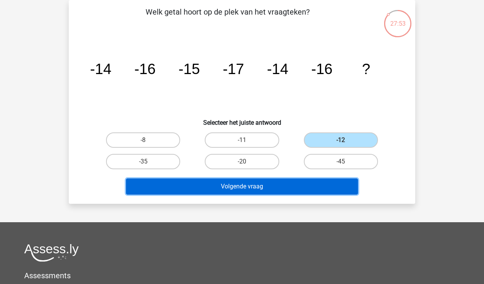
click at [256, 191] on button "Volgende vraag" at bounding box center [242, 187] width 232 height 16
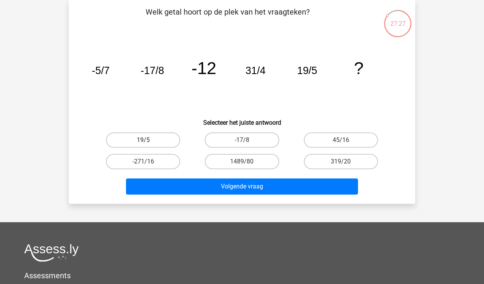
click at [158, 140] on label "19/5" at bounding box center [143, 140] width 74 height 15
click at [148, 140] on input "19/5" at bounding box center [145, 142] width 5 height 5
radio input "true"
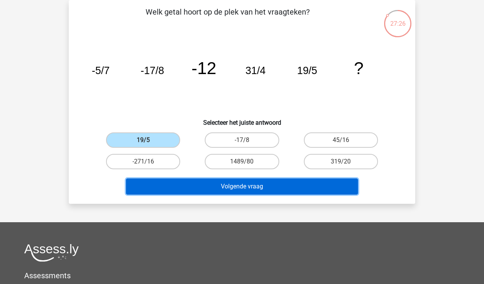
click at [166, 180] on button "Volgende vraag" at bounding box center [242, 187] width 232 height 16
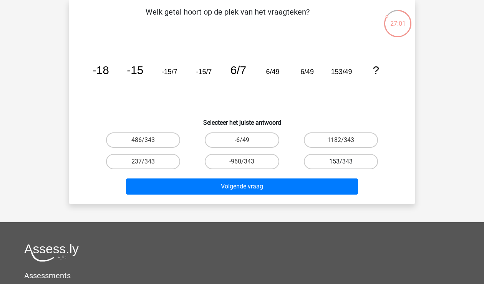
click at [319, 162] on label "153/343" at bounding box center [341, 161] width 74 height 15
click at [341, 162] on input "153/343" at bounding box center [343, 164] width 5 height 5
radio input "true"
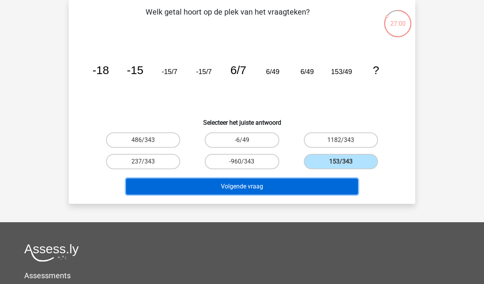
click at [257, 186] on button "Volgende vraag" at bounding box center [242, 187] width 232 height 16
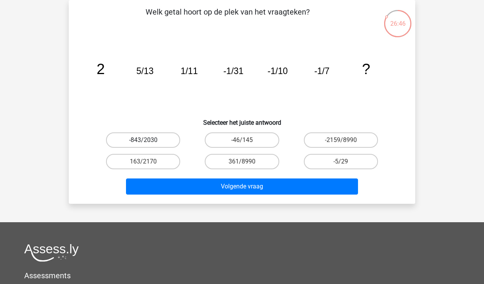
click at [154, 139] on label "-843/2030" at bounding box center [143, 140] width 74 height 15
click at [148, 140] on input "-843/2030" at bounding box center [145, 142] width 5 height 5
radio input "true"
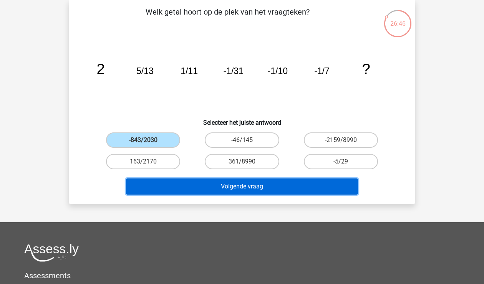
click at [171, 181] on button "Volgende vraag" at bounding box center [242, 187] width 232 height 16
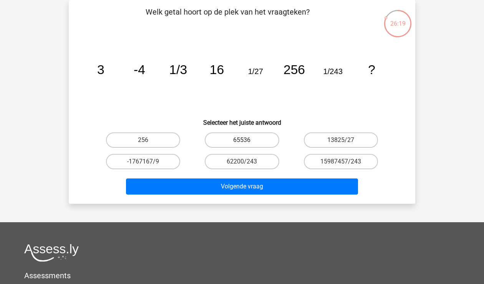
click at [217, 144] on label "65536" at bounding box center [242, 140] width 74 height 15
click at [242, 144] on input "65536" at bounding box center [244, 142] width 5 height 5
radio input "true"
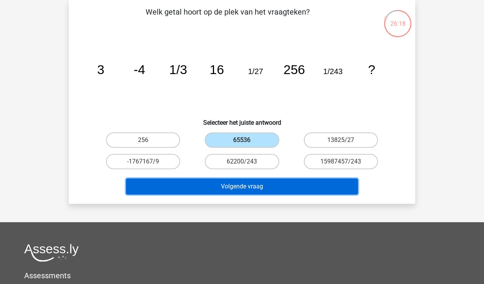
click at [199, 189] on button "Volgende vraag" at bounding box center [242, 187] width 232 height 16
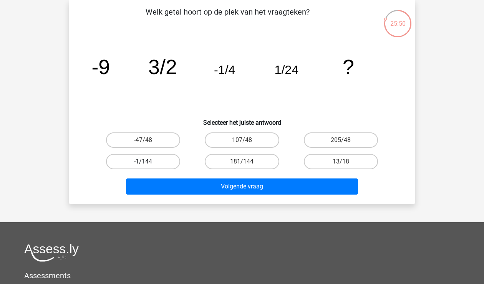
click at [153, 160] on label "-1/144" at bounding box center [143, 161] width 74 height 15
click at [148, 162] on input "-1/144" at bounding box center [145, 164] width 5 height 5
radio input "true"
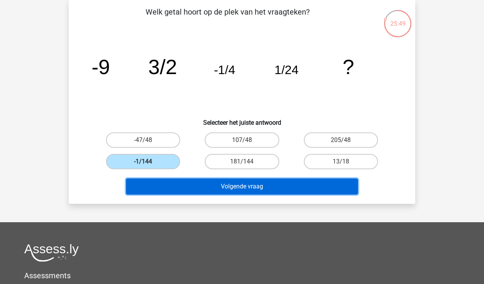
click at [182, 189] on button "Volgende vraag" at bounding box center [242, 187] width 232 height 16
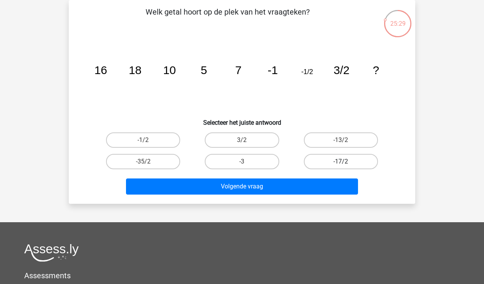
click at [336, 159] on label "-17/2" at bounding box center [341, 161] width 74 height 15
click at [341, 162] on input "-17/2" at bounding box center [343, 164] width 5 height 5
radio input "true"
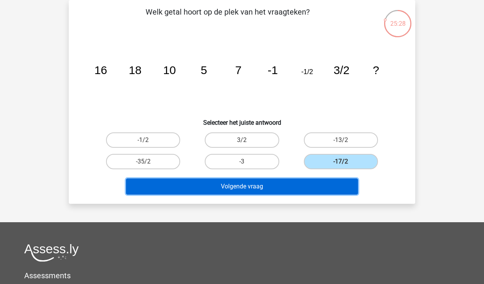
click at [264, 182] on button "Volgende vraag" at bounding box center [242, 187] width 232 height 16
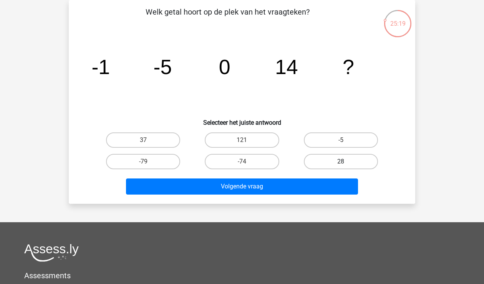
click at [330, 156] on label "28" at bounding box center [341, 161] width 74 height 15
click at [341, 162] on input "28" at bounding box center [343, 164] width 5 height 5
radio input "true"
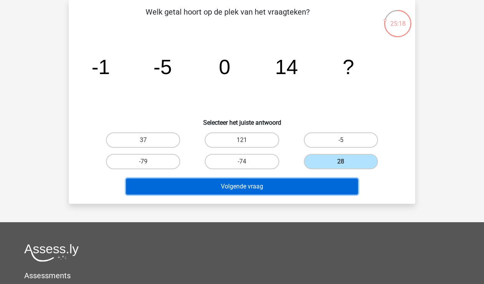
click at [302, 190] on button "Volgende vraag" at bounding box center [242, 187] width 232 height 16
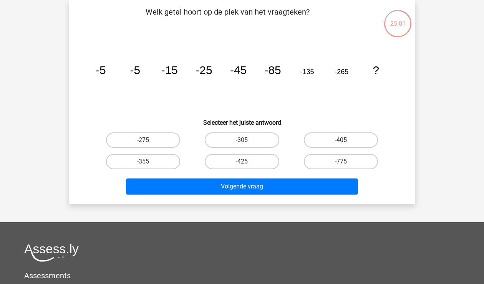
click at [347, 139] on label "-405" at bounding box center [341, 140] width 74 height 15
click at [346, 140] on input "-405" at bounding box center [343, 142] width 5 height 5
radio input "true"
click at [299, 177] on div "Volgende vraag" at bounding box center [242, 184] width 322 height 25
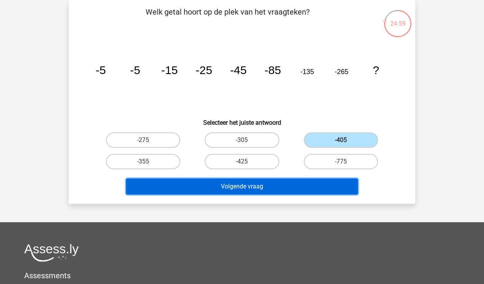
click at [247, 182] on button "Volgende vraag" at bounding box center [242, 187] width 232 height 16
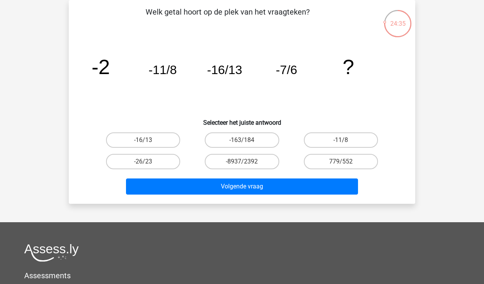
click at [145, 162] on input "-26/23" at bounding box center [145, 164] width 5 height 5
radio input "true"
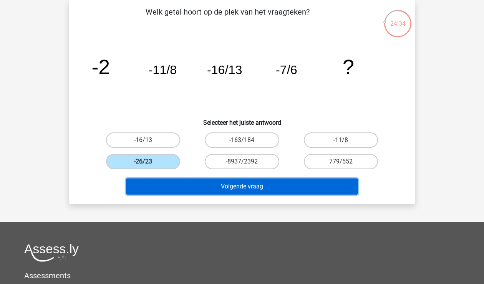
click at [146, 180] on button "Volgende vraag" at bounding box center [242, 187] width 232 height 16
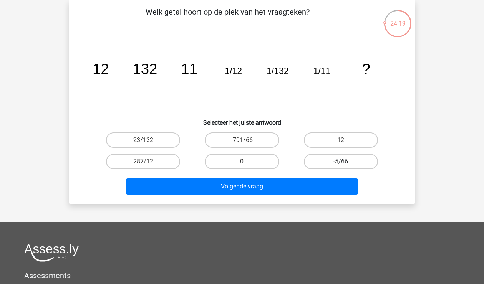
click at [312, 163] on label "-5/66" at bounding box center [341, 161] width 74 height 15
click at [341, 163] on input "-5/66" at bounding box center [343, 164] width 5 height 5
radio input "true"
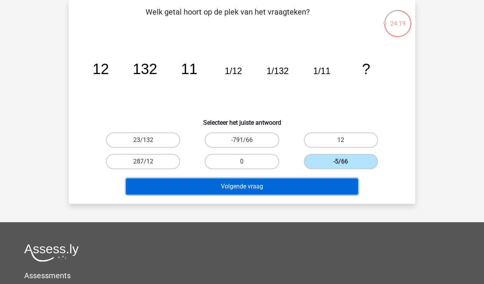
click at [258, 187] on button "Volgende vraag" at bounding box center [242, 187] width 232 height 16
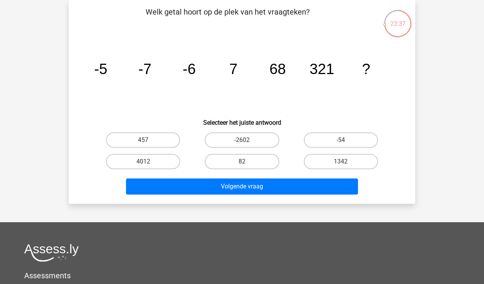
click at [336, 151] on div "457 -2602 -54 4012 82" at bounding box center [242, 150] width 297 height 43
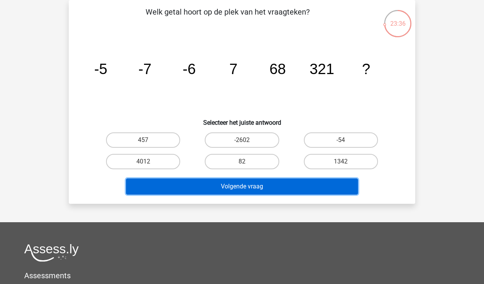
click at [285, 189] on button "Volgende vraag" at bounding box center [242, 187] width 232 height 16
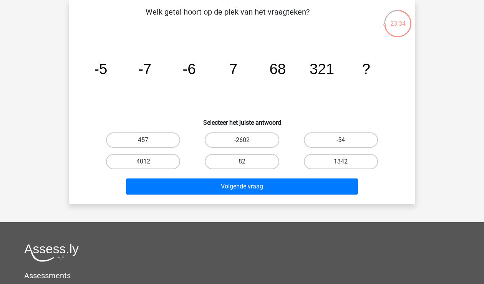
click at [312, 161] on label "1342" at bounding box center [341, 161] width 74 height 15
click at [341, 162] on input "1342" at bounding box center [343, 164] width 5 height 5
radio input "true"
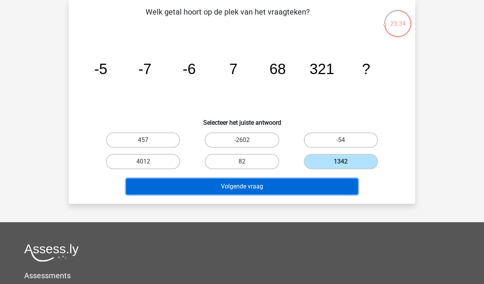
click at [244, 183] on button "Volgende vraag" at bounding box center [242, 187] width 232 height 16
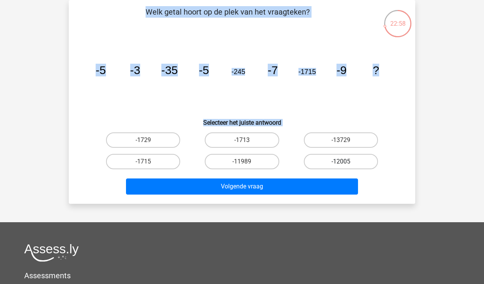
click at [338, 155] on label "-12005" at bounding box center [341, 161] width 74 height 15
click at [341, 162] on input "-12005" at bounding box center [343, 164] width 5 height 5
radio input "true"
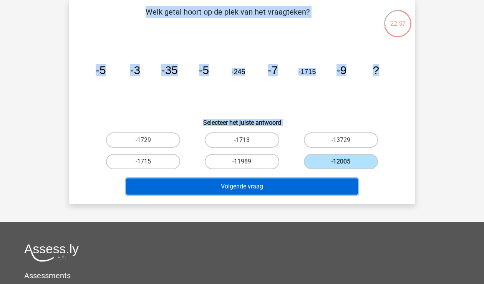
click at [305, 184] on button "Volgende vraag" at bounding box center [242, 187] width 232 height 16
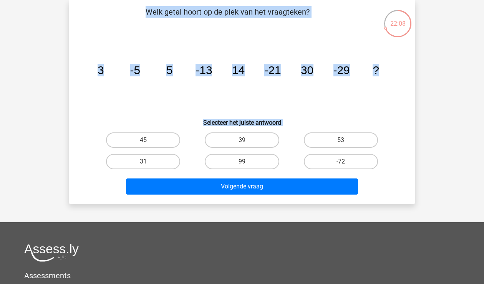
drag, startPoint x: 259, startPoint y: 200, endPoint x: 287, endPoint y: 234, distance: 44.5
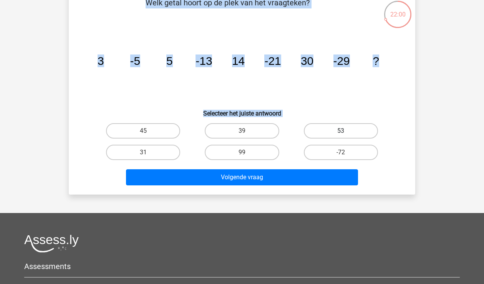
click at [345, 128] on label "53" at bounding box center [341, 130] width 74 height 15
click at [345, 131] on input "53" at bounding box center [343, 133] width 5 height 5
radio input "true"
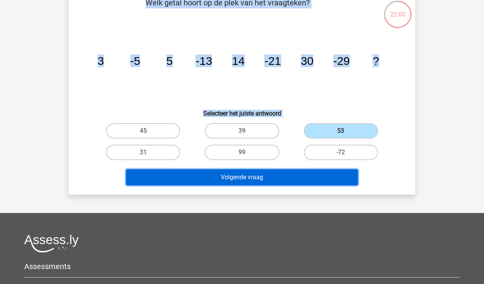
click at [308, 179] on button "Volgende vraag" at bounding box center [242, 177] width 232 height 16
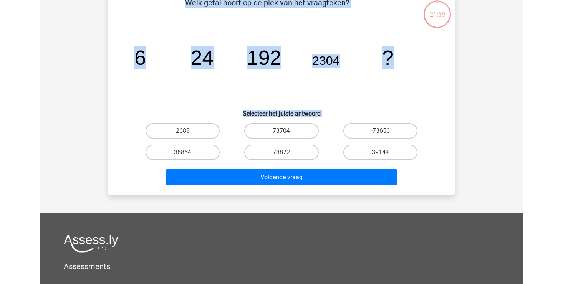
scroll to position [35, 0]
